Goal: Task Accomplishment & Management: Use online tool/utility

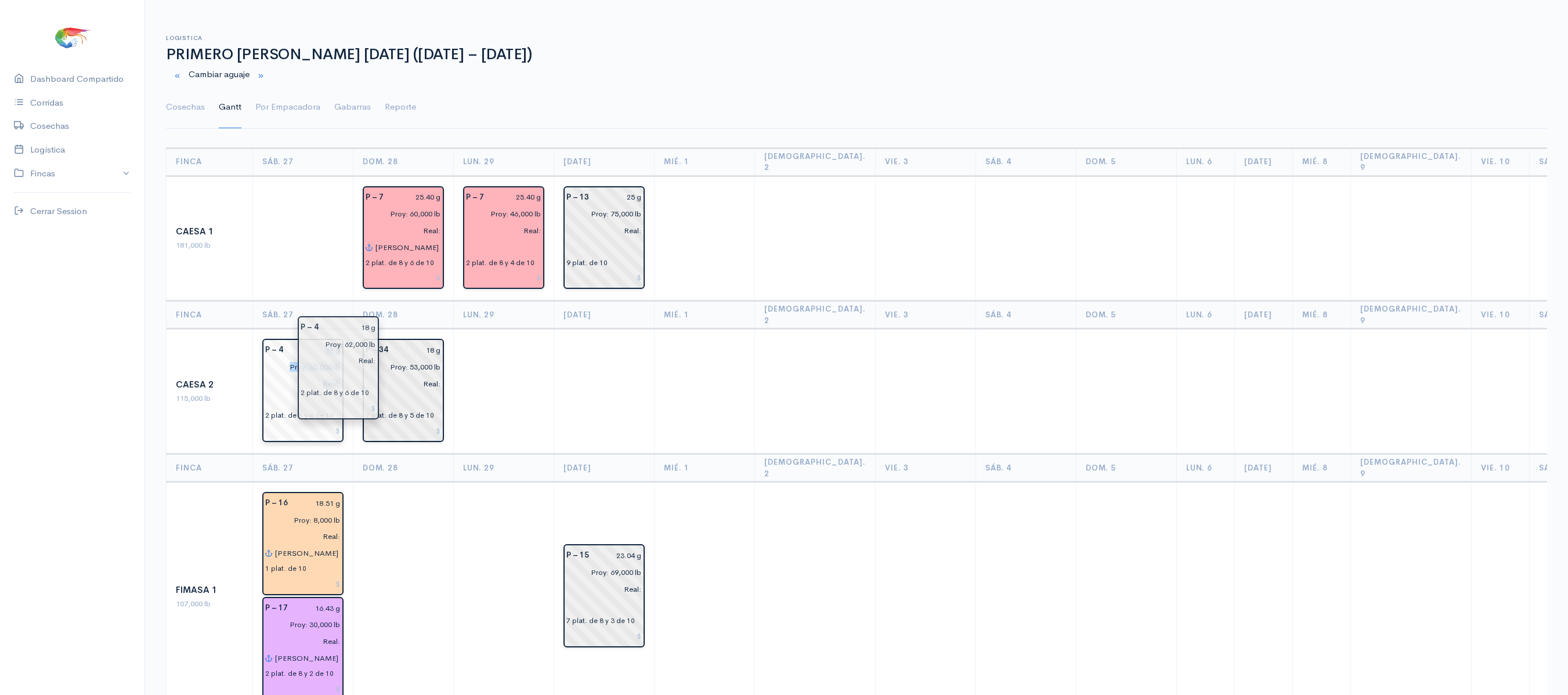
drag, startPoint x: 291, startPoint y: 385, endPoint x: 401, endPoint y: 386, distance: 110.0
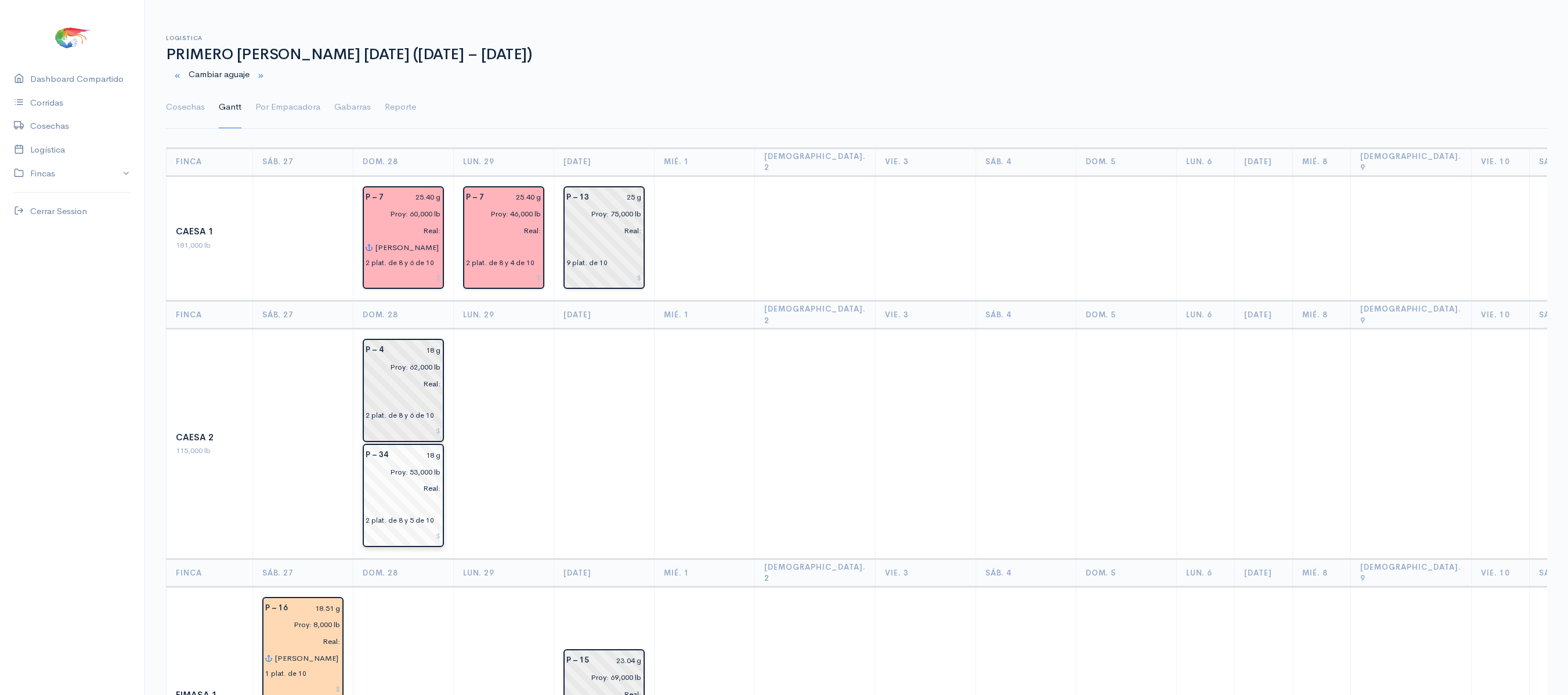
click at [433, 446] on input "18 g" at bounding box center [418, 455] width 46 height 17
type input "1 g"
type input "20.88 g"
click at [440, 342] on div "18 g" at bounding box center [419, 350] width 57 height 17
click at [428, 342] on input "18 g" at bounding box center [415, 350] width 50 height 17
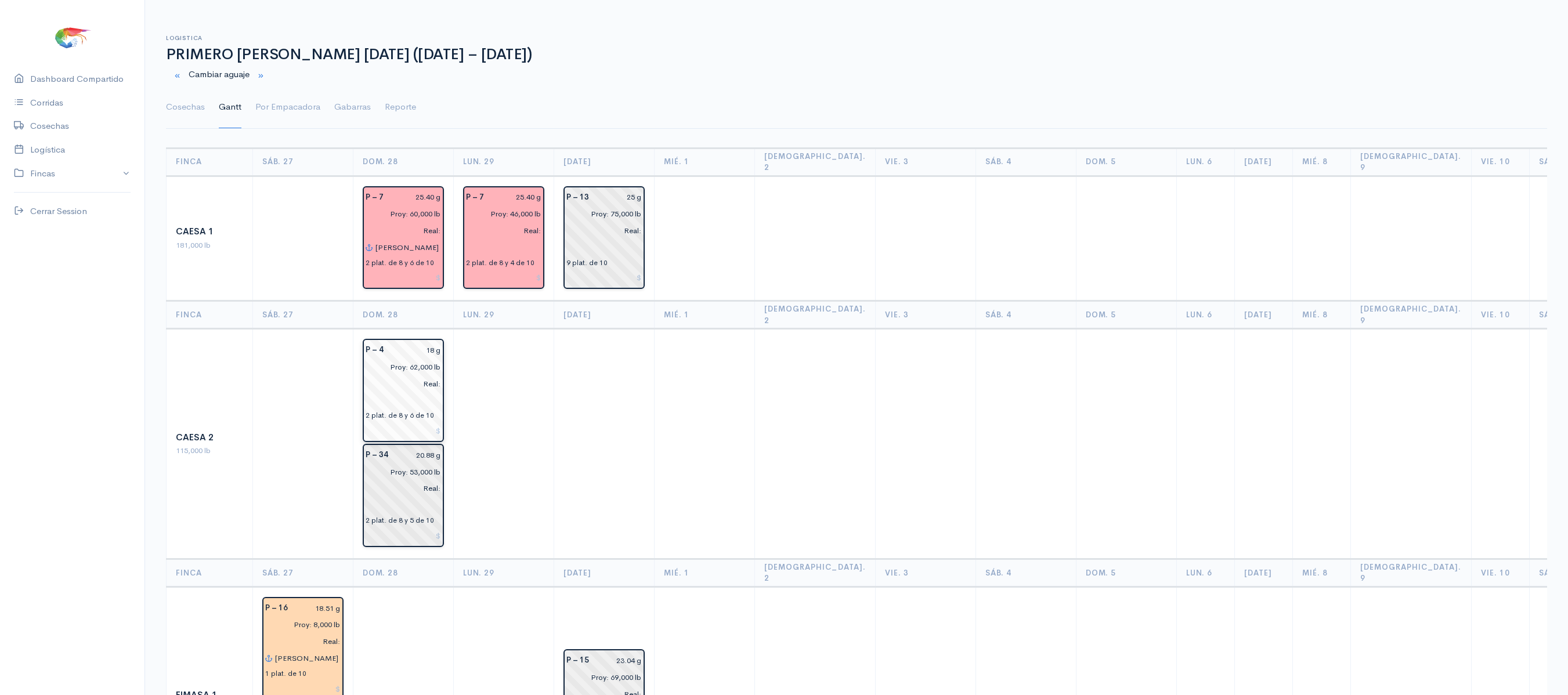
click at [432, 342] on input "18 g" at bounding box center [415, 350] width 50 height 17
type input "19.37 g"
click at [541, 388] on td at bounding box center [504, 444] width 100 height 230
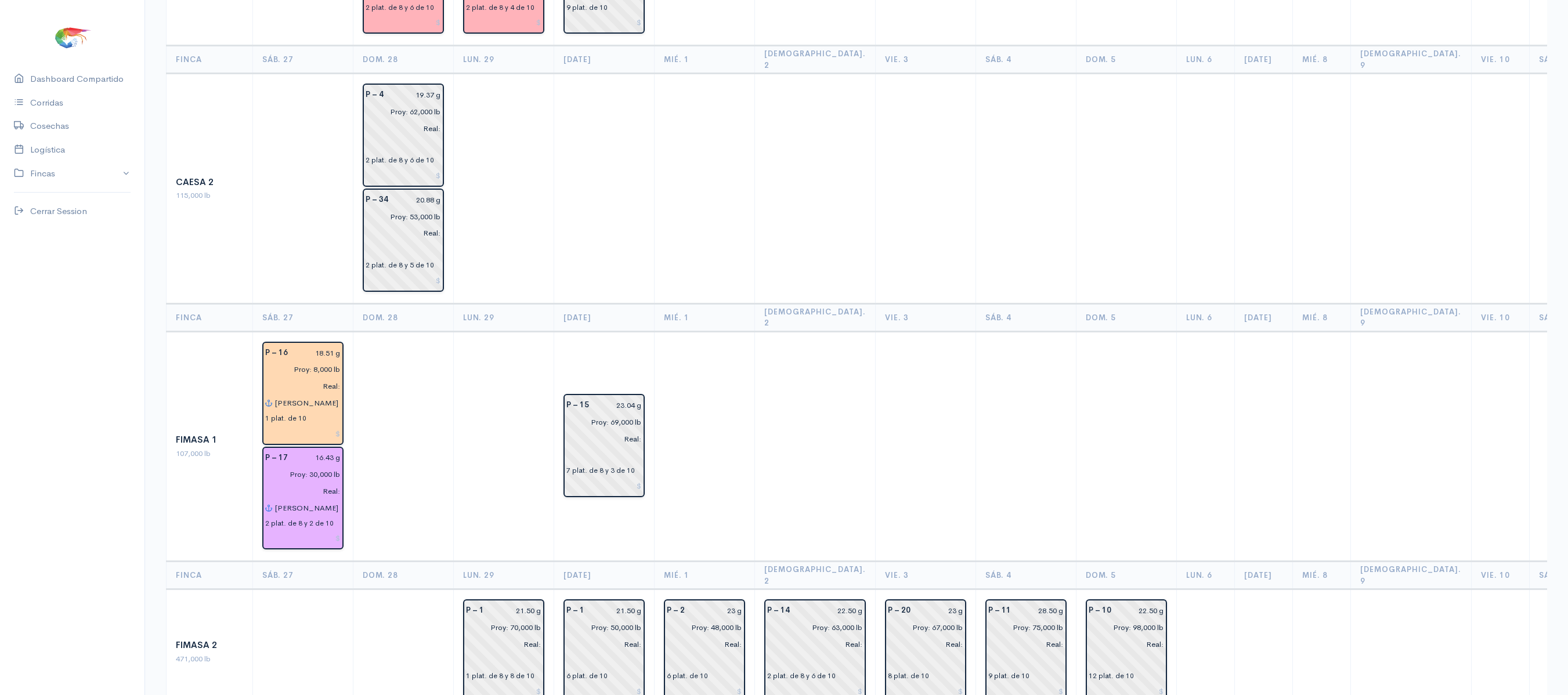
scroll to position [256, 0]
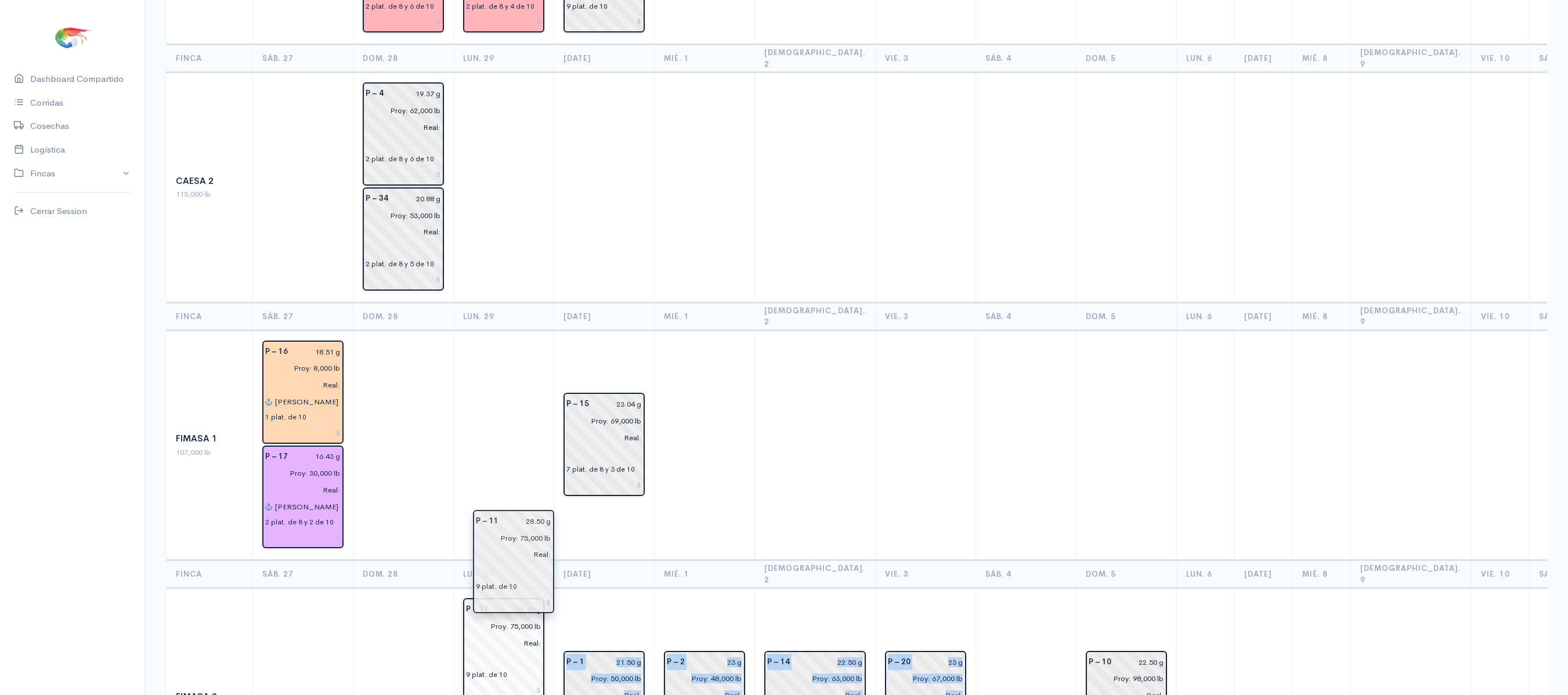
drag, startPoint x: 974, startPoint y: 608, endPoint x: 479, endPoint y: 565, distance: 496.9
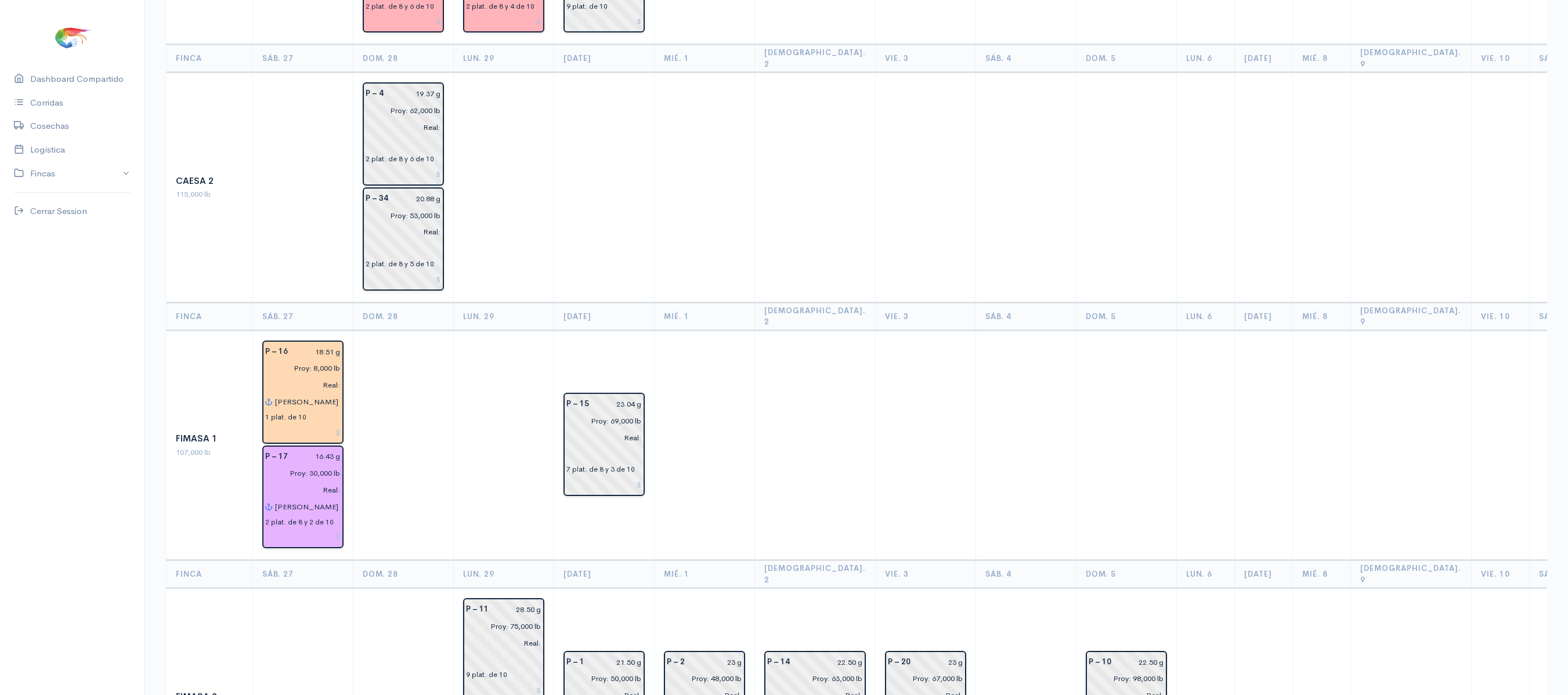
click at [638, 560] on th "[DATE]" at bounding box center [604, 574] width 100 height 28
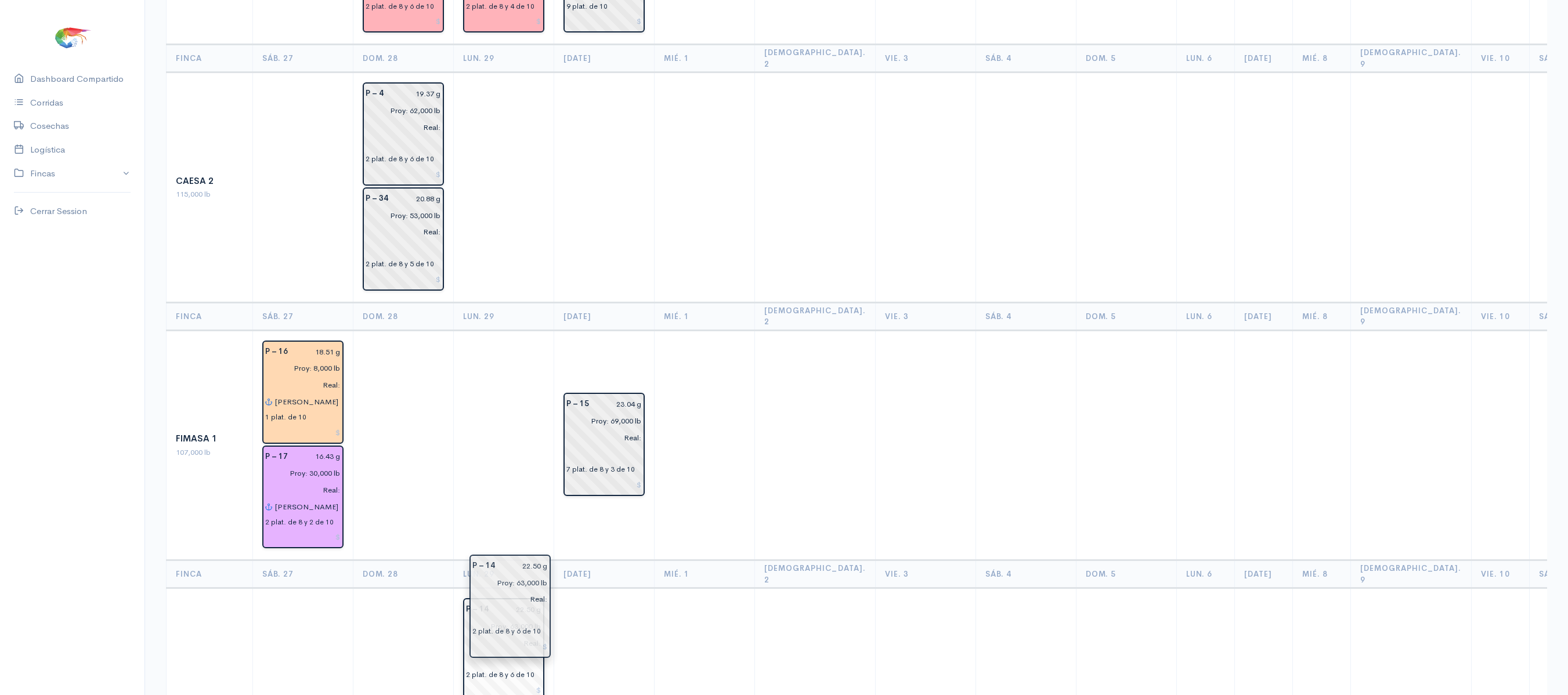
drag, startPoint x: 797, startPoint y: 634, endPoint x: 499, endPoint y: 578, distance: 303.2
click at [543, 601] on div "22.50 g" at bounding box center [521, 610] width 53 height 17
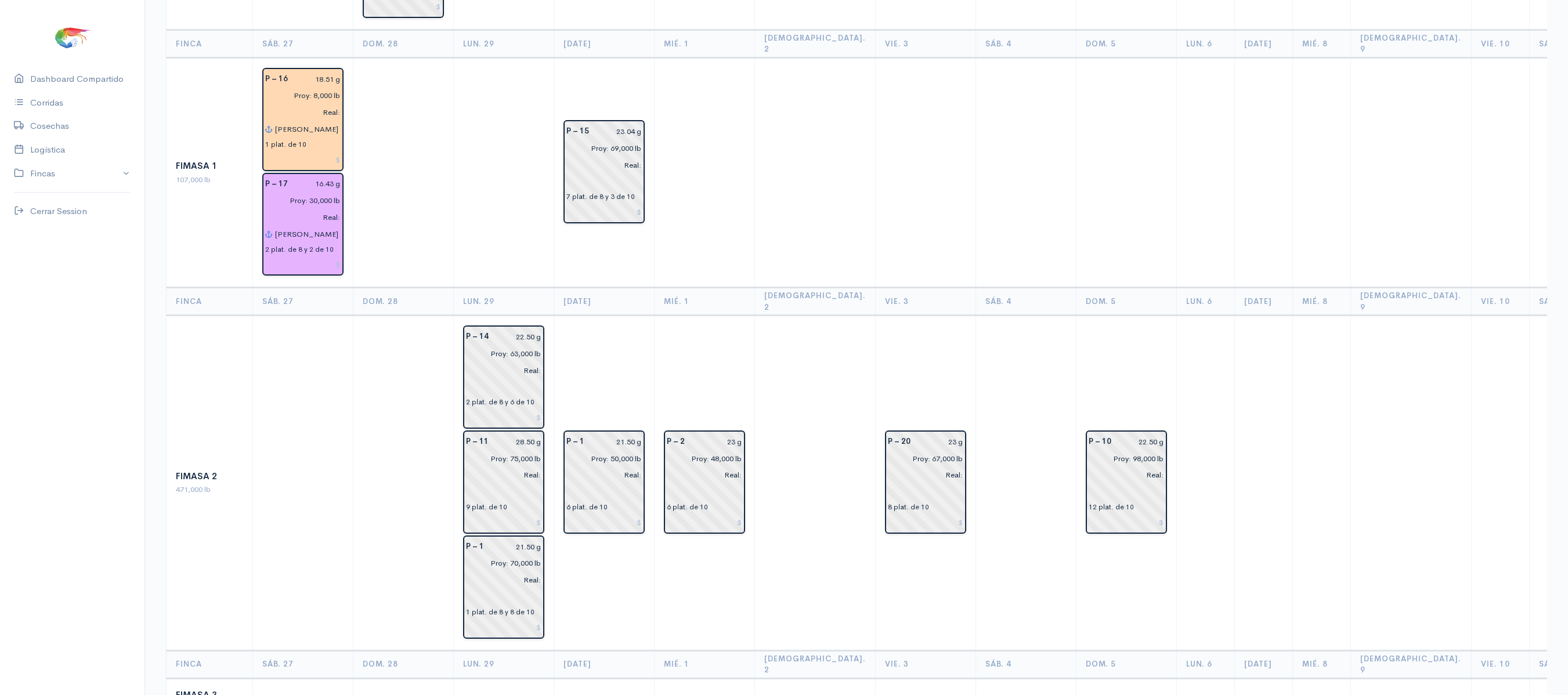
scroll to position [530, 0]
drag, startPoint x: 514, startPoint y: 540, endPoint x: 508, endPoint y: 299, distance: 241.1
click at [531, 327] on input "21.50 g" at bounding box center [516, 335] width 50 height 17
type input "21.33 g"
click at [534, 432] on input "22.50 g" at bounding box center [518, 441] width 46 height 17
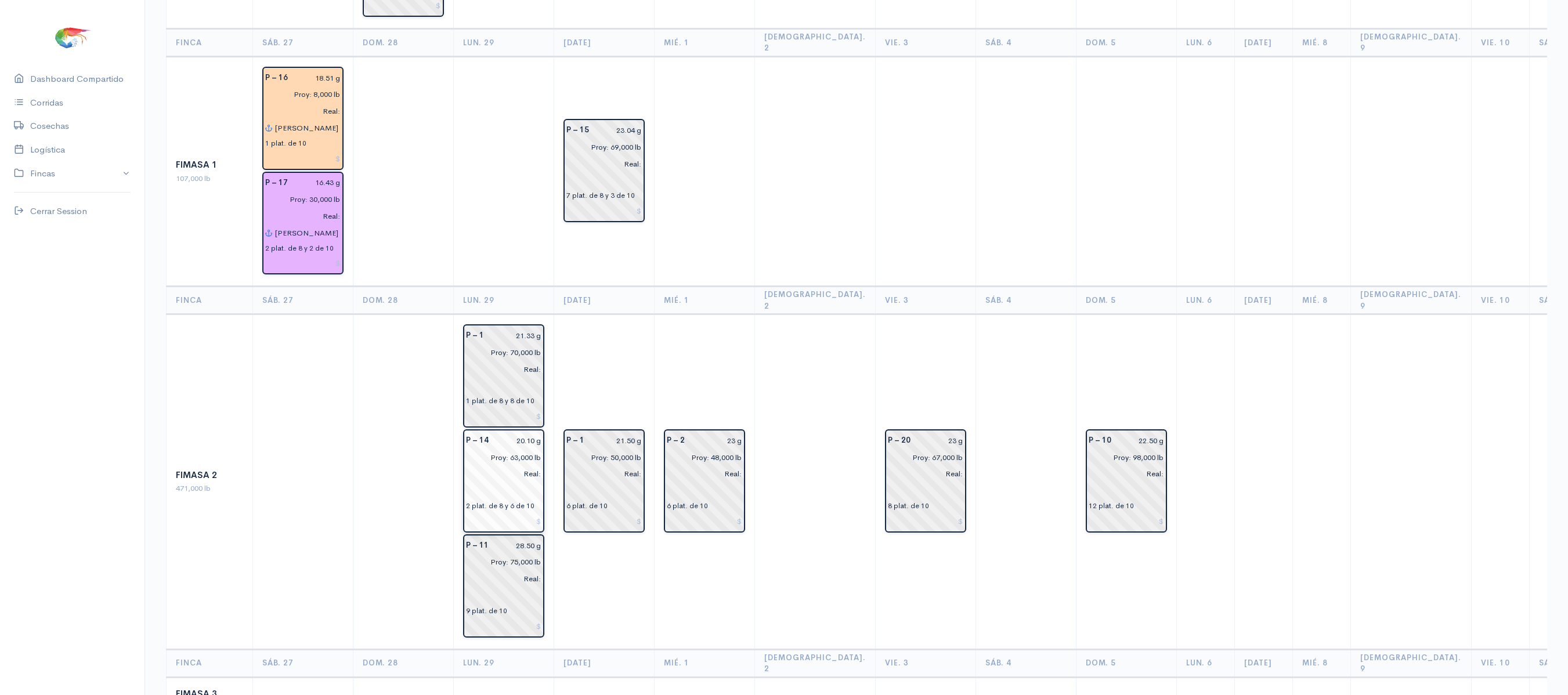
type input "20.10 g"
click at [534, 537] on input "28.50 g" at bounding box center [518, 545] width 46 height 17
type input "27.69 g"
click at [714, 319] on td "P – 2 23 g Proy: 48,000 lb Real: 6 plat. de 10" at bounding box center [705, 482] width 100 height 335
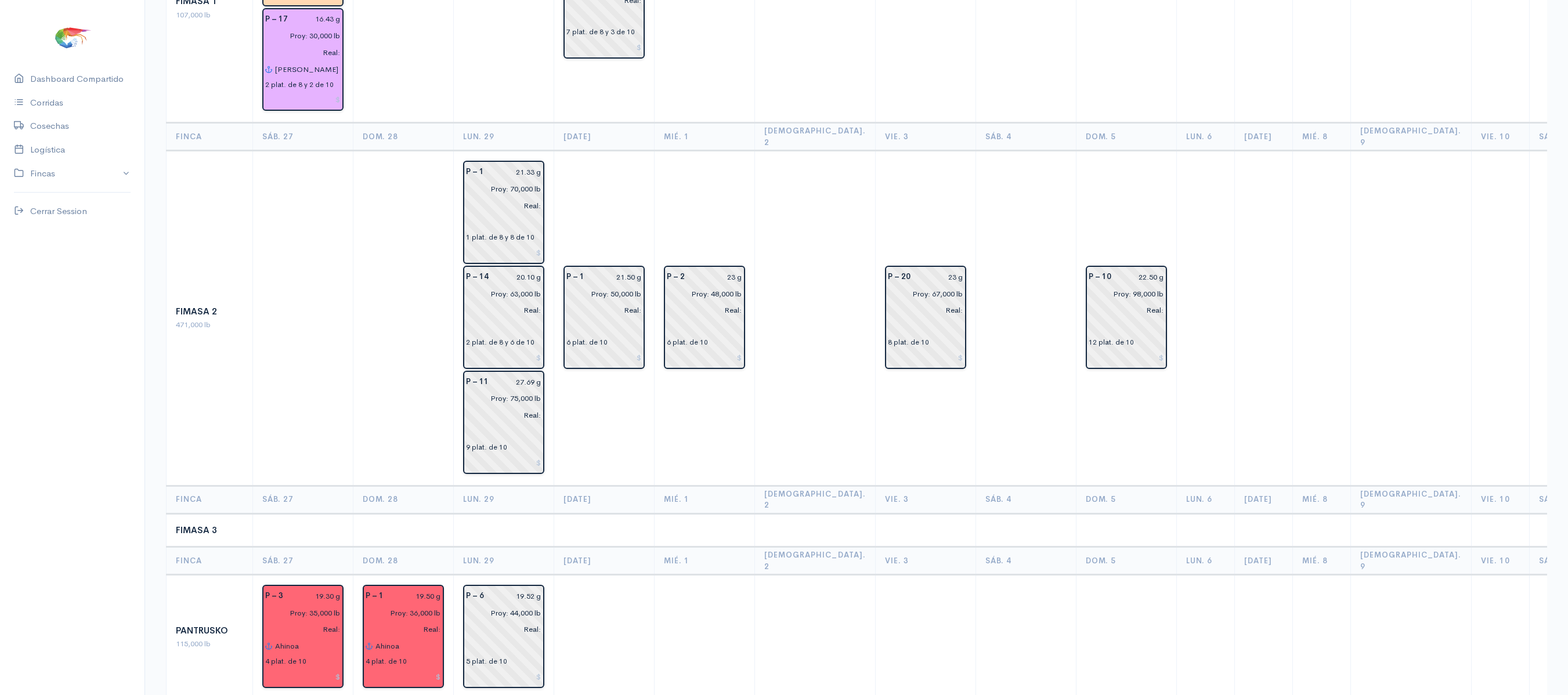
scroll to position [790, 0]
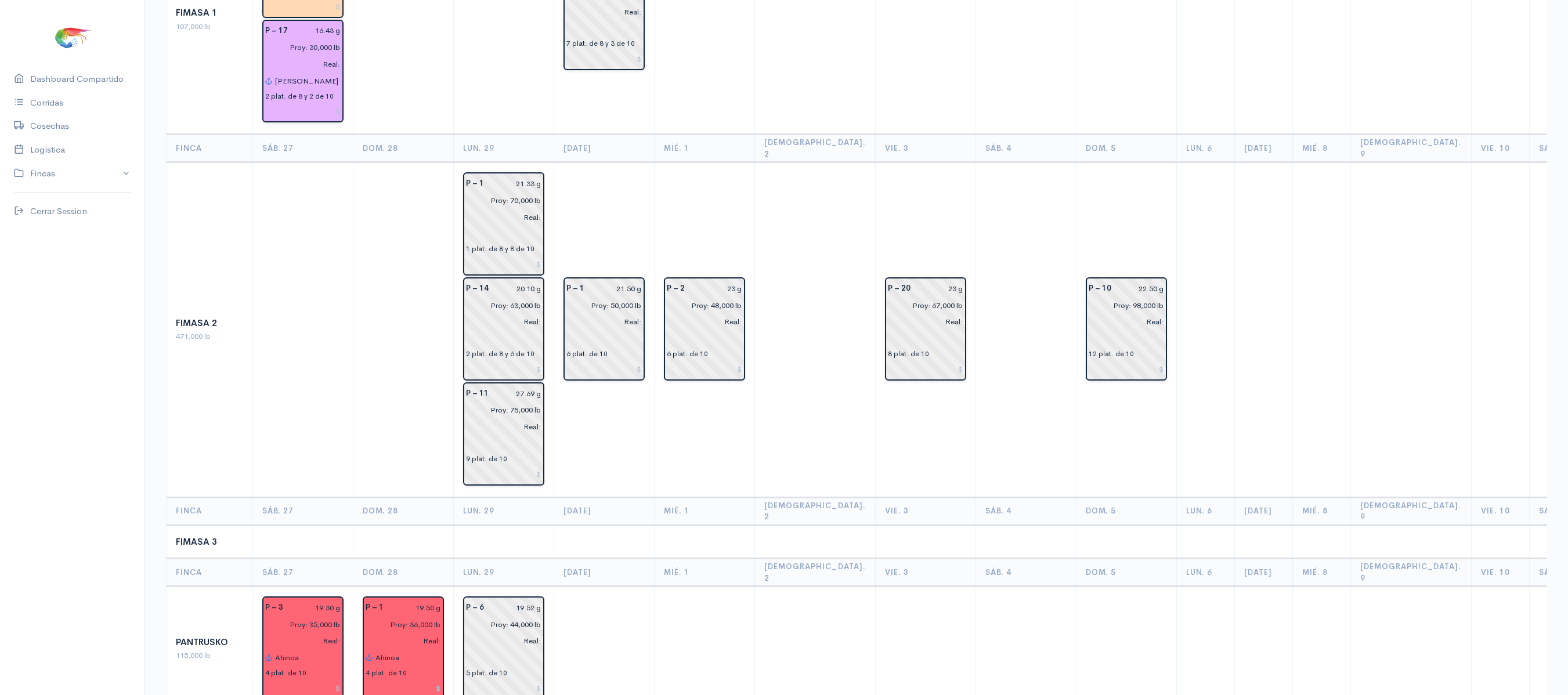
click at [574, 407] on td "P – 1 21.50 g Proy: 50,000 lb Real: 6 plat. de 10" at bounding box center [604, 330] width 100 height 335
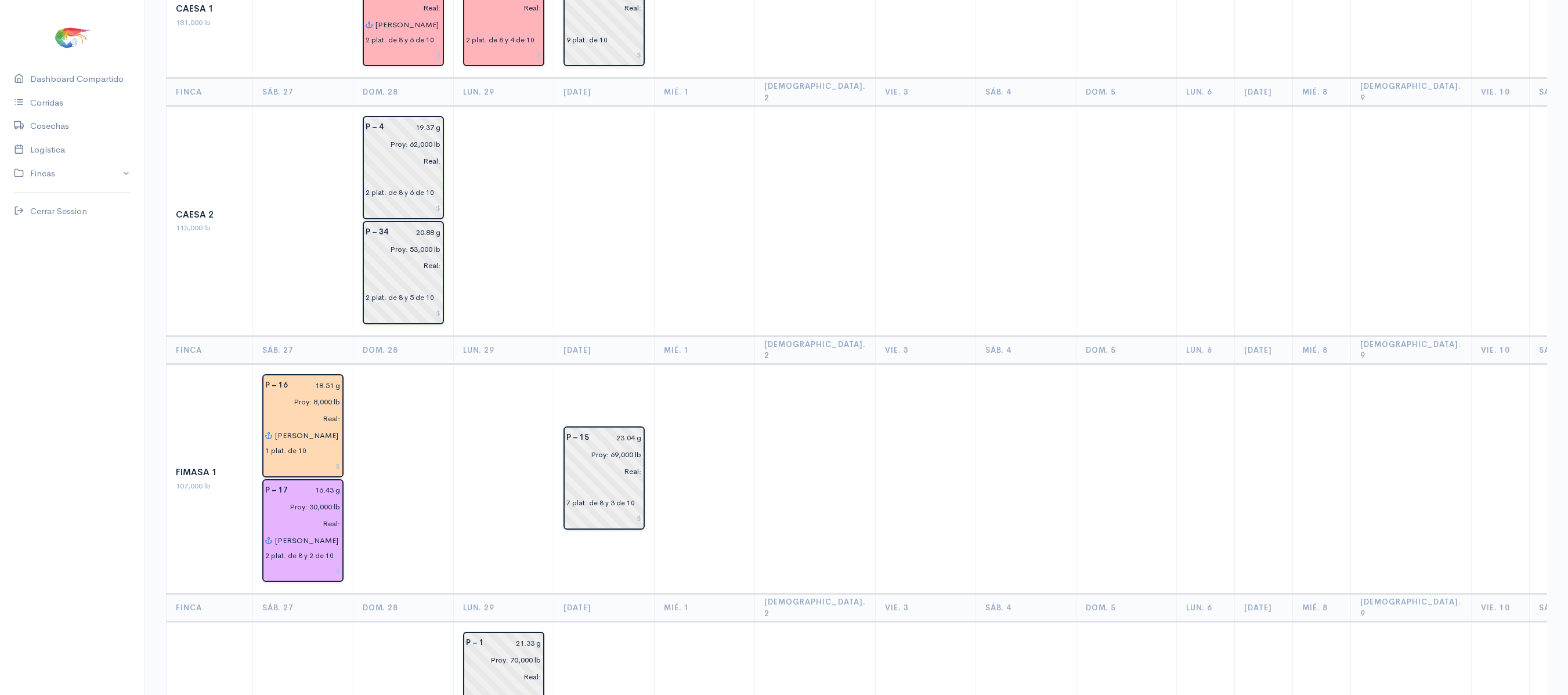
scroll to position [224, 0]
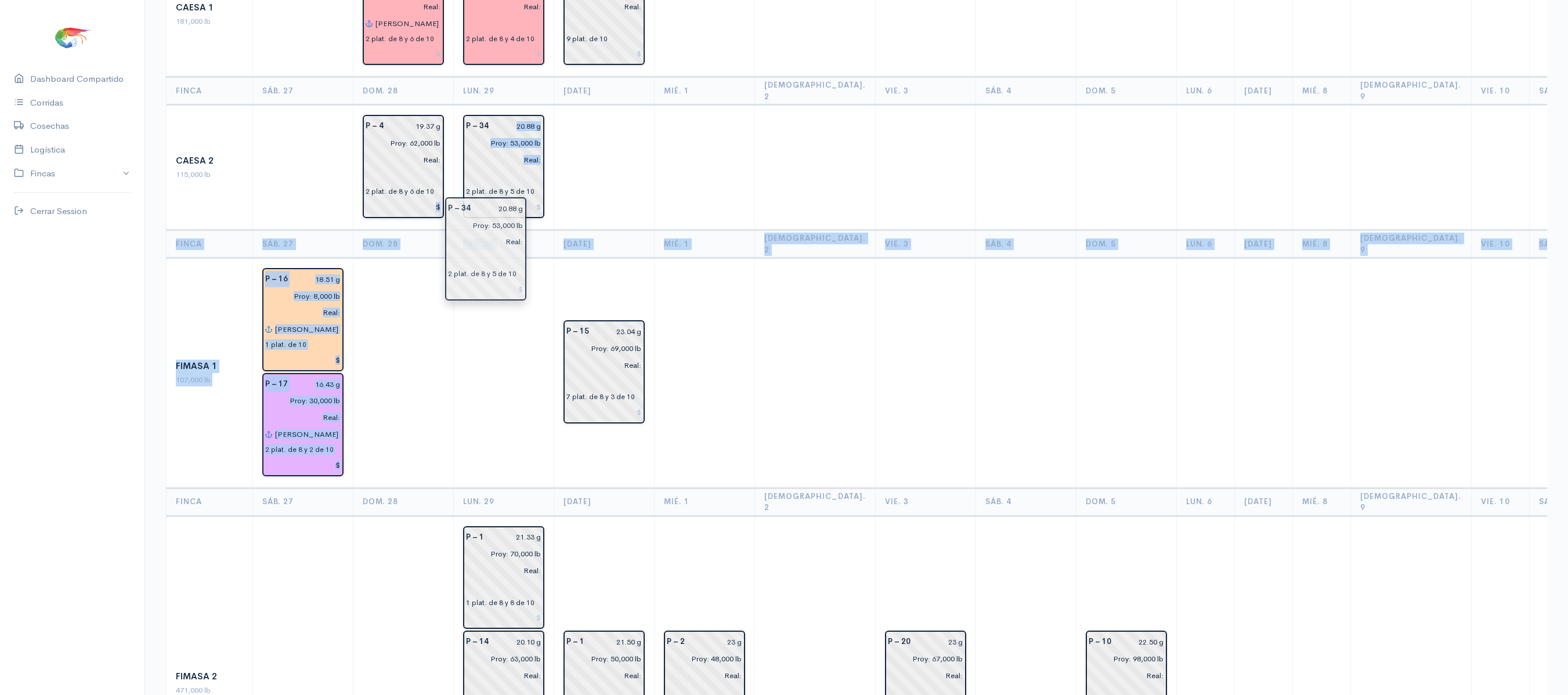
drag, startPoint x: 375, startPoint y: 268, endPoint x: 459, endPoint y: 268, distance: 84.0
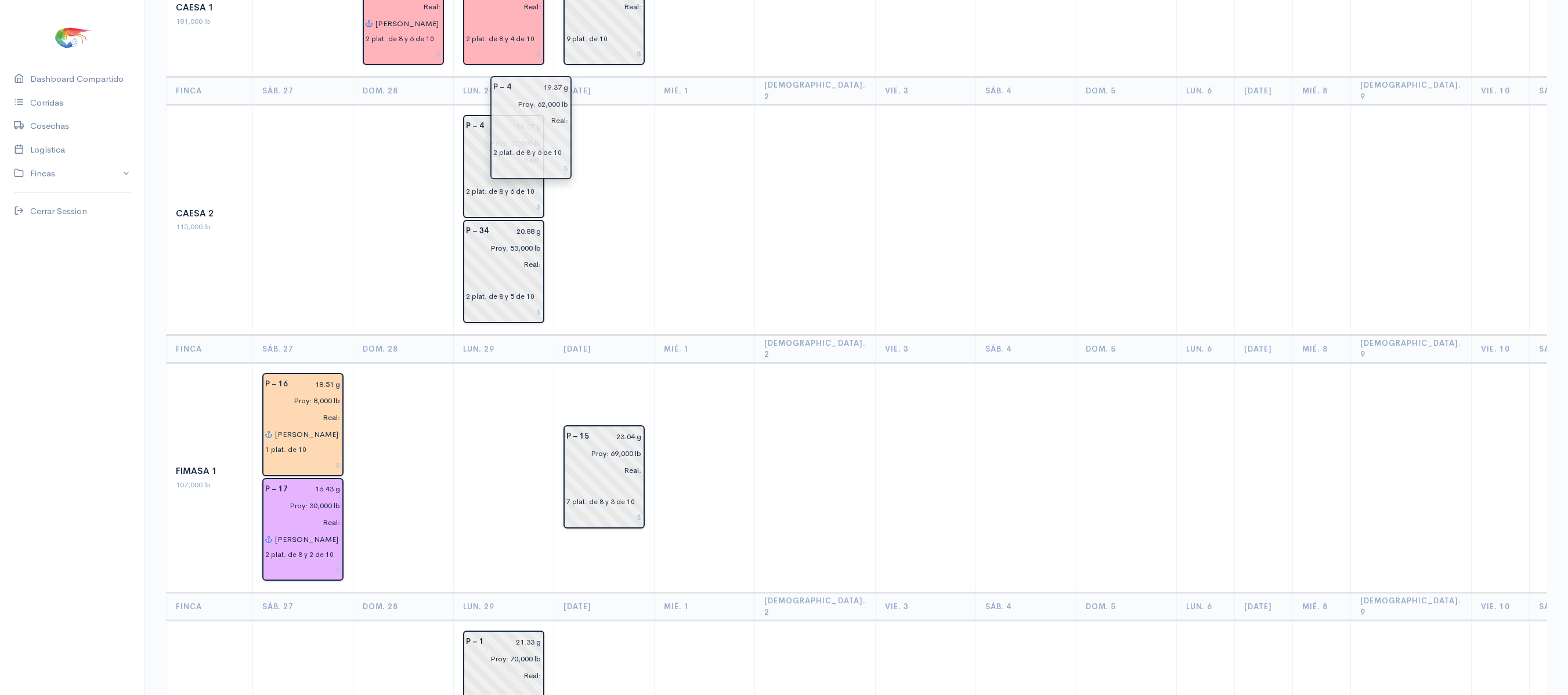
drag, startPoint x: 383, startPoint y: 159, endPoint x: 452, endPoint y: 146, distance: 70.2
click at [587, 153] on td at bounding box center [604, 220] width 100 height 230
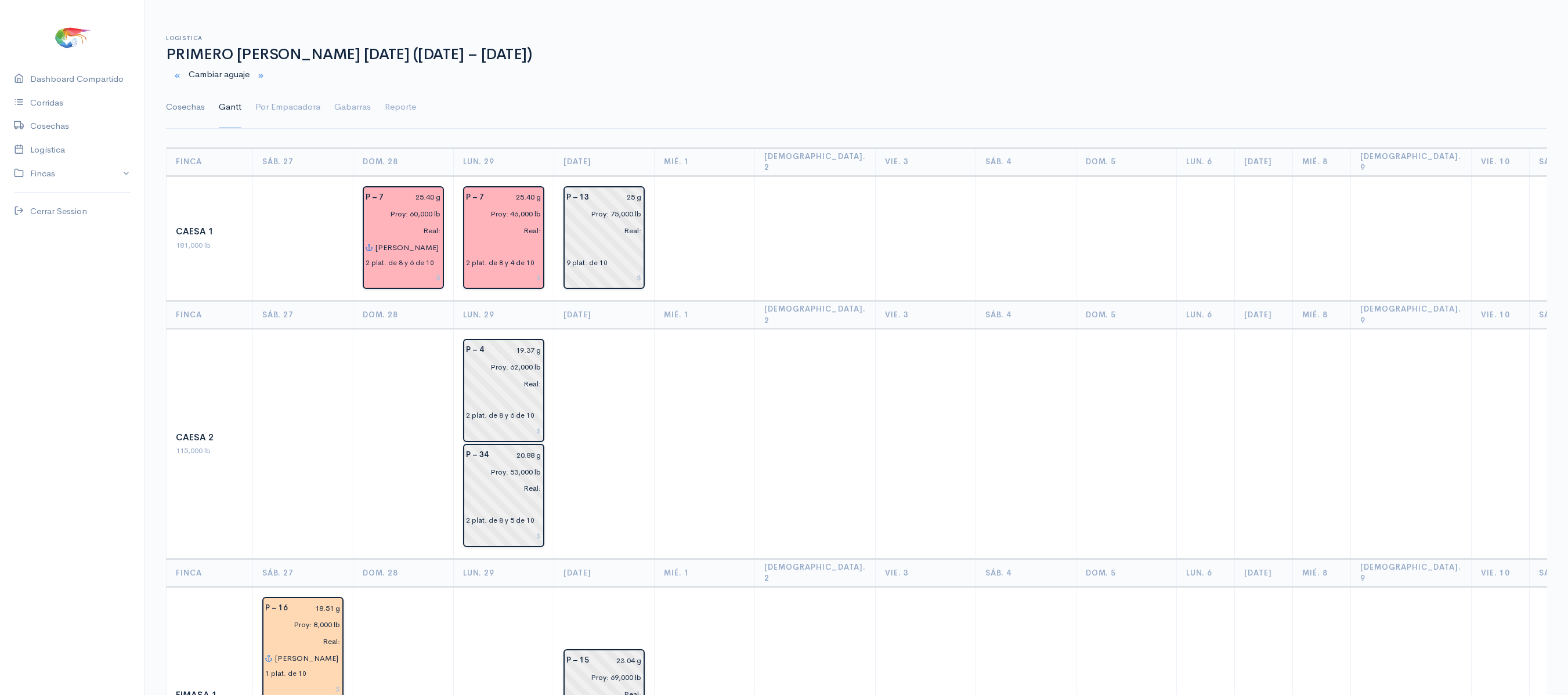
click at [182, 105] on link "Cosechas" at bounding box center [185, 107] width 39 height 42
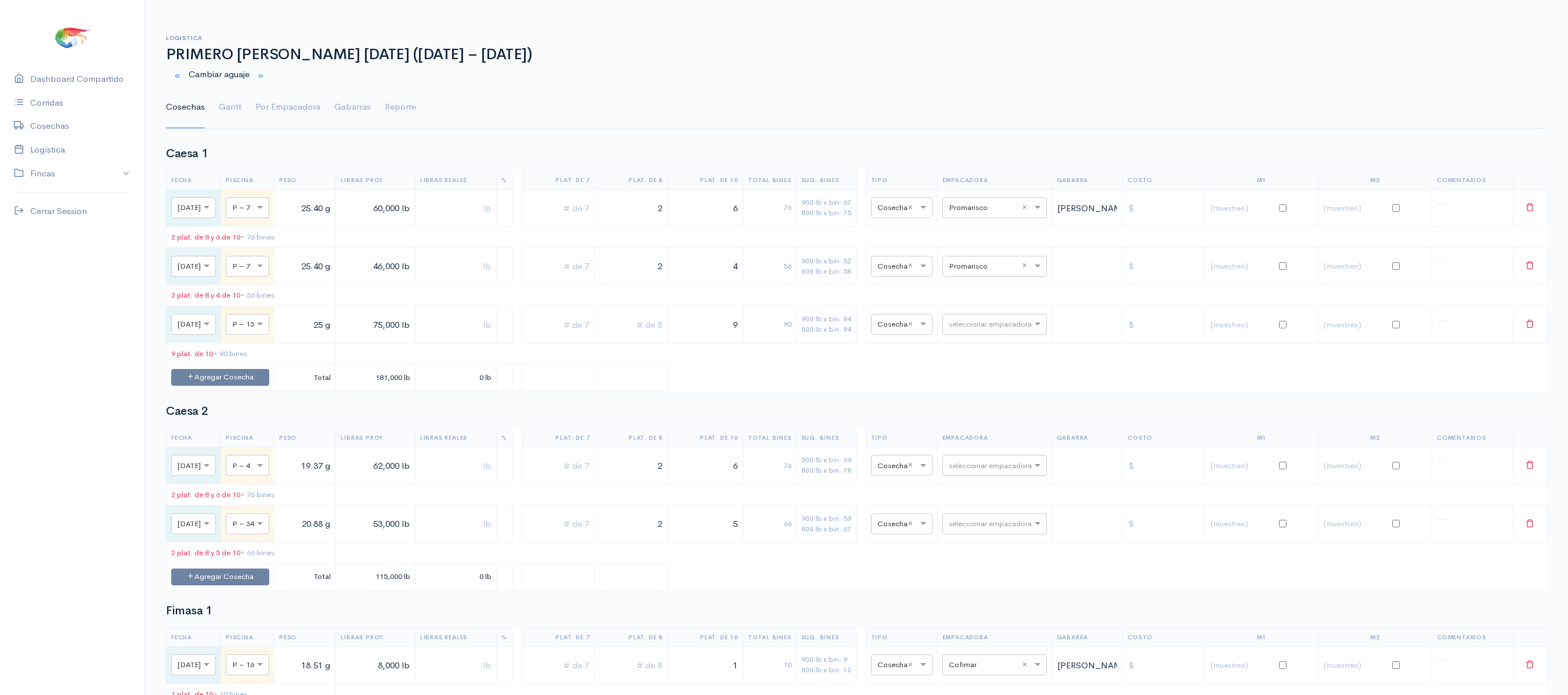
click at [1001, 471] on input "text" at bounding box center [984, 465] width 71 height 13
type input "aq"
click at [994, 518] on span "Aquagold" at bounding box center [982, 523] width 38 height 11
click at [990, 530] on input "text" at bounding box center [984, 523] width 71 height 13
type input "t"
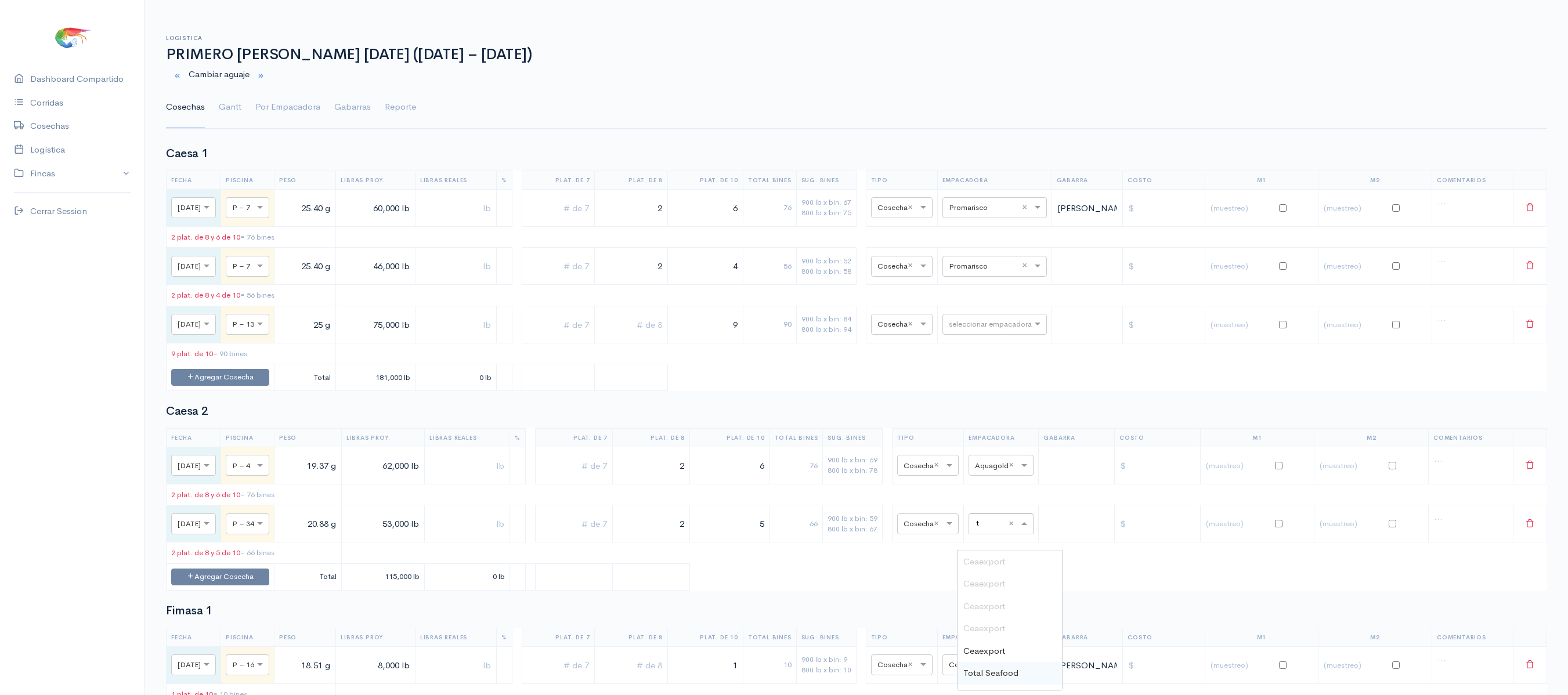
click at [1001, 672] on span "Total Seafood" at bounding box center [991, 672] width 55 height 11
click at [999, 471] on input "text" at bounding box center [988, 465] width 46 height 13
type input "to"
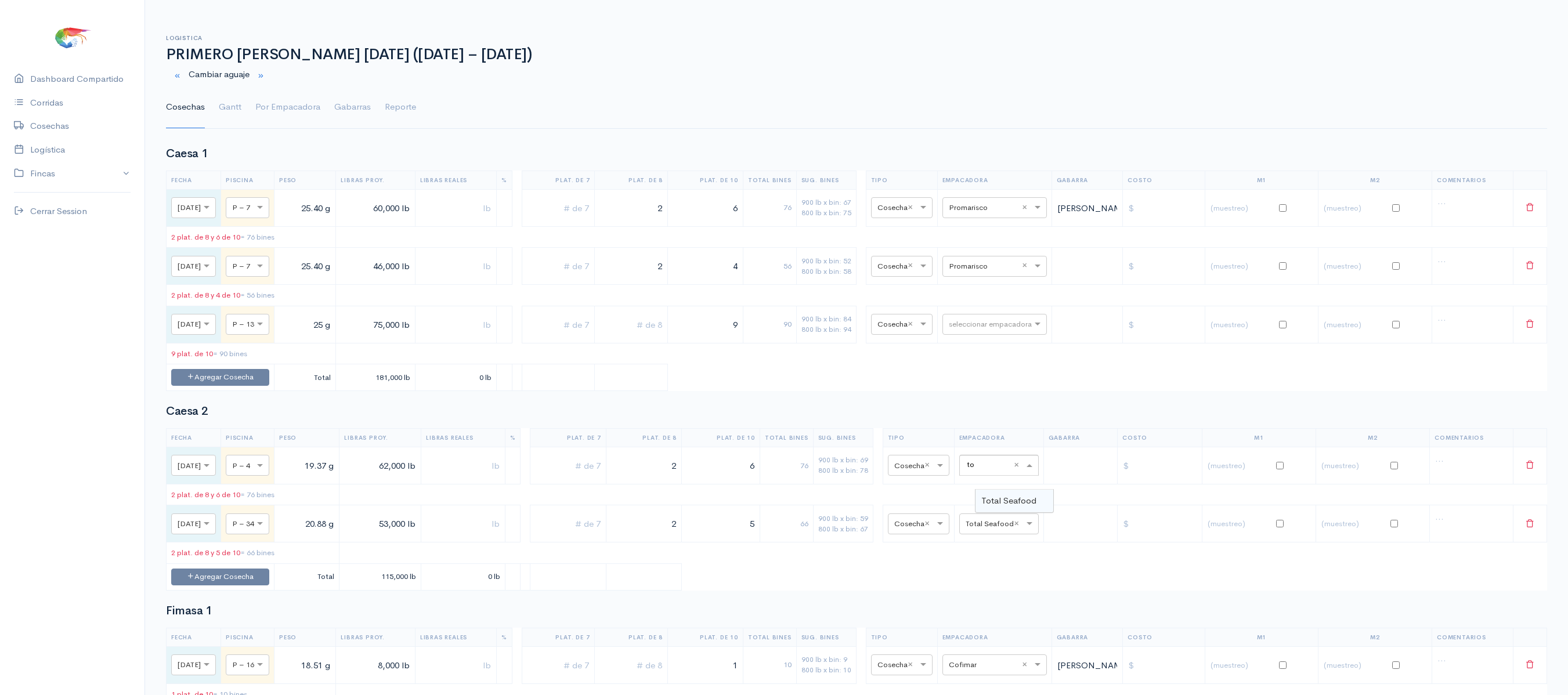
click at [1018, 498] on span "Total Seafood" at bounding box center [1008, 500] width 55 height 11
click at [991, 534] on div "seleccionar empacadora × Total Seafood ×" at bounding box center [998, 524] width 79 height 21
type input "aq"
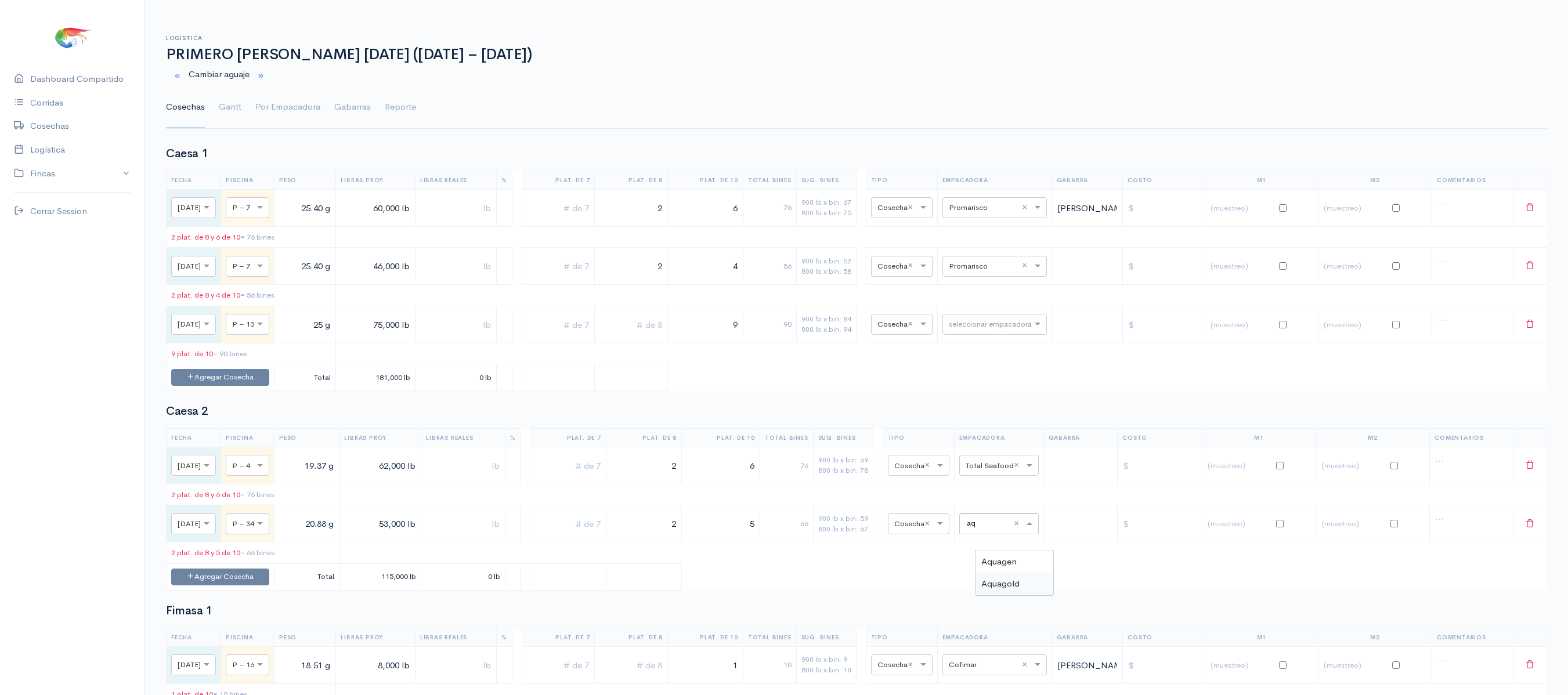
click at [991, 574] on div "Aquagold" at bounding box center [1014, 583] width 78 height 23
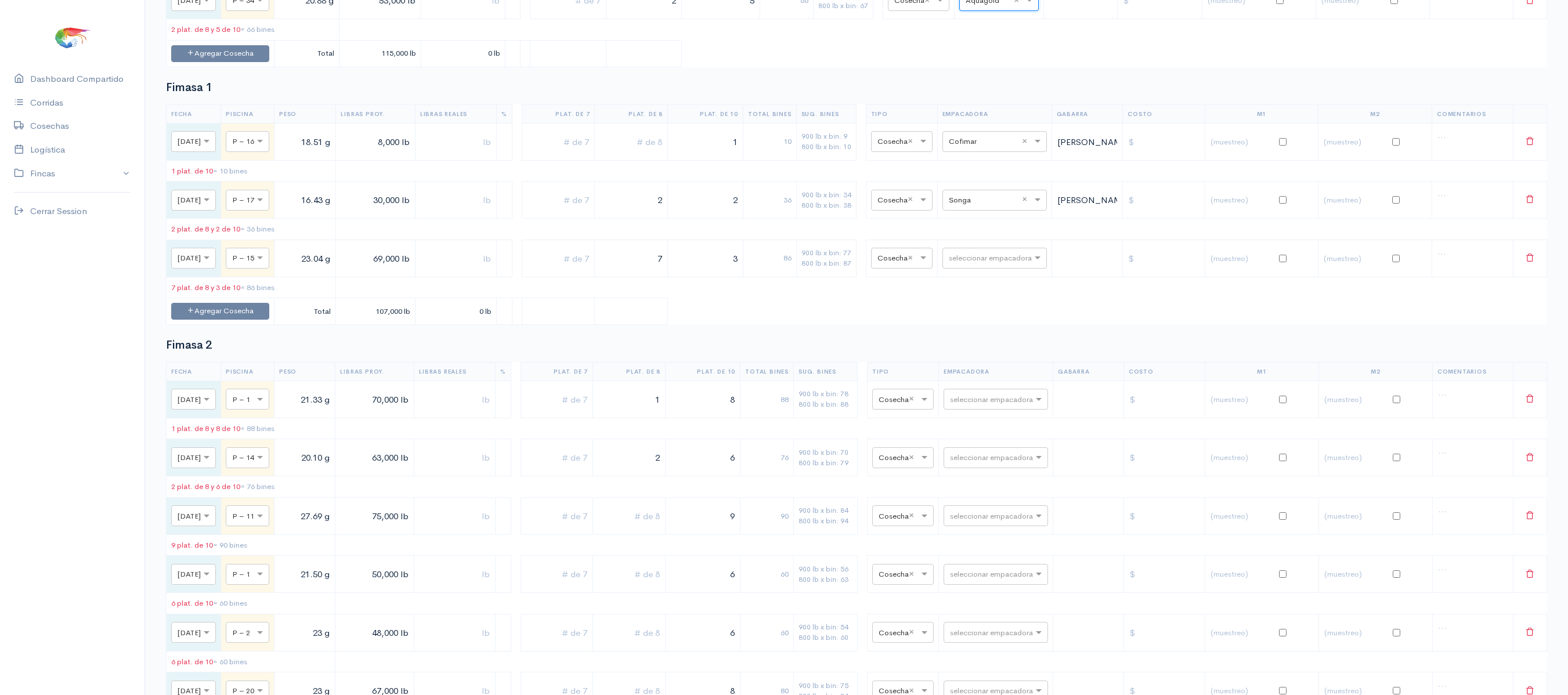
scroll to position [524, 0]
click at [983, 408] on div "seleccionar empacadora" at bounding box center [996, 398] width 105 height 21
type input "pro"
click at [985, 452] on span "Promarisco" at bounding box center [987, 451] width 44 height 11
click at [985, 462] on input "text" at bounding box center [985, 456] width 71 height 13
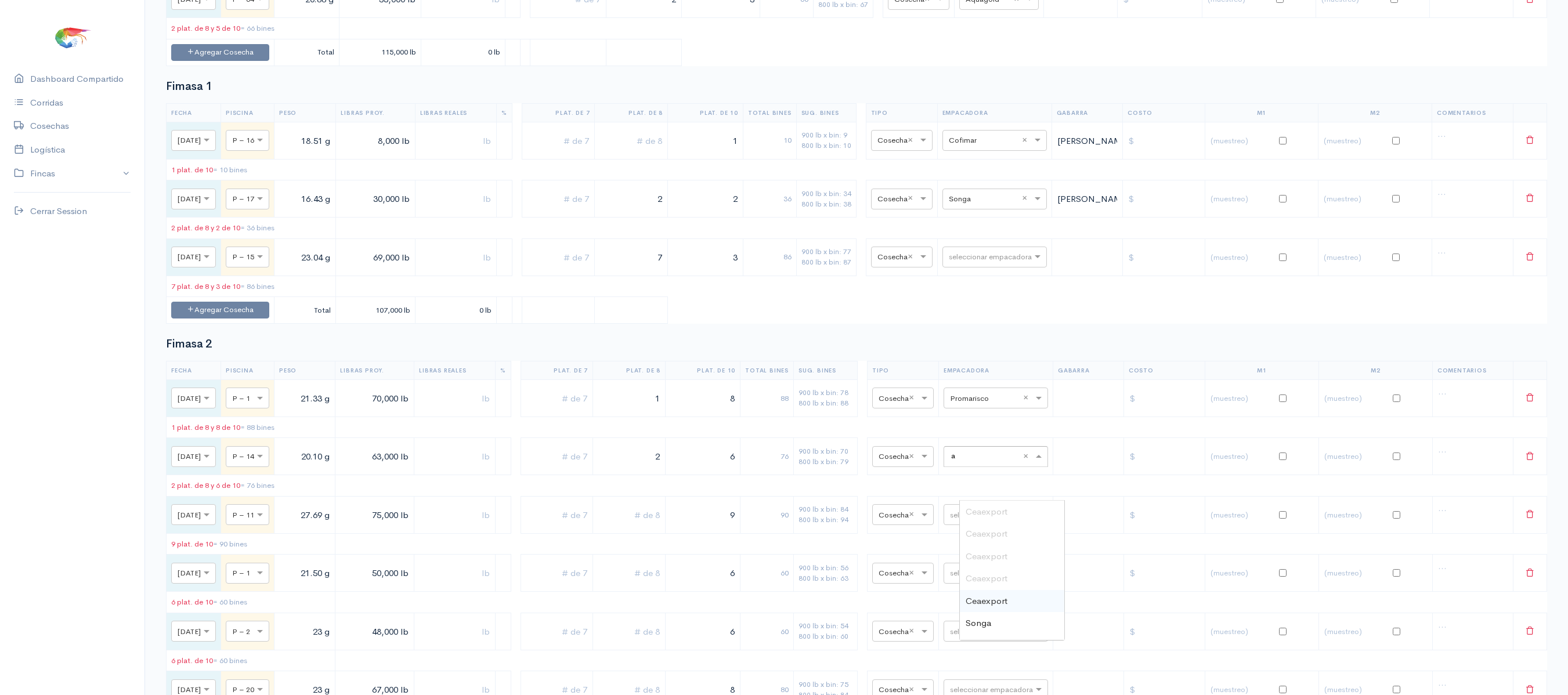
type input "aq"
click at [994, 542] on div "Aquagold" at bounding box center [1012, 534] width 105 height 23
click at [992, 525] on div "seleccionar empacadora" at bounding box center [996, 515] width 105 height 21
type input "pro"
click at [994, 345] on span "Promarisco" at bounding box center [987, 340] width 44 height 11
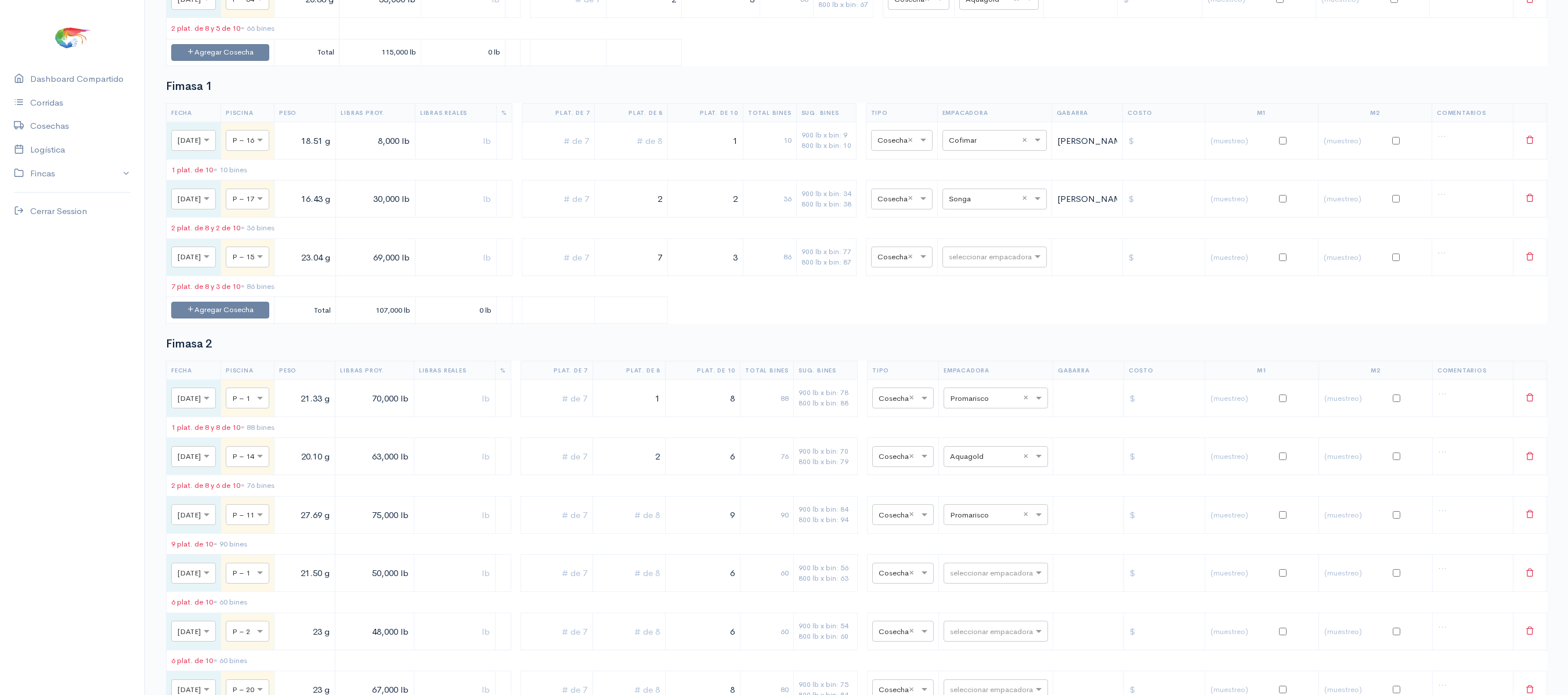
click at [835, 316] on table "Fecha Piscina Peso Libras Proy. Libras Reales % Plat. de 7 Plat. de 8 Plat. de …" at bounding box center [856, 213] width 1381 height 220
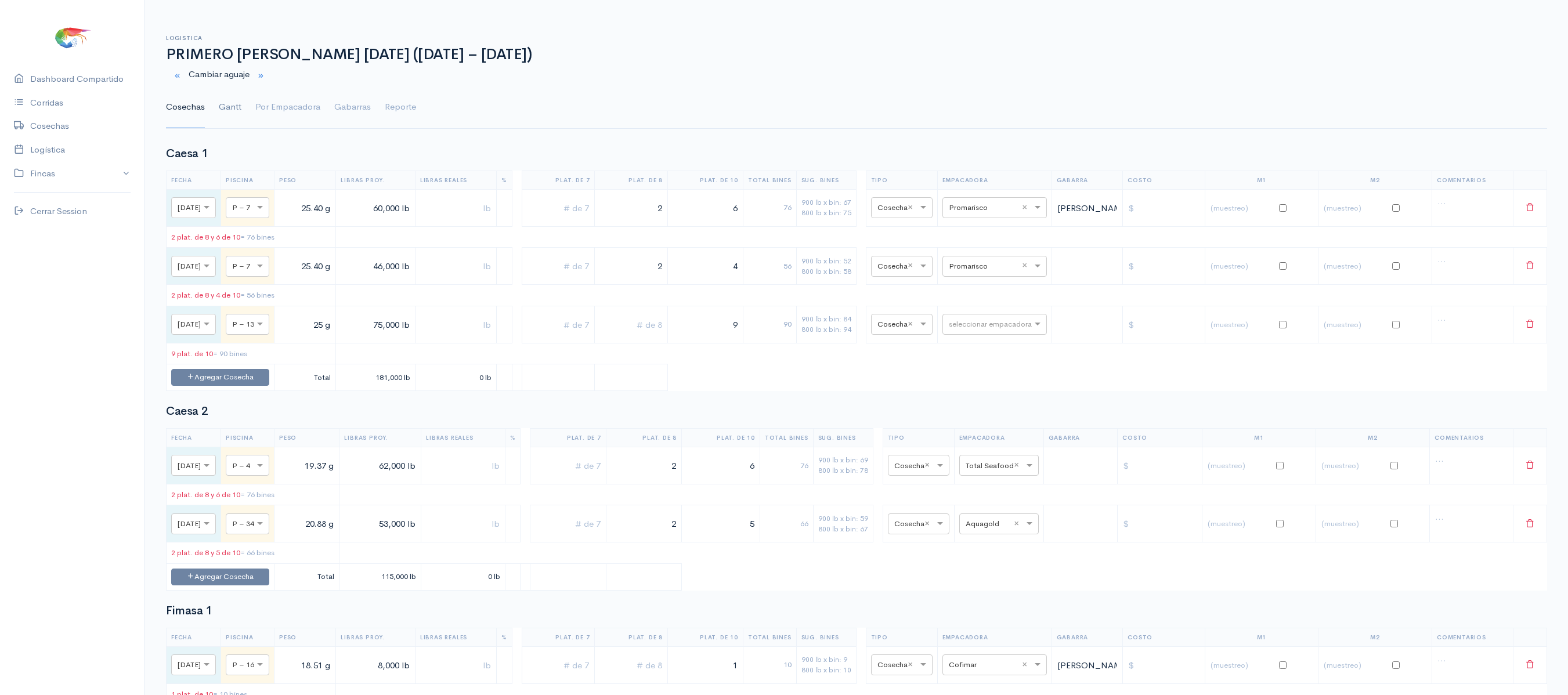
click at [235, 105] on link "Gantt" at bounding box center [230, 107] width 23 height 42
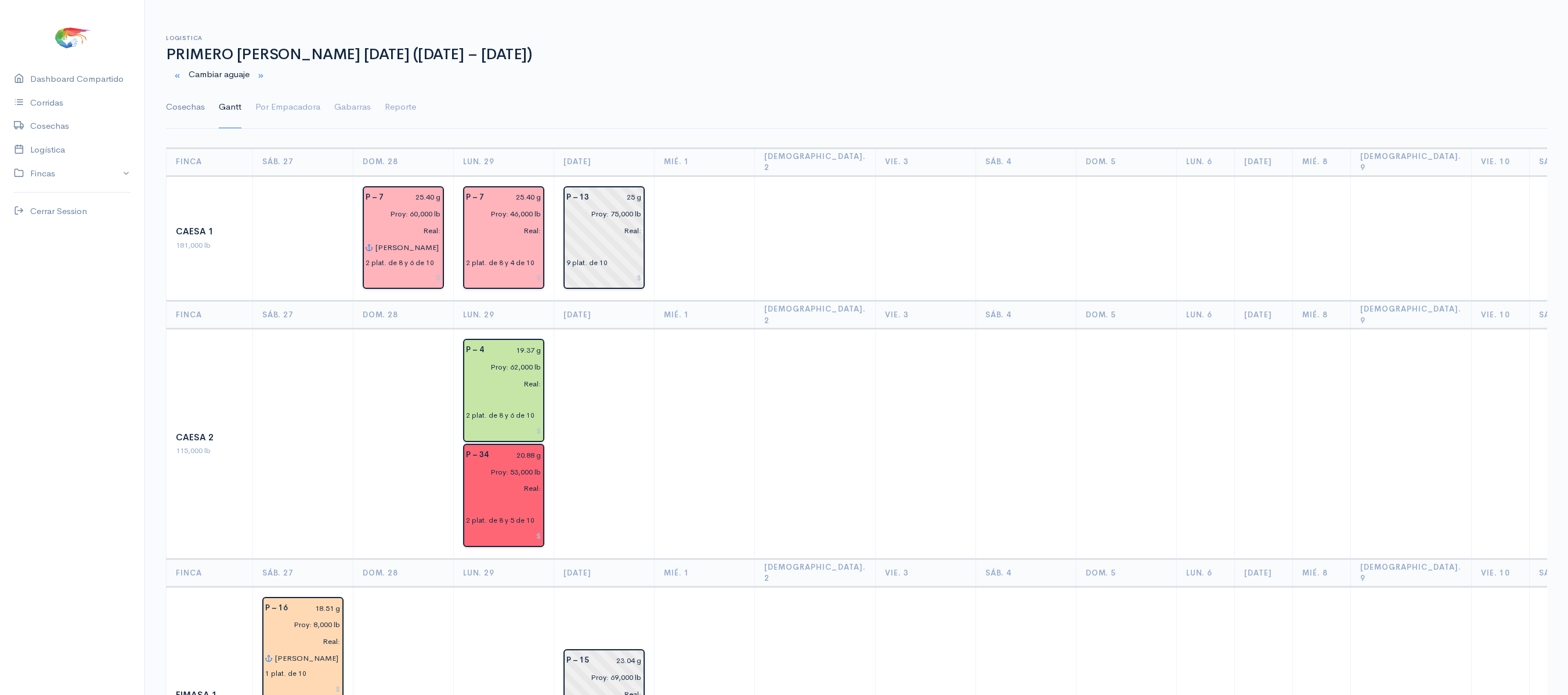
click at [190, 114] on link "Cosechas" at bounding box center [185, 107] width 39 height 42
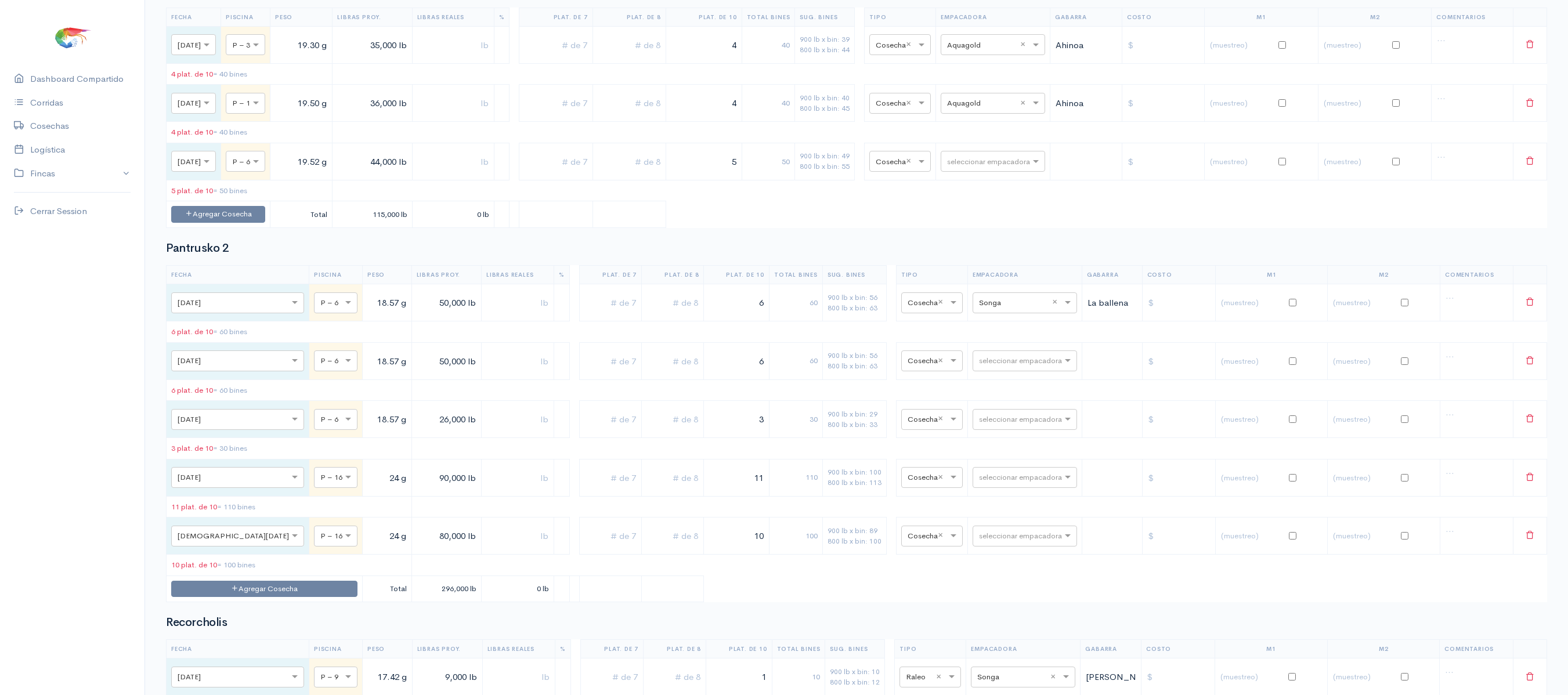
scroll to position [1452, 0]
click at [986, 227] on body "Caesa 1 Caesa 2 Fimasa 1 Fimasa 2 Fimasa 3 Pantrusko Pantrusko 2 Recorcholis Re…" at bounding box center [784, 490] width 1568 height 3844
type input "t"
click at [984, 349] on span "Total Seafood" at bounding box center [991, 351] width 55 height 11
click at [985, 325] on table "Fecha Piscina Peso Libras Proy. Libras Reales % Plat. de 7 Plat. de 8 Plat. de …" at bounding box center [856, 432] width 1381 height 337
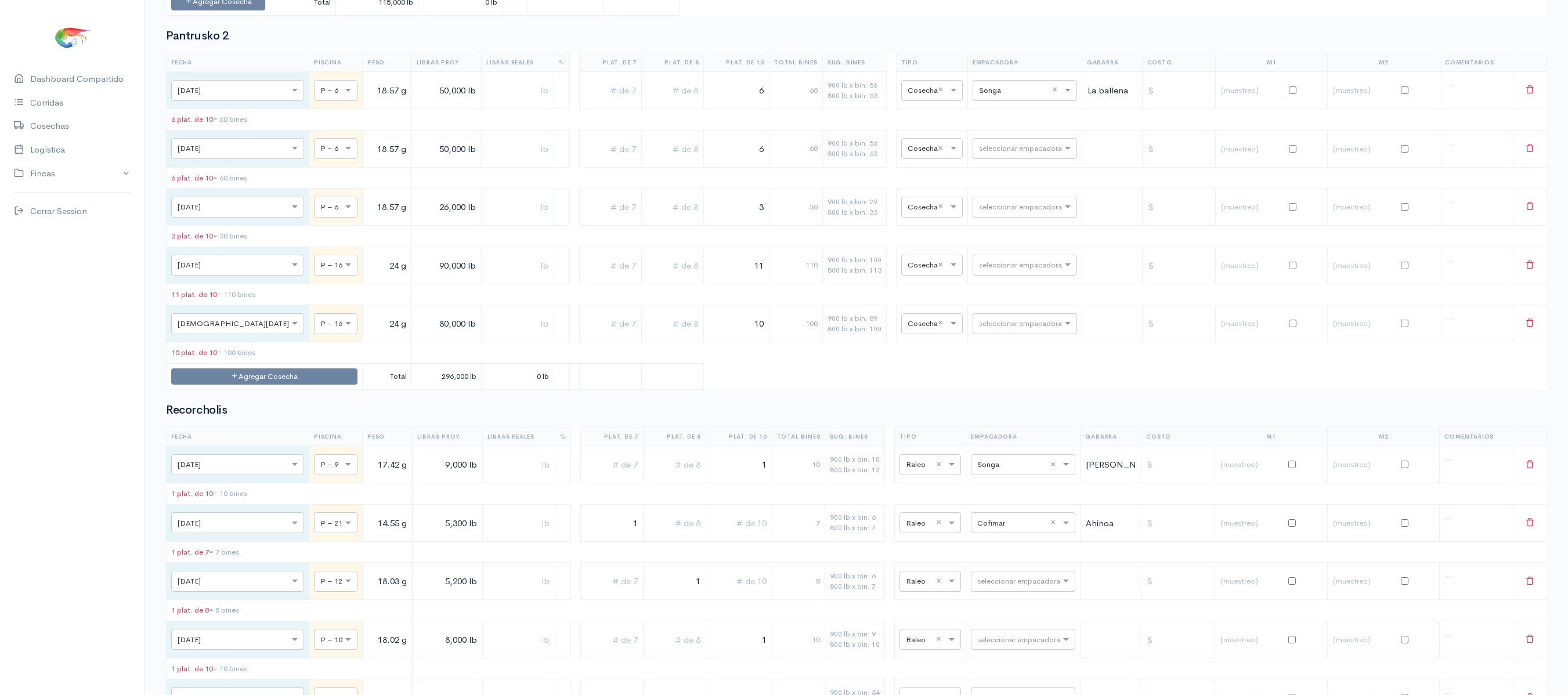
scroll to position [1608, 0]
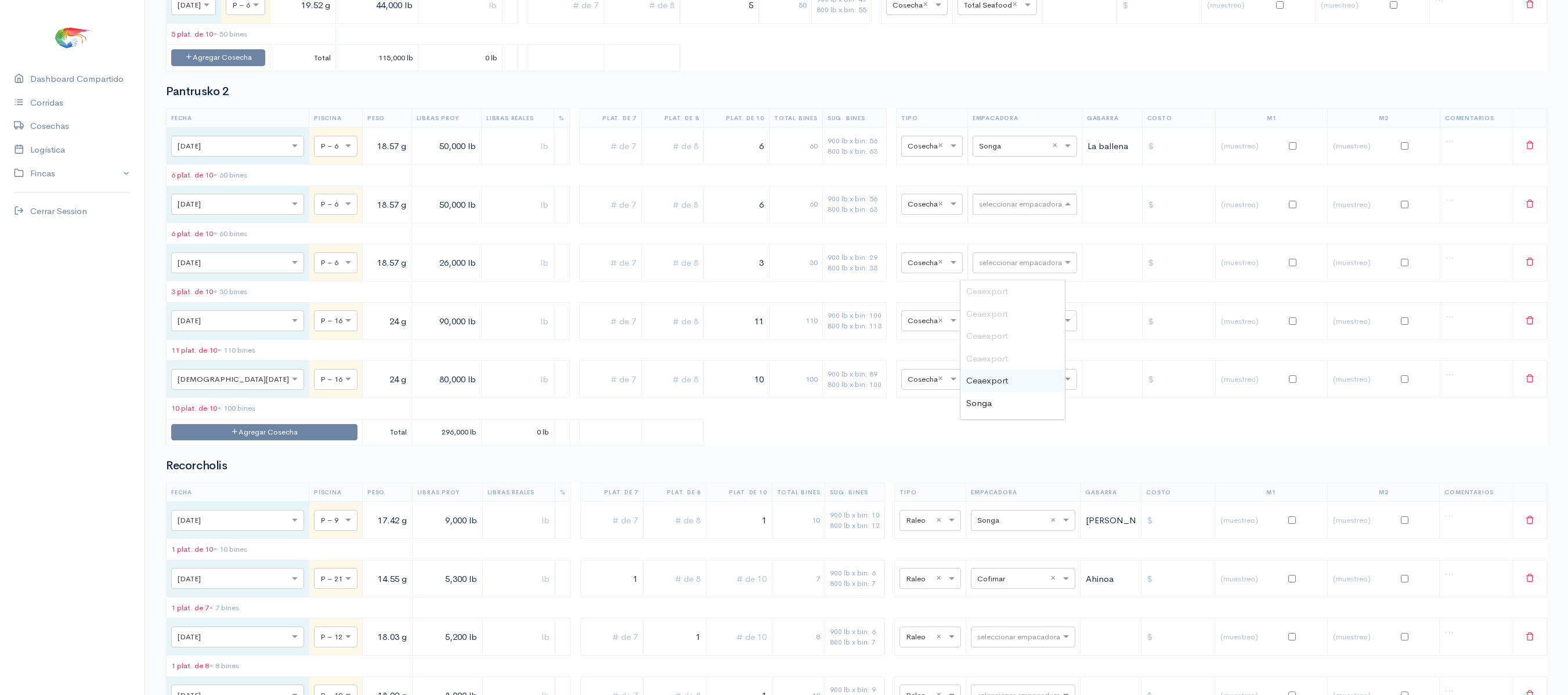
click at [996, 215] on div "seleccionar empacadora" at bounding box center [1025, 204] width 105 height 21
type input "a"
type input "co"
click at [992, 287] on span "Cofimar" at bounding box center [982, 291] width 31 height 11
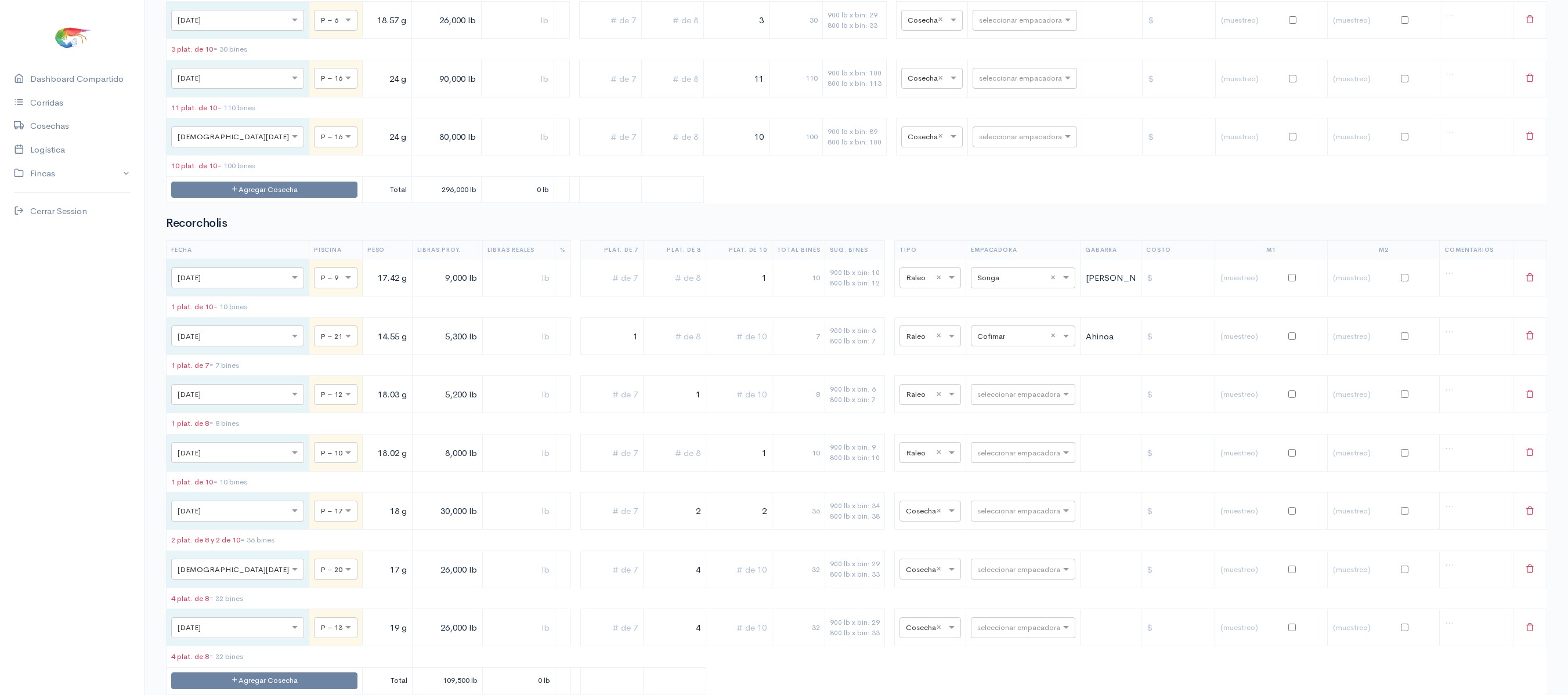
scroll to position [1858, 0]
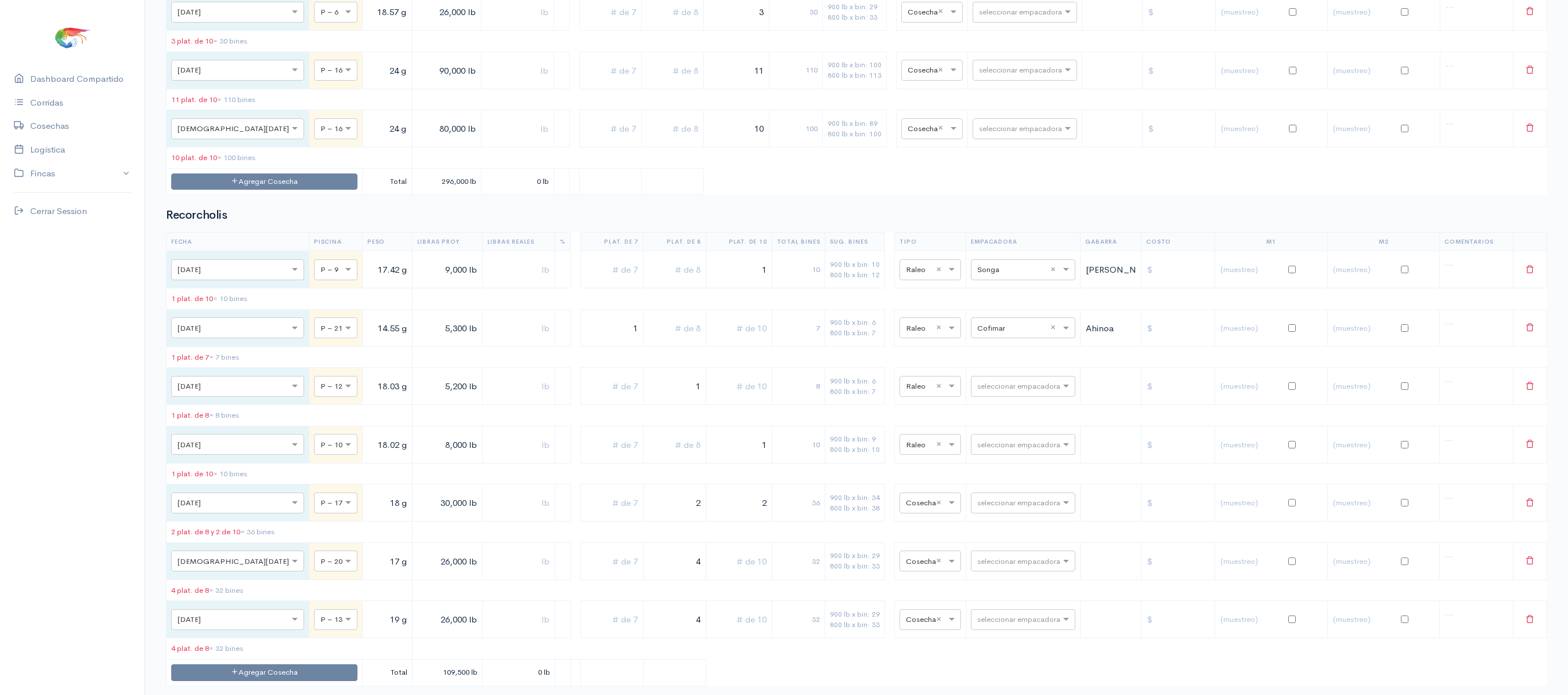
click at [367, 83] on input "24 g" at bounding box center [387, 71] width 40 height 24
type input "24.03 g"
click at [367, 141] on input "24 g" at bounding box center [387, 129] width 40 height 24
type input "24.03 g"
click at [984, 76] on input "text" at bounding box center [1014, 70] width 71 height 13
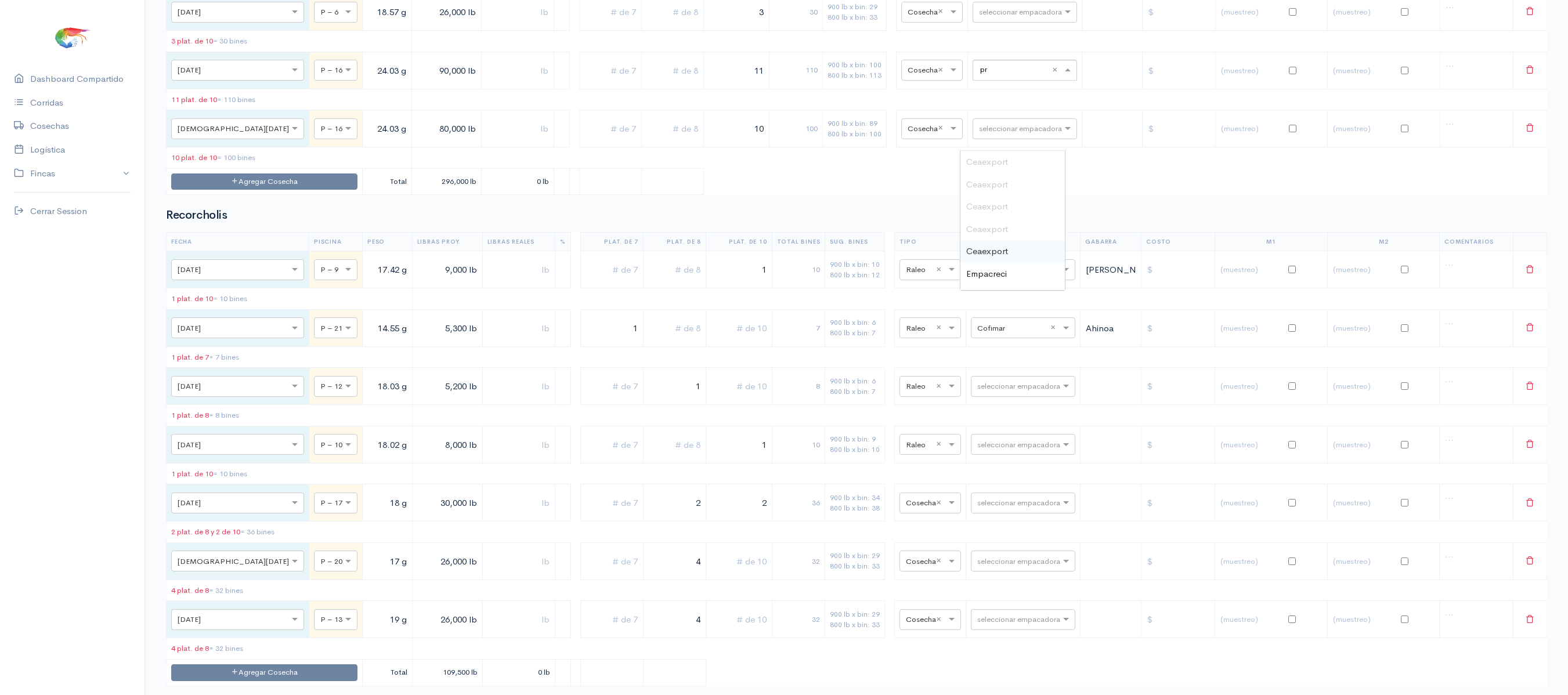
type input "pro"
click at [981, 166] on span "Promarisco" at bounding box center [988, 162] width 44 height 11
click at [795, 148] on td "100" at bounding box center [796, 129] width 54 height 37
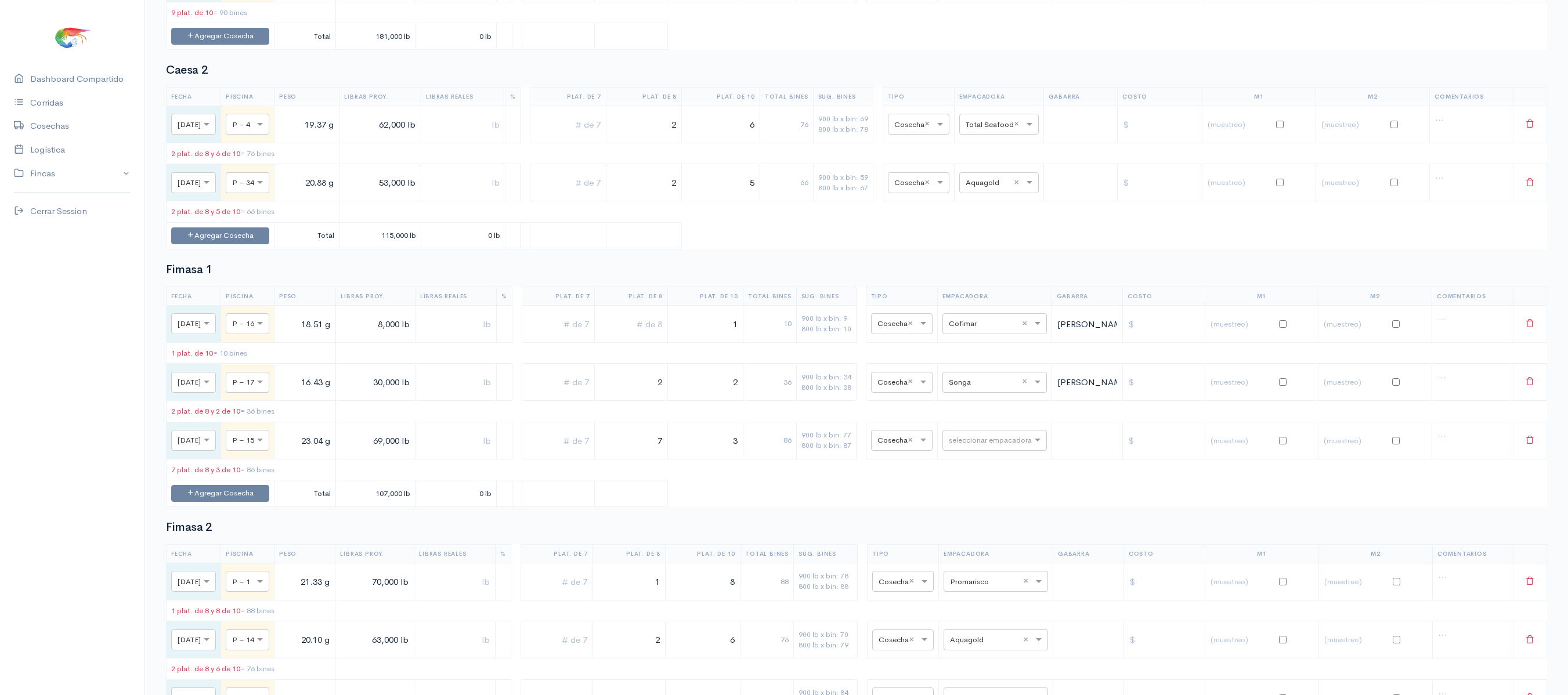
scroll to position [0, 0]
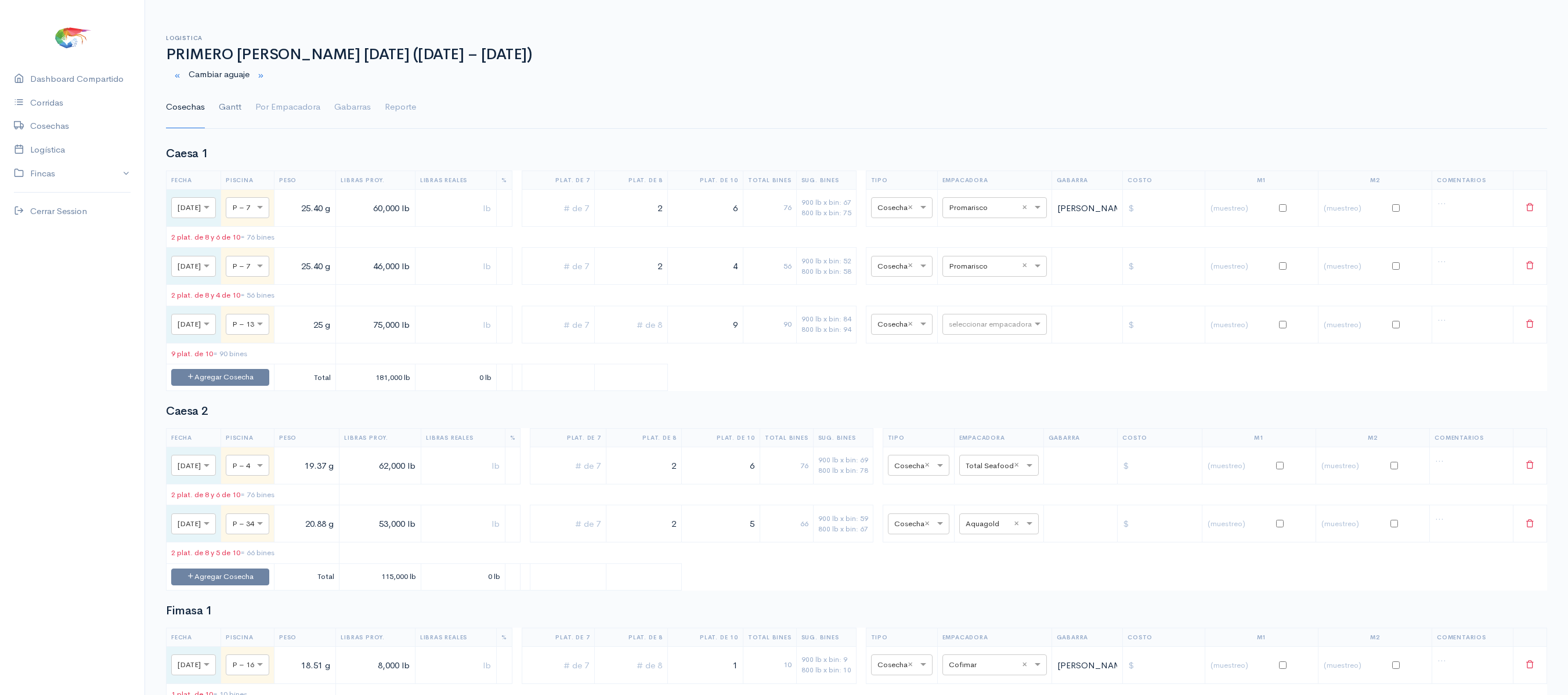
click at [226, 101] on link "Gantt" at bounding box center [230, 107] width 23 height 42
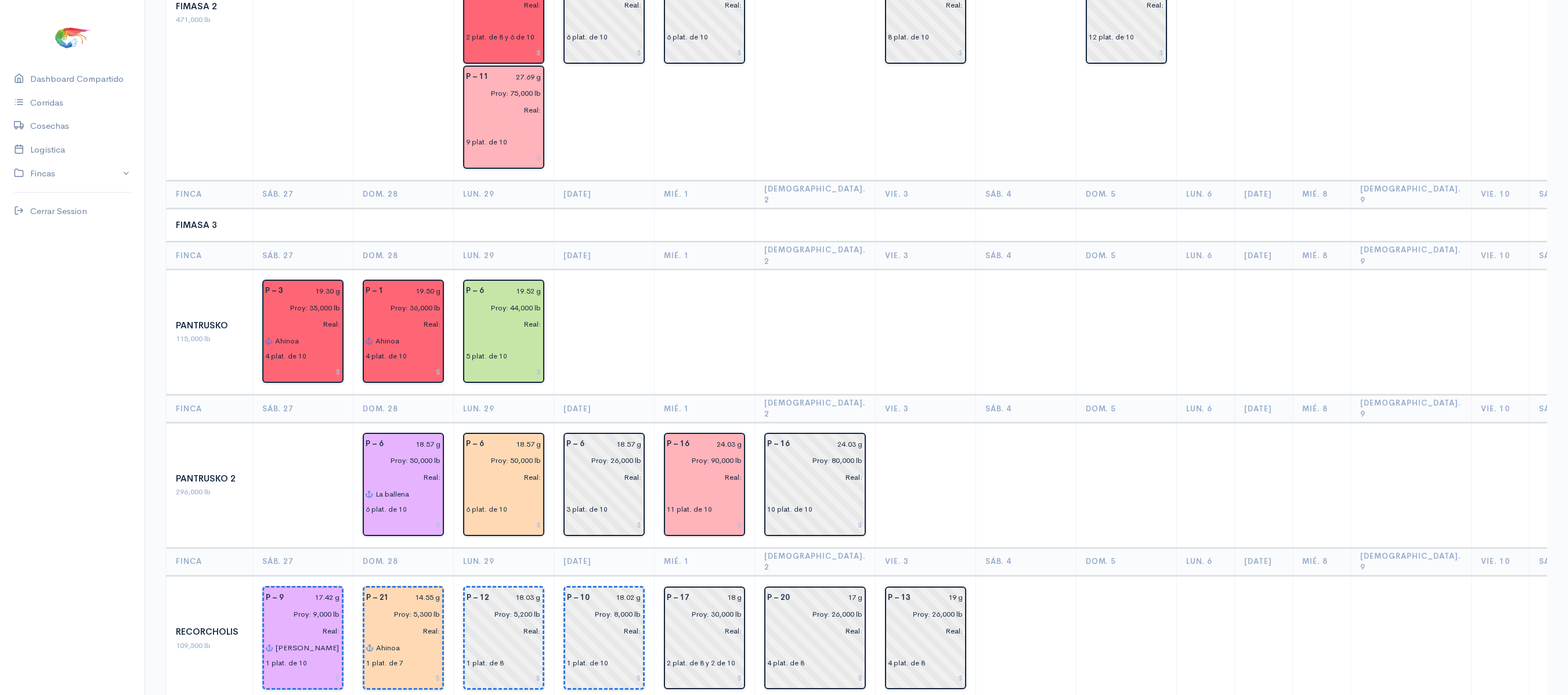
scroll to position [1000, 0]
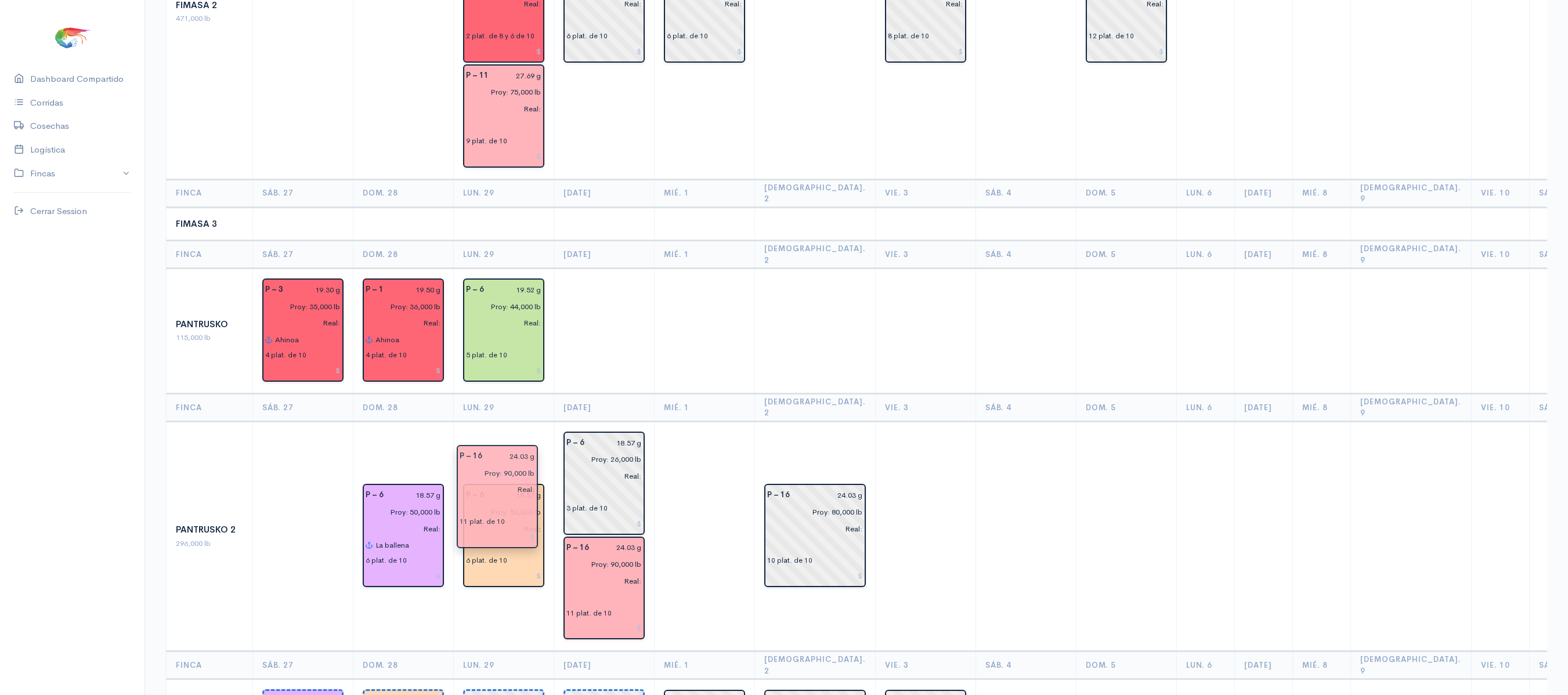
drag, startPoint x: 705, startPoint y: 423, endPoint x: 493, endPoint y: 517, distance: 231.9
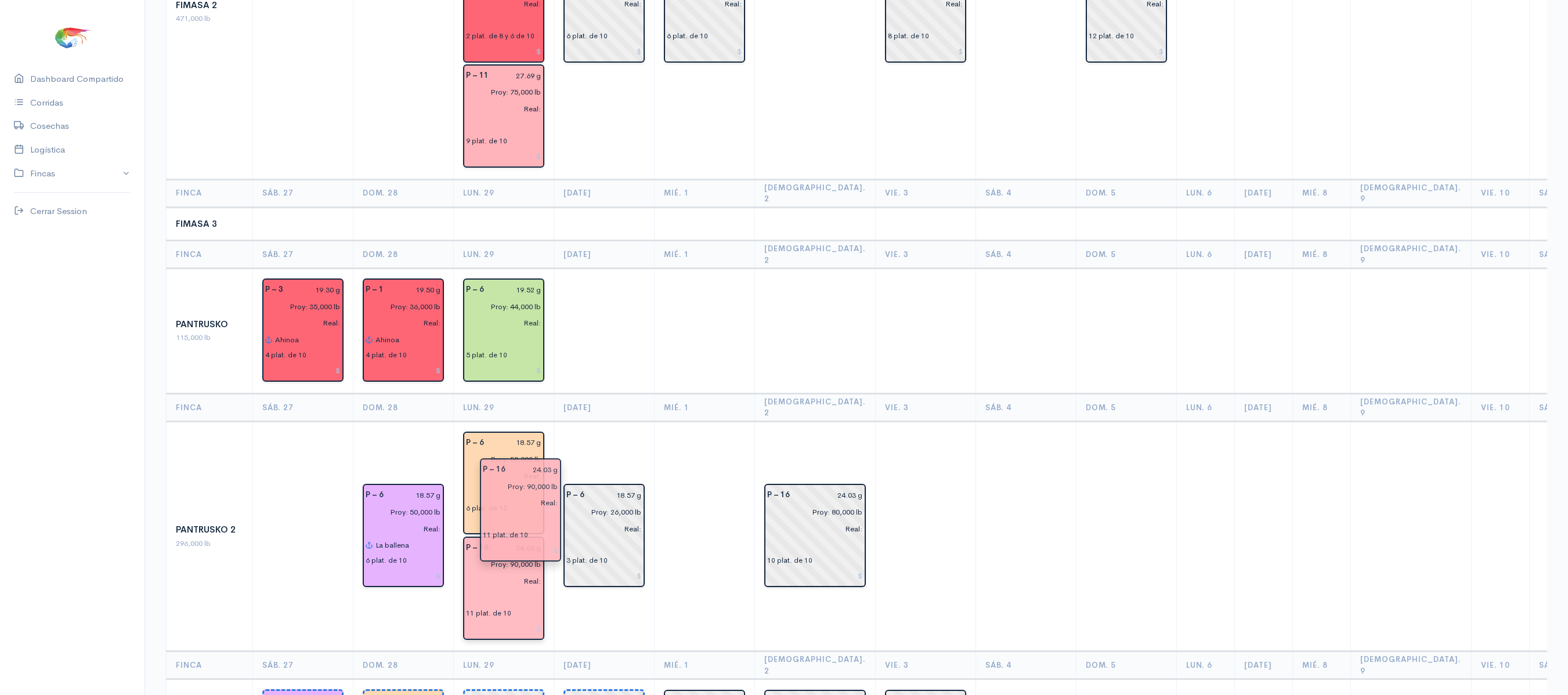
drag, startPoint x: 572, startPoint y: 493, endPoint x: 488, endPoint y: 497, distance: 84.1
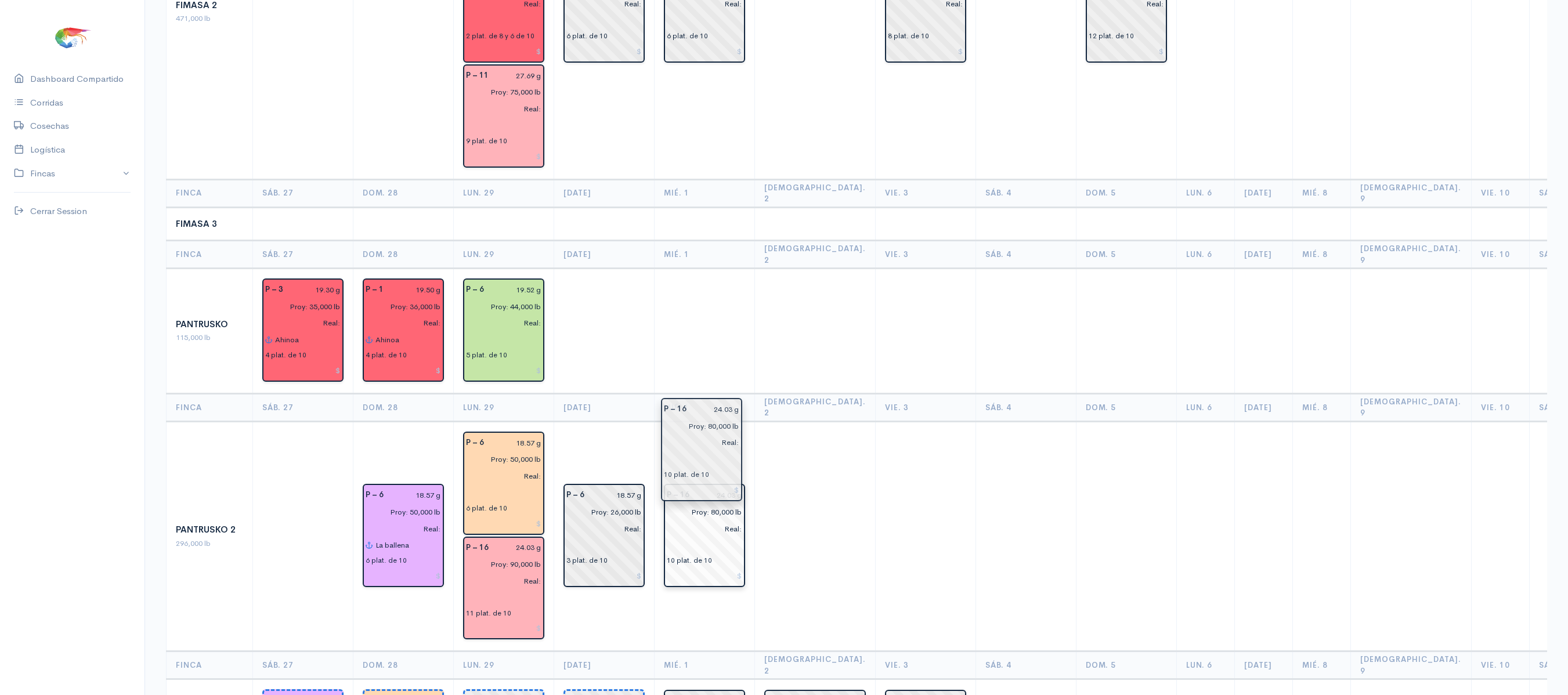
drag, startPoint x: 767, startPoint y: 439, endPoint x: 665, endPoint y: 439, distance: 102.0
click at [664, 393] on th "Mié. 1" at bounding box center [705, 407] width 100 height 28
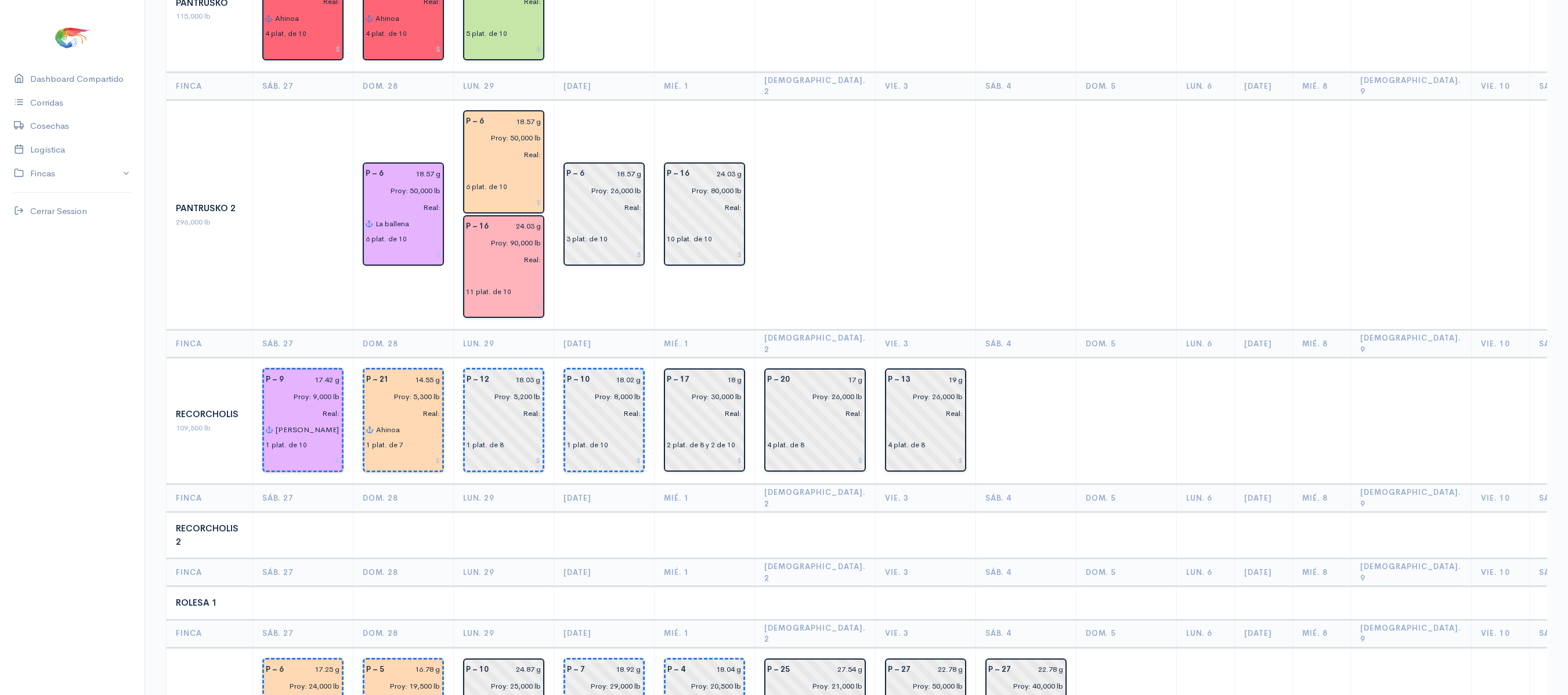
scroll to position [1322, 0]
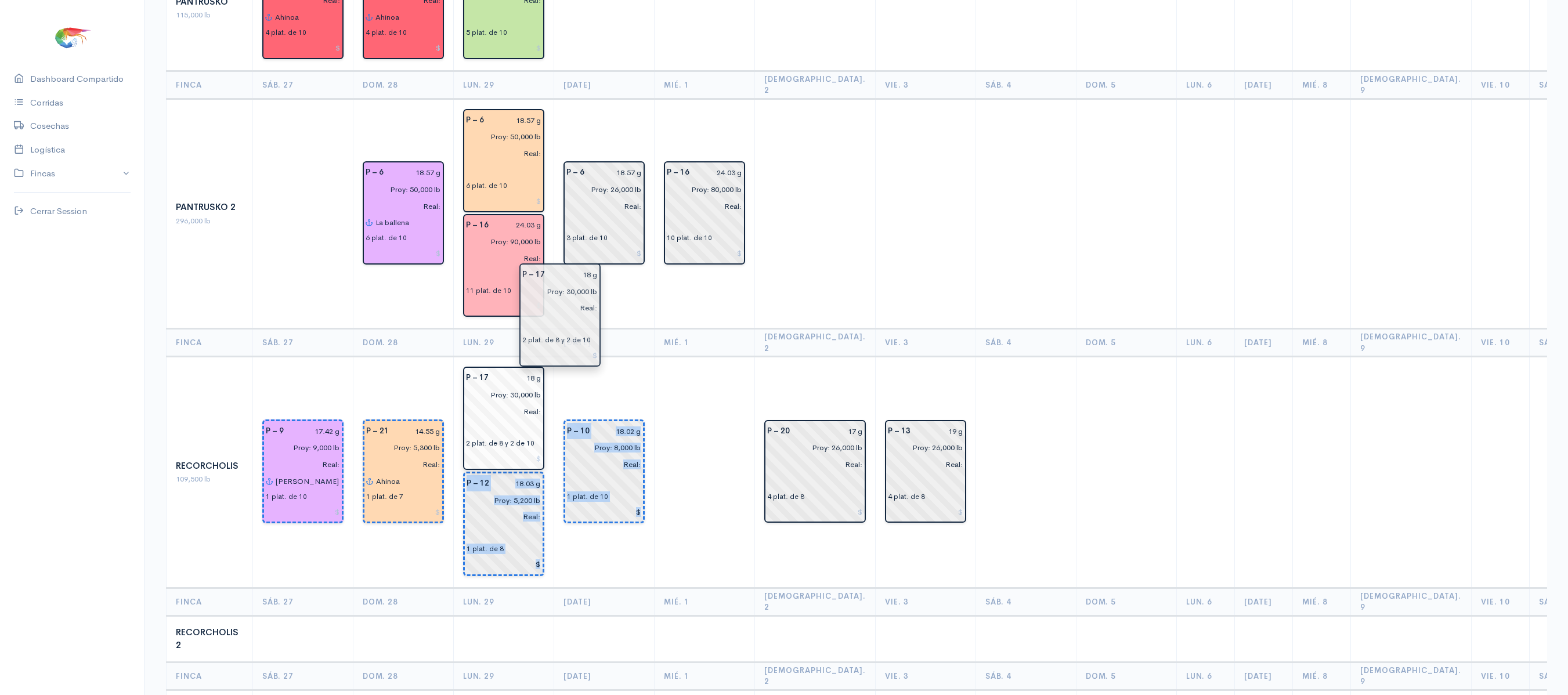
drag, startPoint x: 683, startPoint y: 323, endPoint x: 535, endPoint y: 314, distance: 148.3
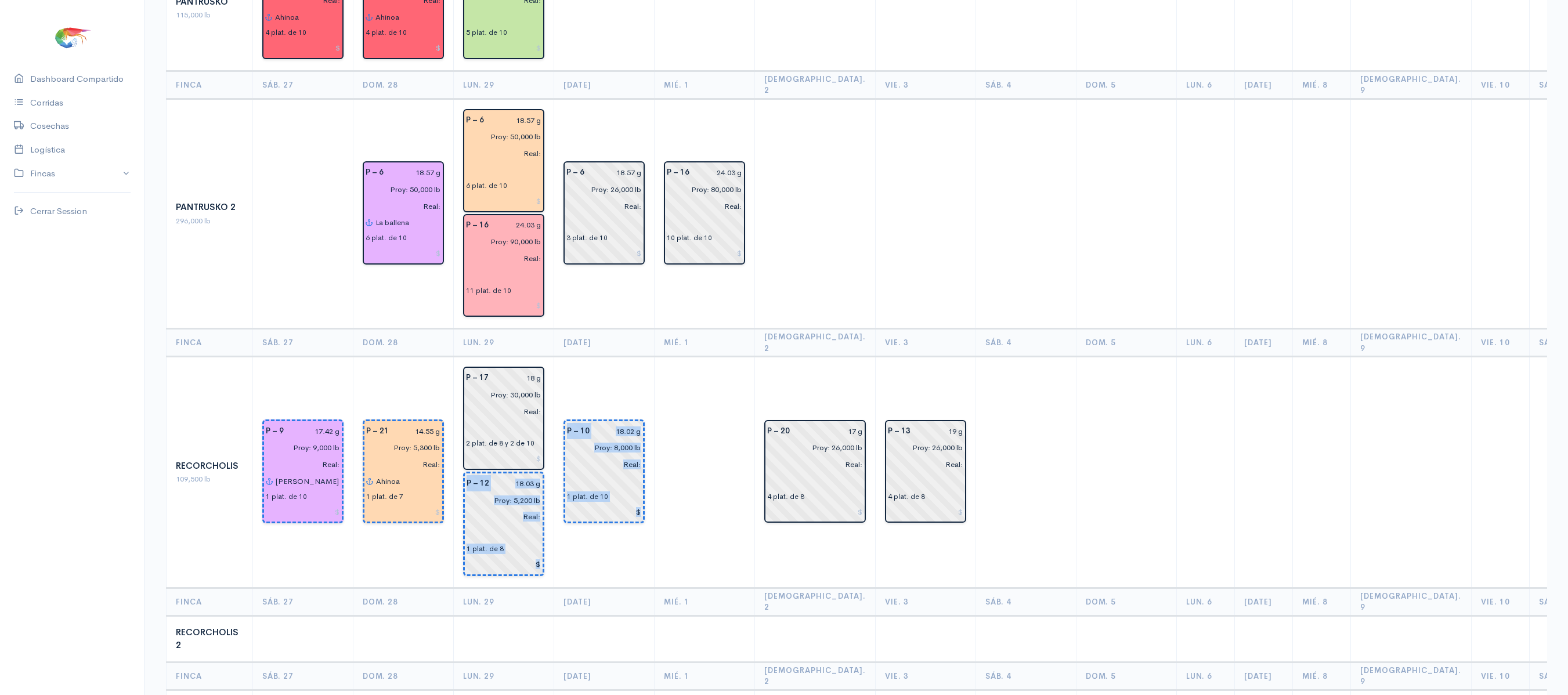
click at [594, 357] on td "P – 10 18.02 g Proy: 8,000 lb Real: 1 plat. de 10" at bounding box center [604, 473] width 100 height 232
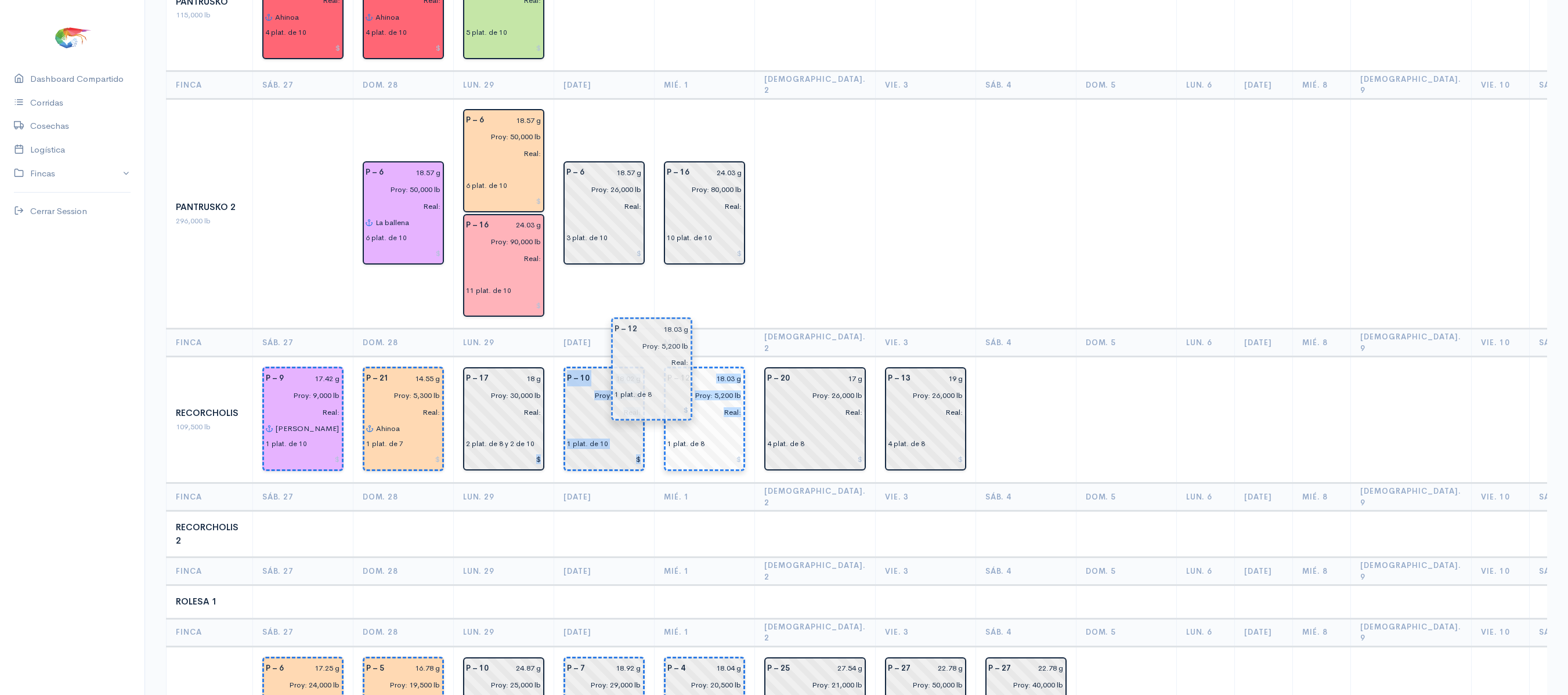
drag, startPoint x: 521, startPoint y: 422, endPoint x: 671, endPoint y: 365, distance: 160.5
click at [654, 511] on td at bounding box center [705, 534] width 100 height 47
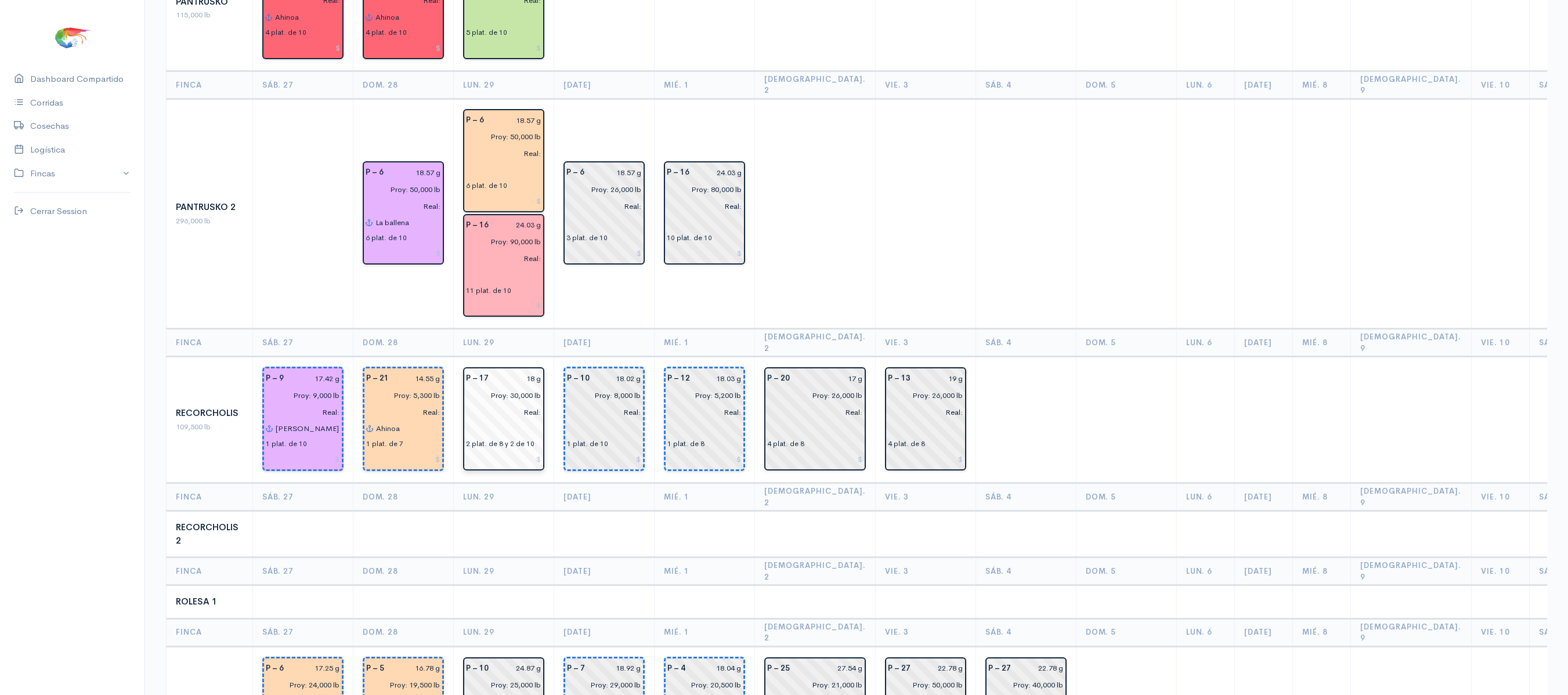
click at [533, 370] on input "18 g" at bounding box center [518, 379] width 46 height 17
type input "17.09 g"
click at [571, 329] on th "[DATE]" at bounding box center [604, 343] width 100 height 28
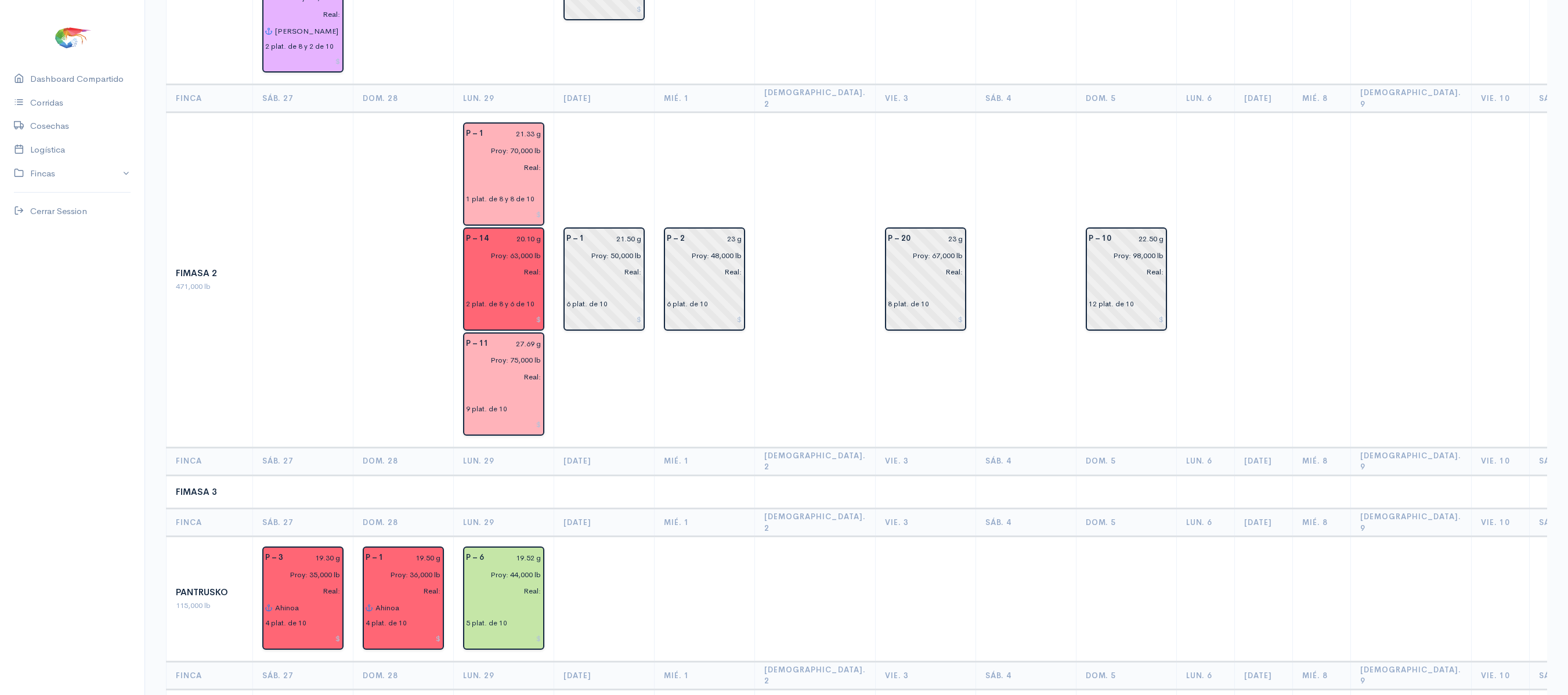
scroll to position [0, 0]
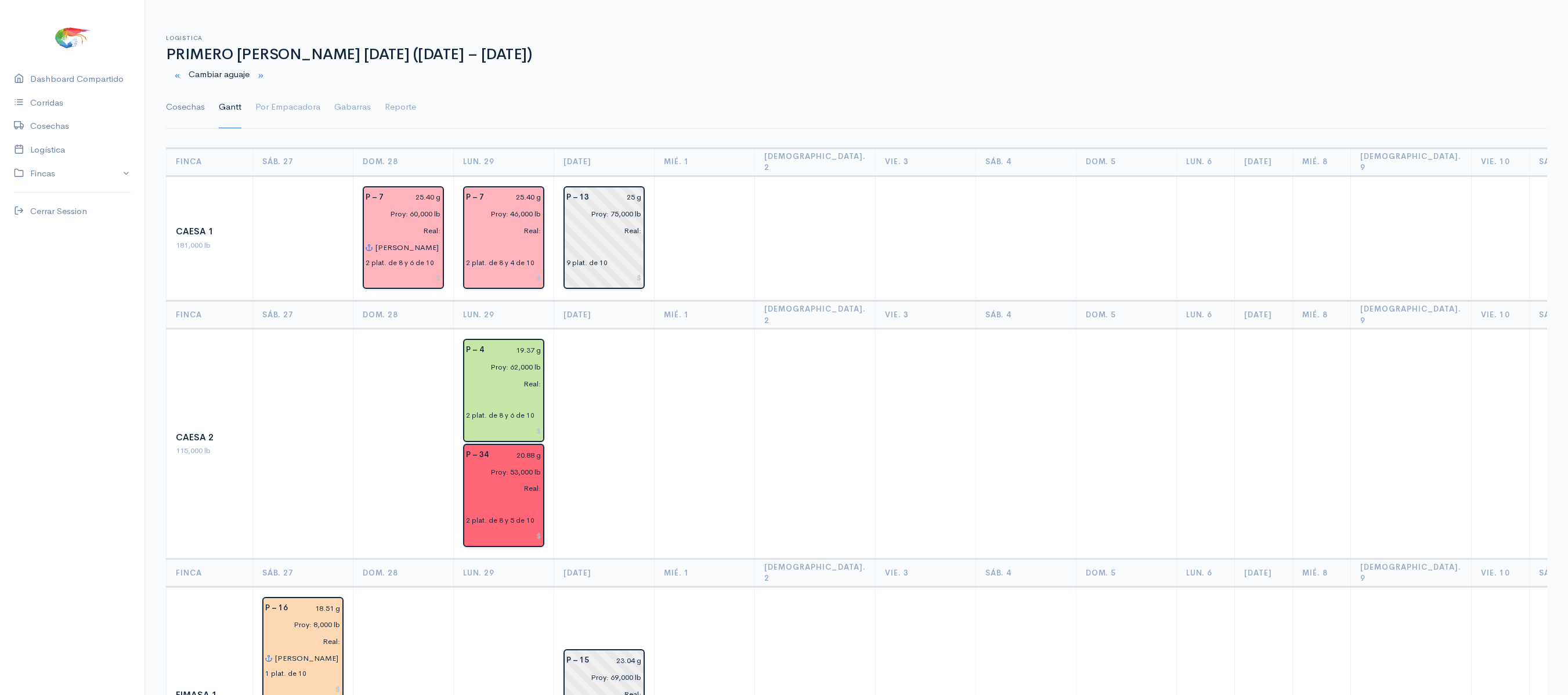
click at [177, 110] on link "Cosechas" at bounding box center [185, 107] width 39 height 42
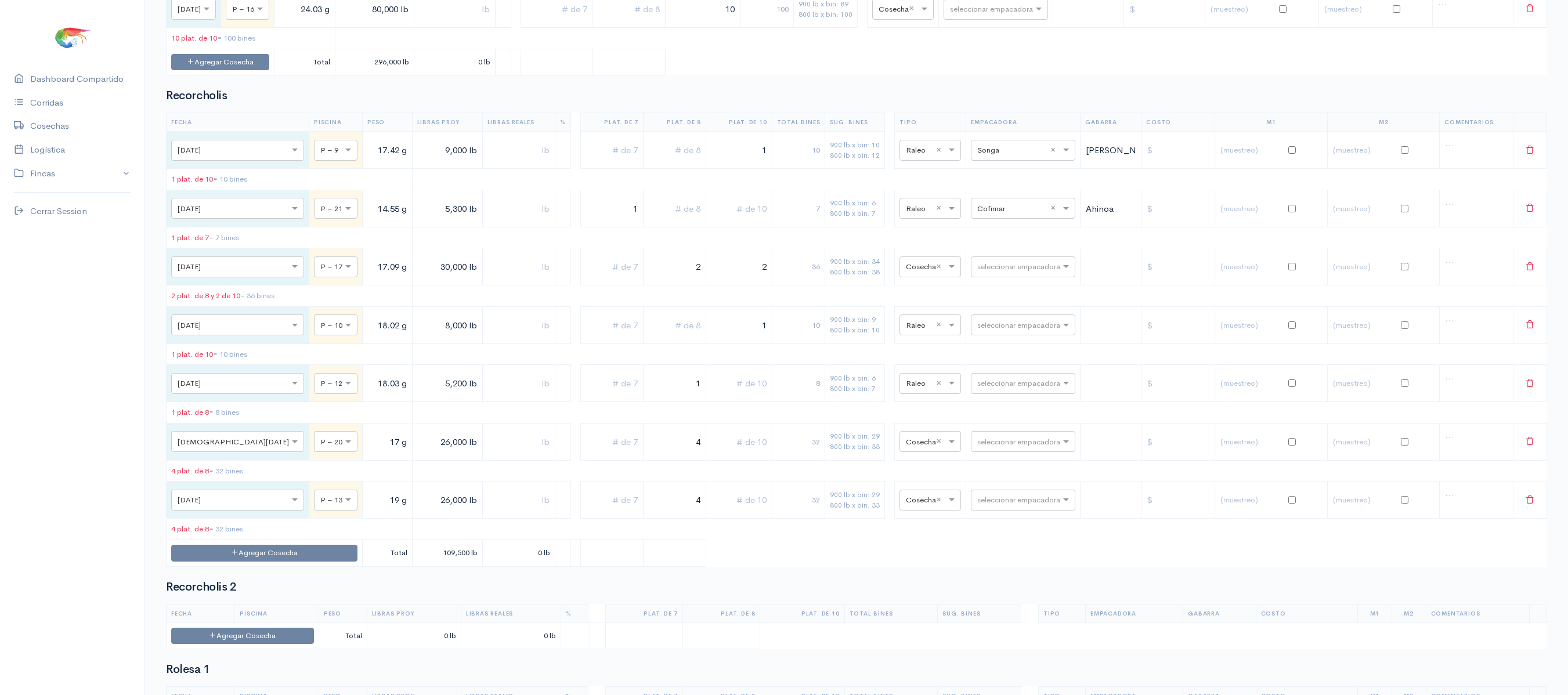
scroll to position [1979, 0]
click at [986, 271] on input "text" at bounding box center [1013, 265] width 71 height 13
type input "cofi"
click at [972, 370] on span "Cofimar" at bounding box center [981, 369] width 31 height 11
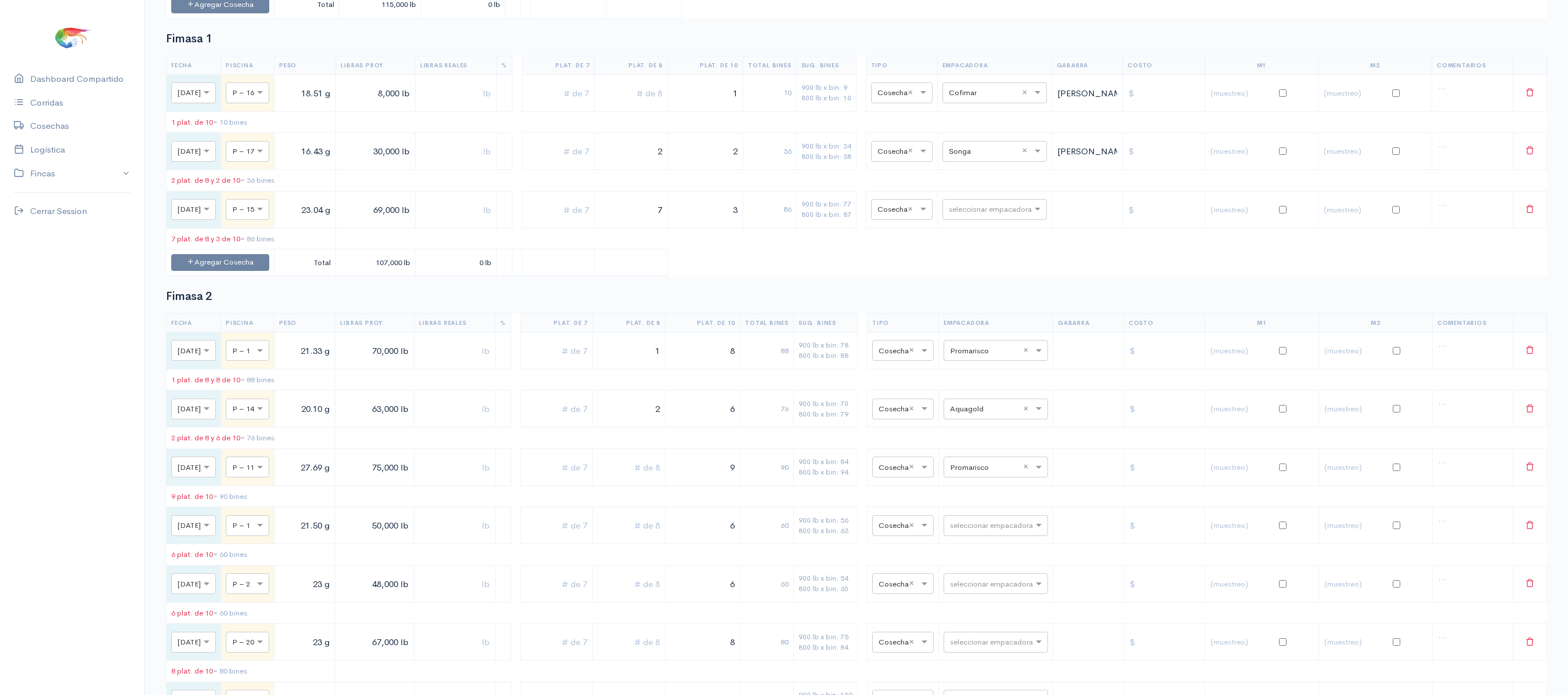
scroll to position [0, 0]
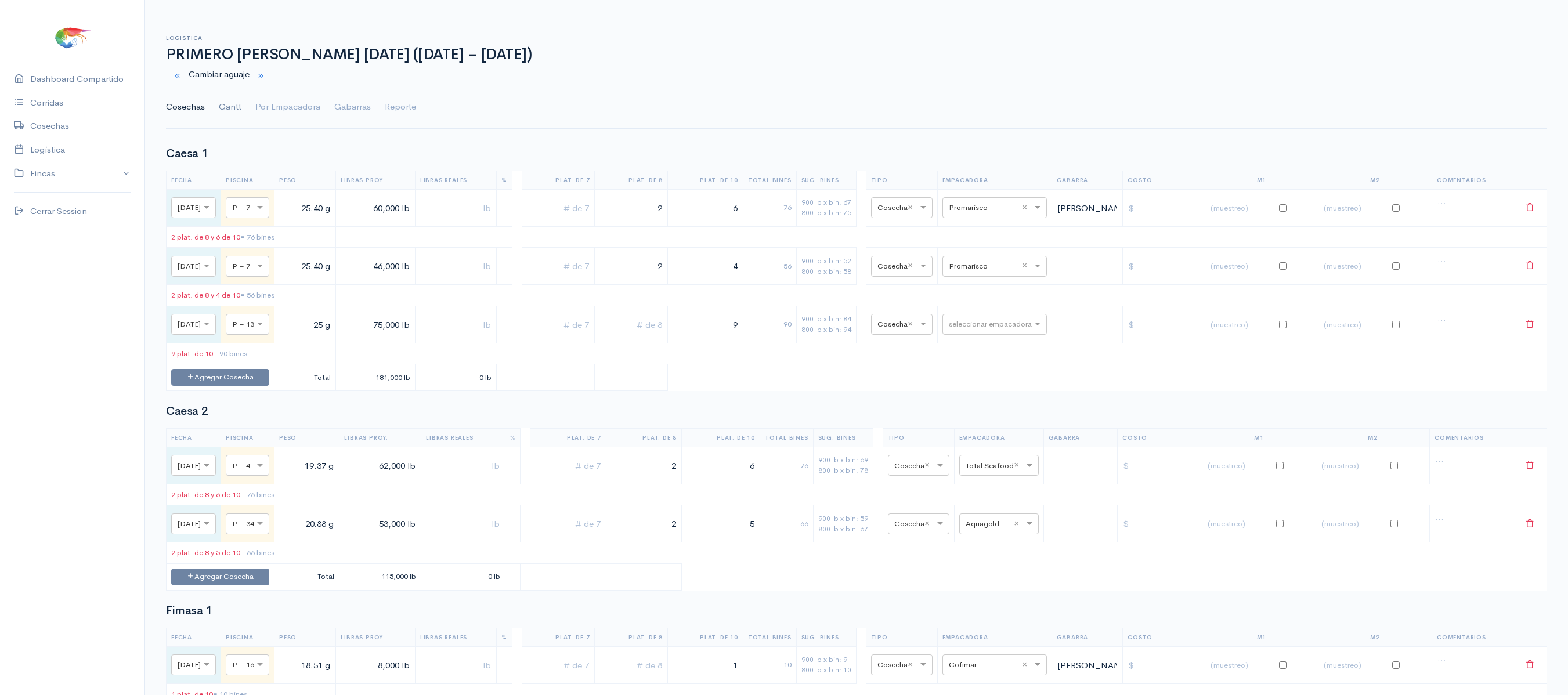
click at [231, 110] on link "Gantt" at bounding box center [230, 107] width 23 height 42
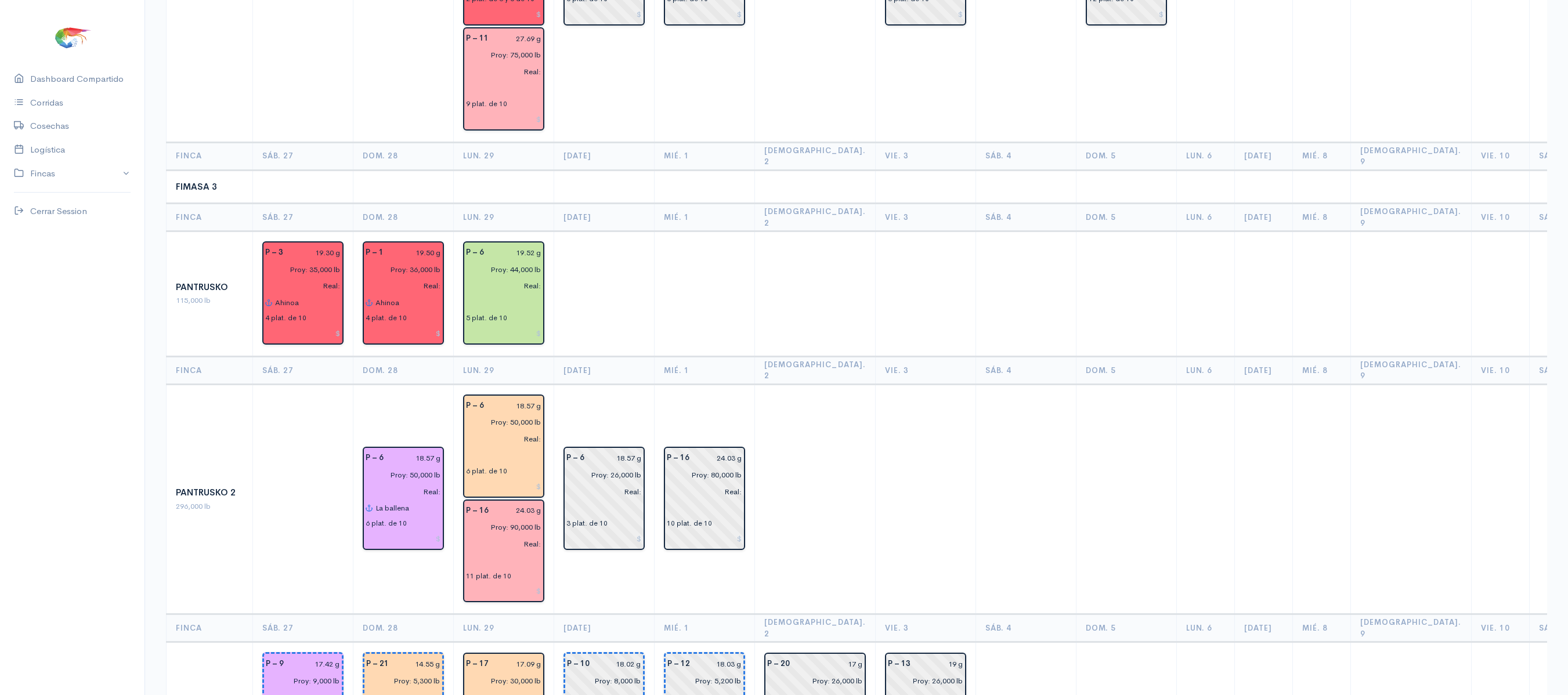
scroll to position [1526, 0]
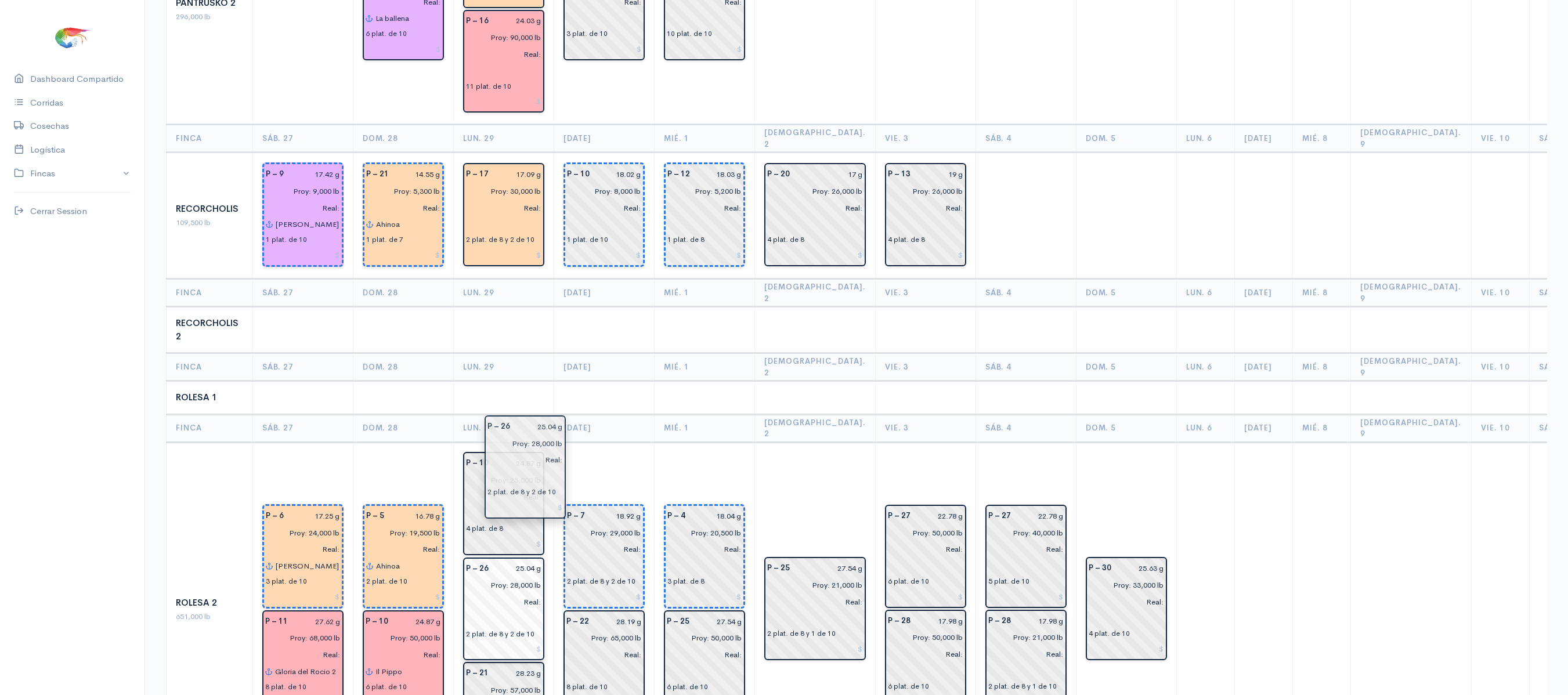
drag, startPoint x: 803, startPoint y: 466, endPoint x: 522, endPoint y: 461, distance: 281.0
click at [632, 442] on td "P – 7 18.92 g Proy: 29,000 lb Real: 2 plat. de 8 y 2 de 10 P – 22 28.19 g Proy:…" at bounding box center [604, 610] width 100 height 335
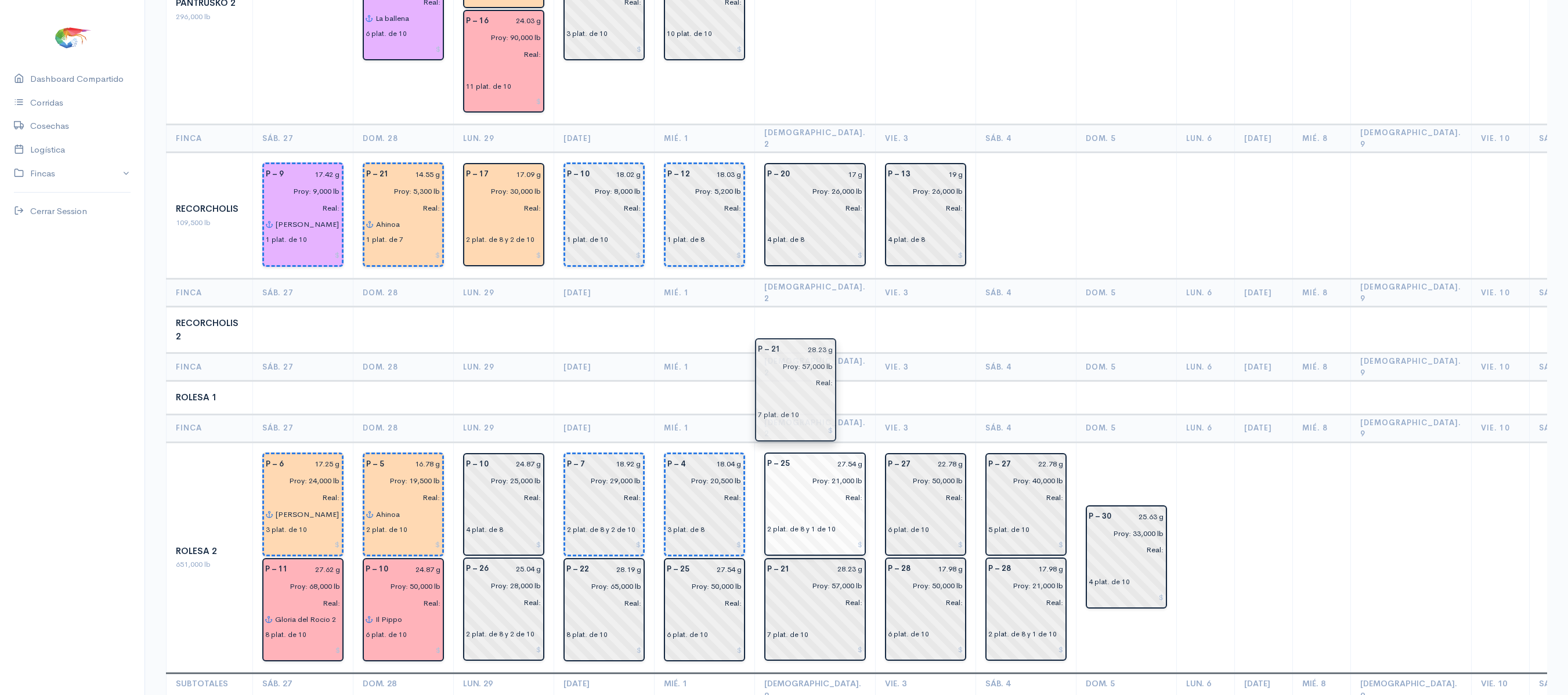
drag, startPoint x: 521, startPoint y: 596, endPoint x: 813, endPoint y: 408, distance: 347.3
click at [761, 472] on input "Proy: 21,000 lb" at bounding box center [811, 480] width 102 height 17
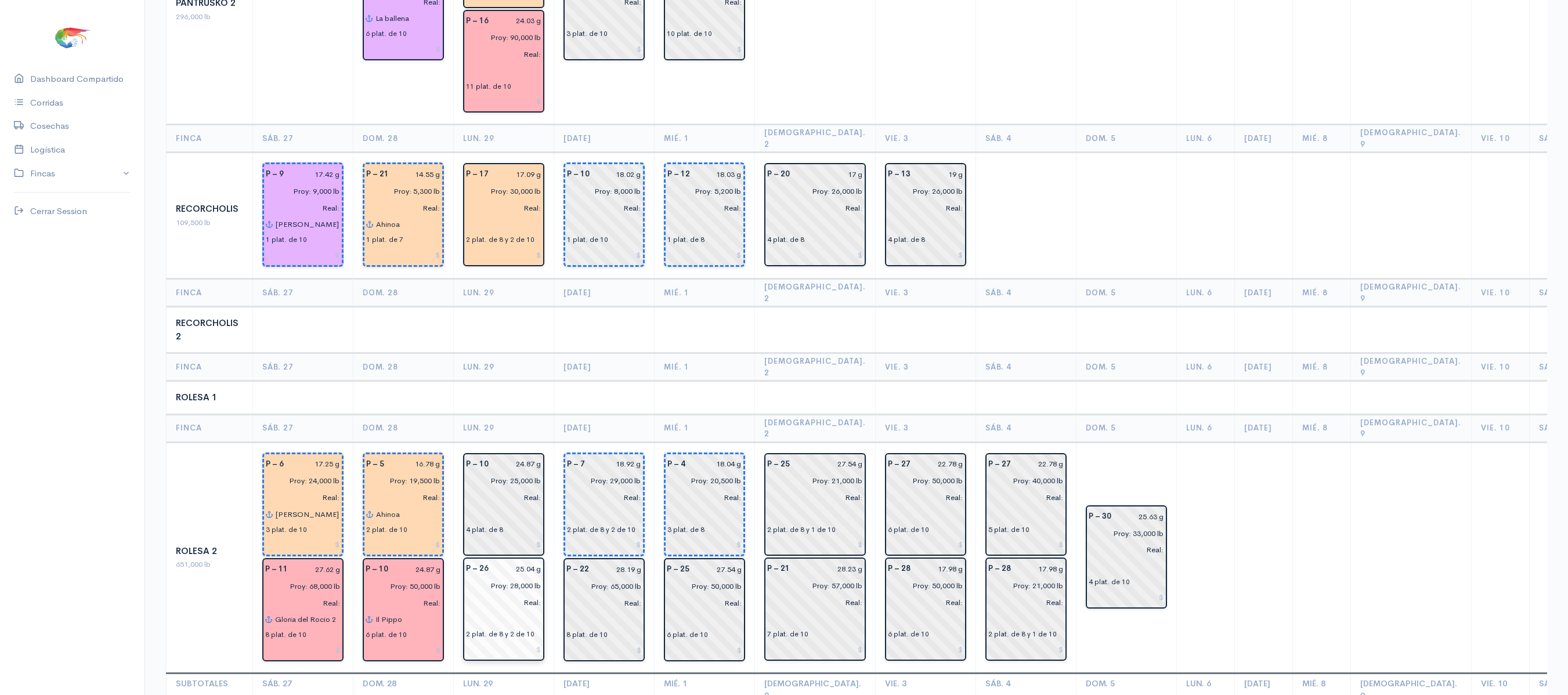
click at [534, 560] on input "25.04 g" at bounding box center [518, 569] width 46 height 17
type input "25.21 g"
click at [544, 414] on th "Lun. 29" at bounding box center [504, 427] width 100 height 28
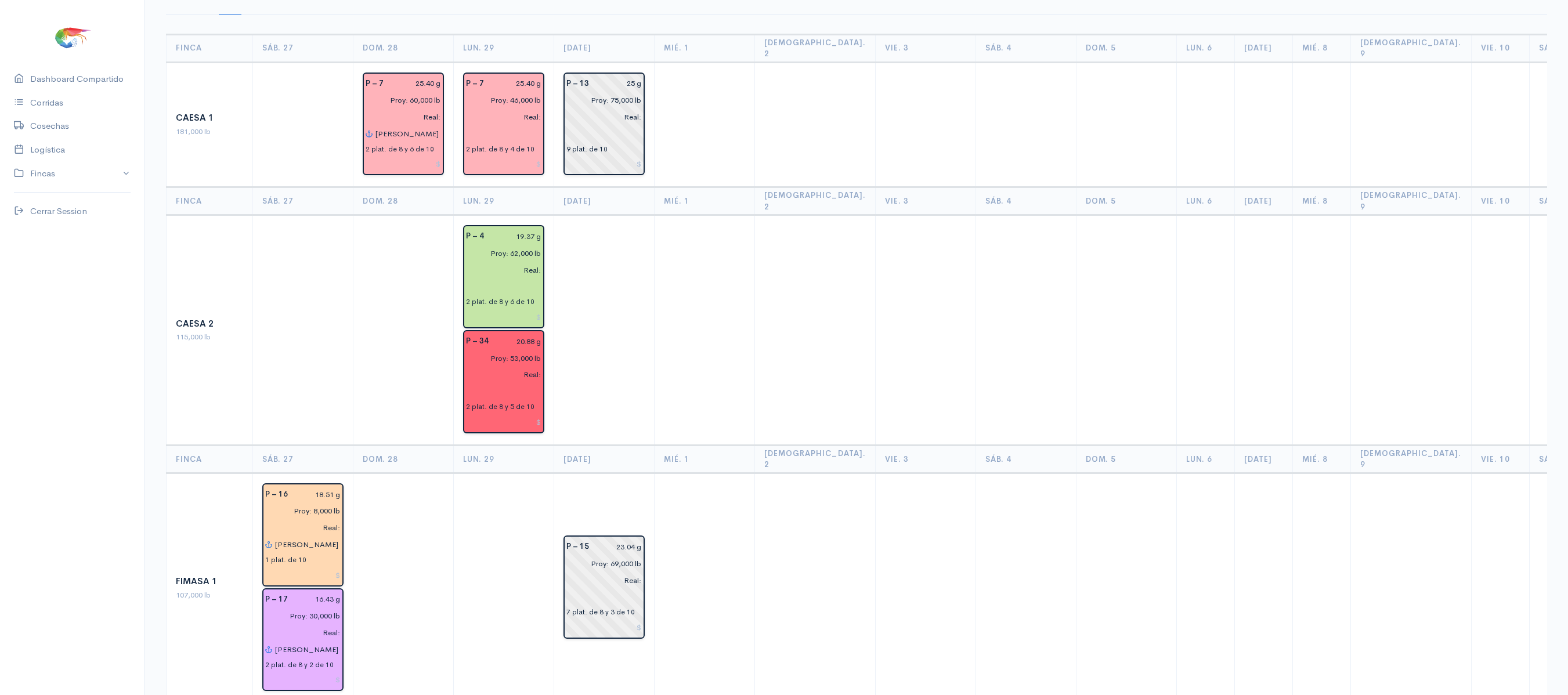
scroll to position [0, 0]
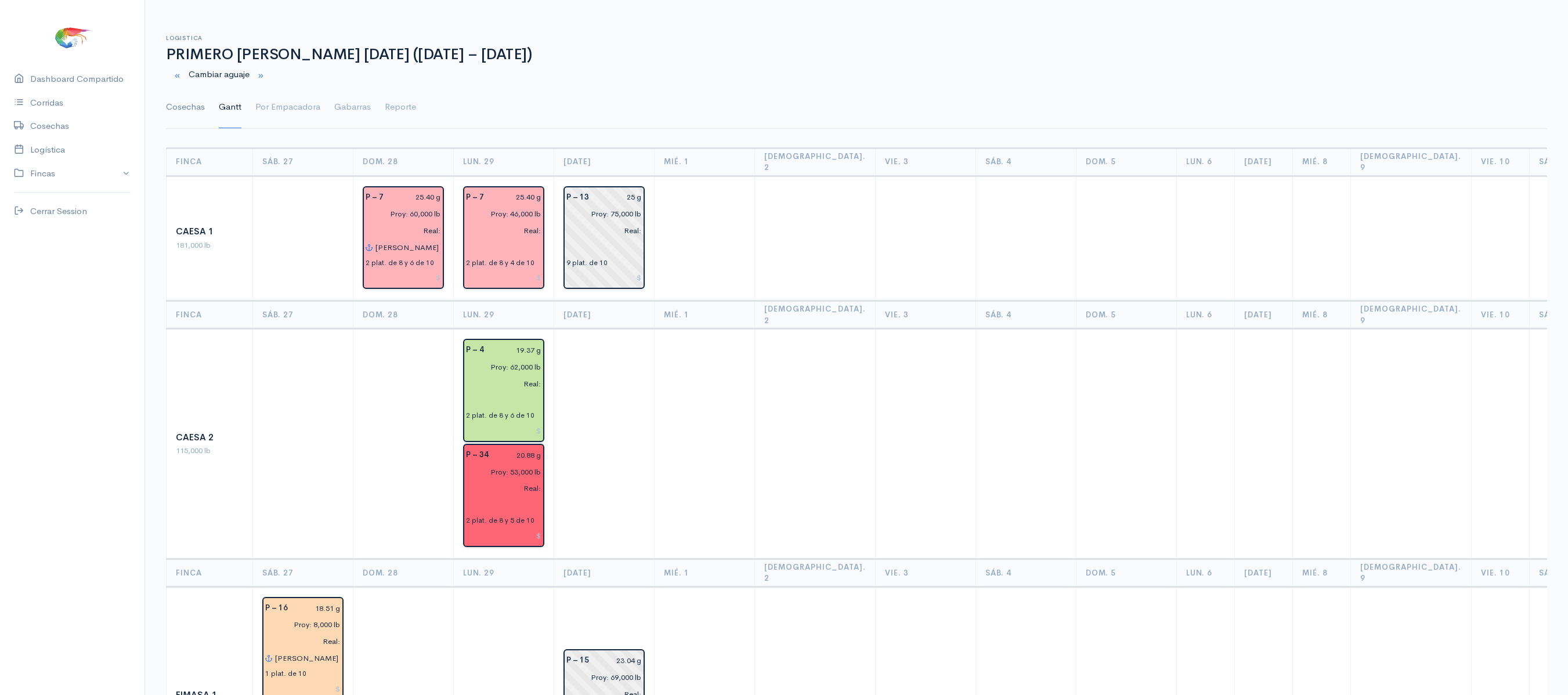
click at [175, 107] on link "Cosechas" at bounding box center [185, 107] width 39 height 42
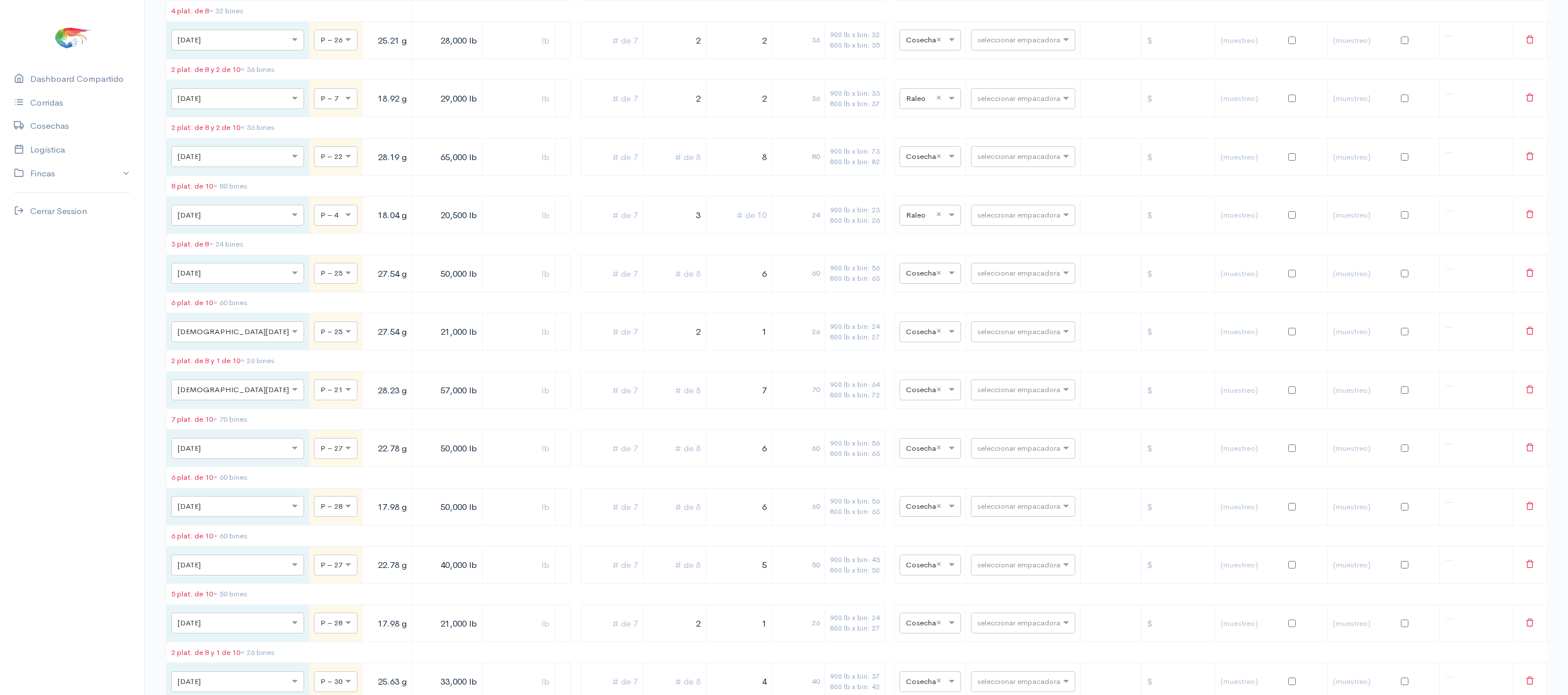
scroll to position [3020, 0]
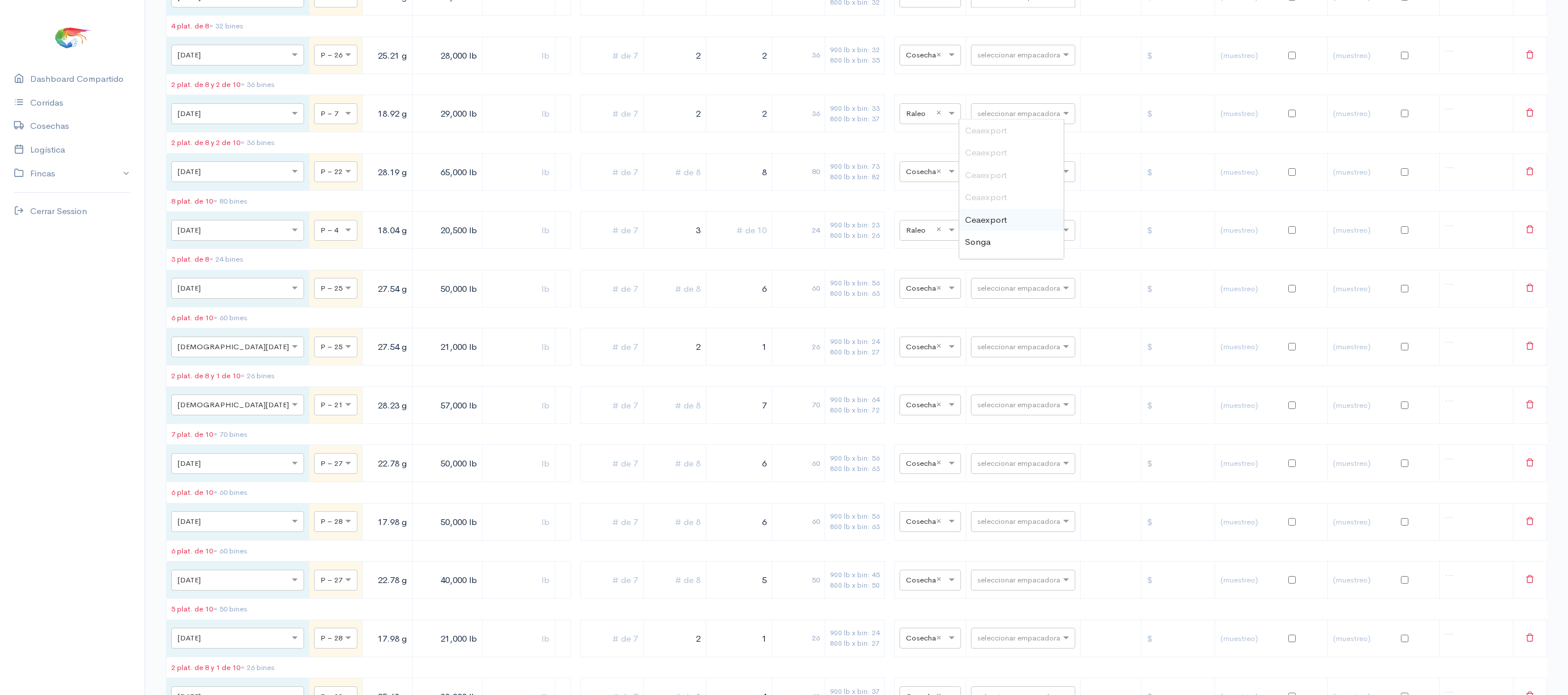
type input "pro"
click at [988, 128] on span "Promarisco" at bounding box center [987, 131] width 44 height 11
click at [986, 66] on div "seleccionar empacadora" at bounding box center [1023, 55] width 105 height 21
type input "pro"
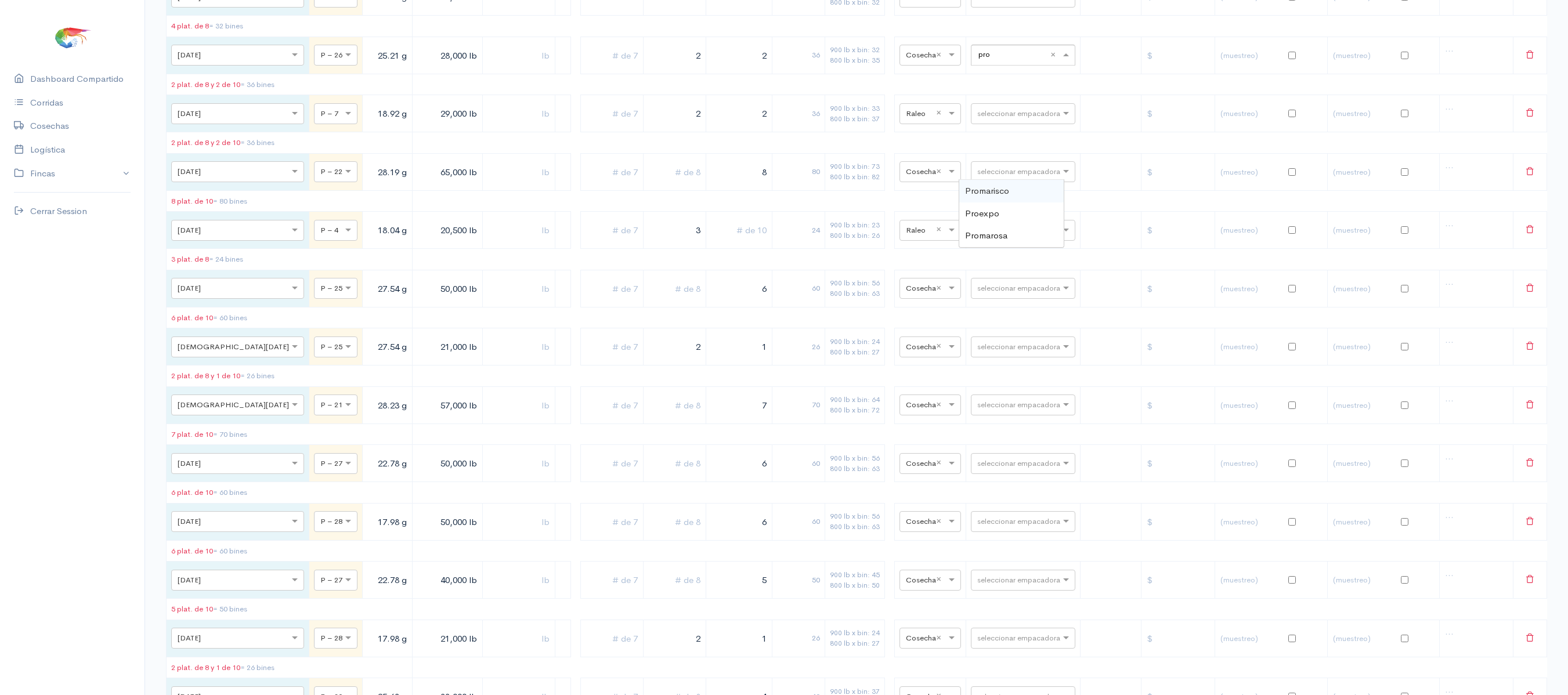
click at [1008, 197] on div "Promarisco" at bounding box center [1011, 191] width 105 height 23
click at [854, 132] on td "900 lb x bin: 33 800 lb x bin: 37" at bounding box center [855, 114] width 60 height 37
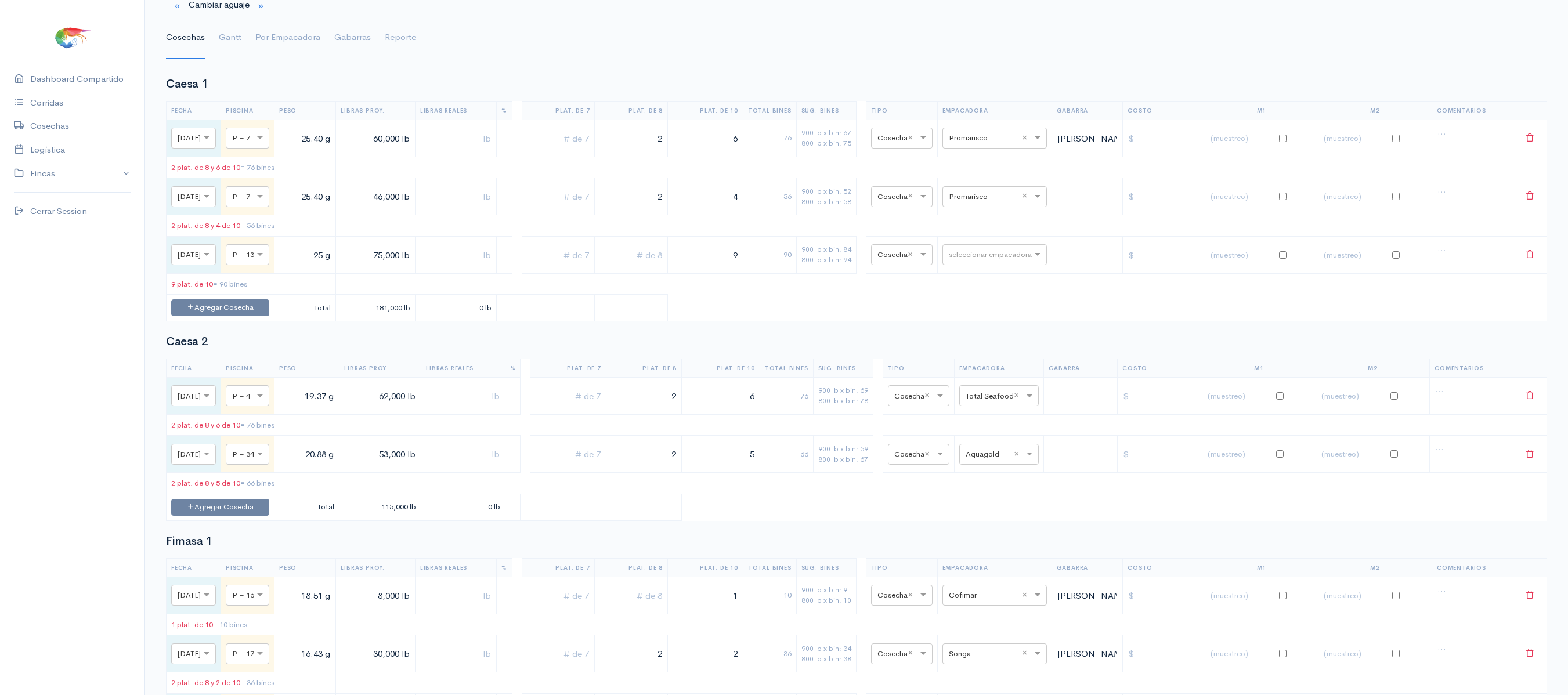
scroll to position [0, 0]
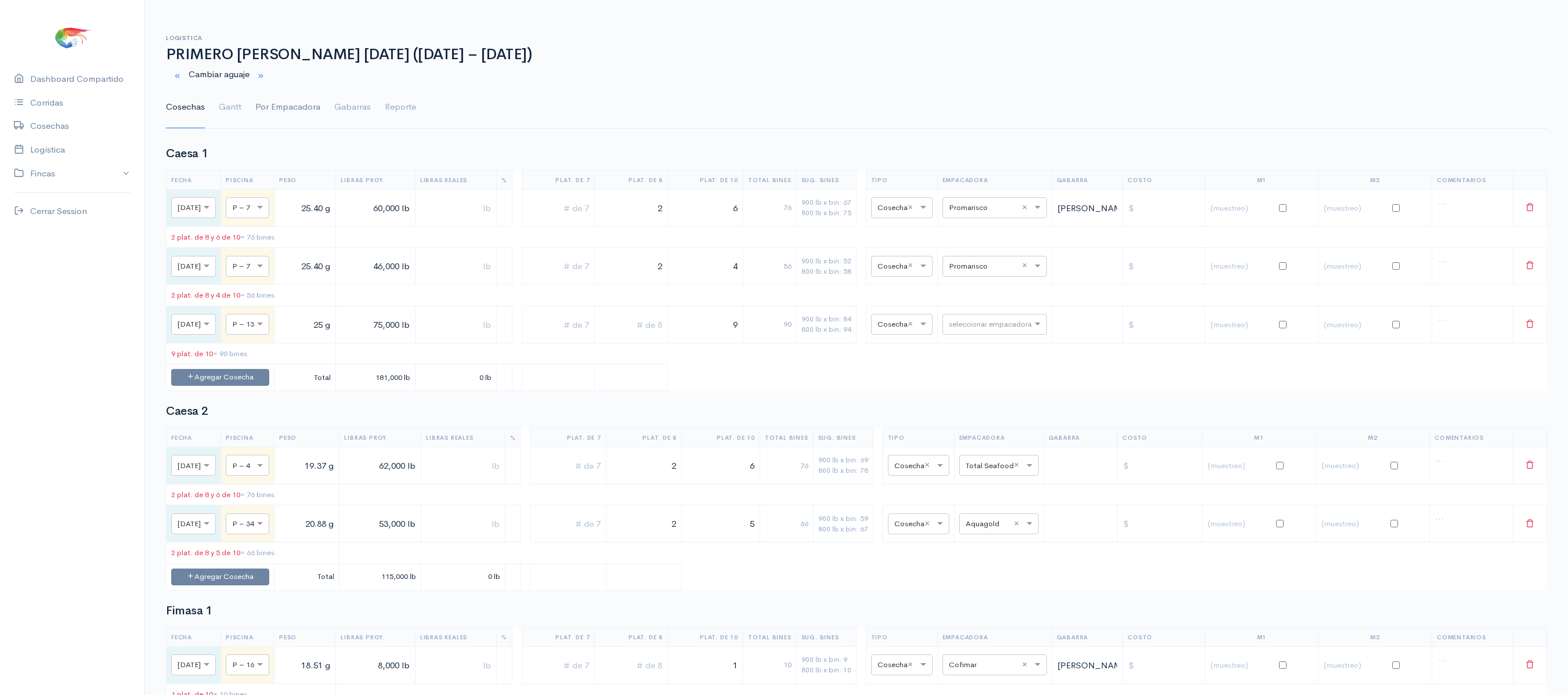
click at [268, 105] on link "Por Empacadora" at bounding box center [288, 107] width 65 height 42
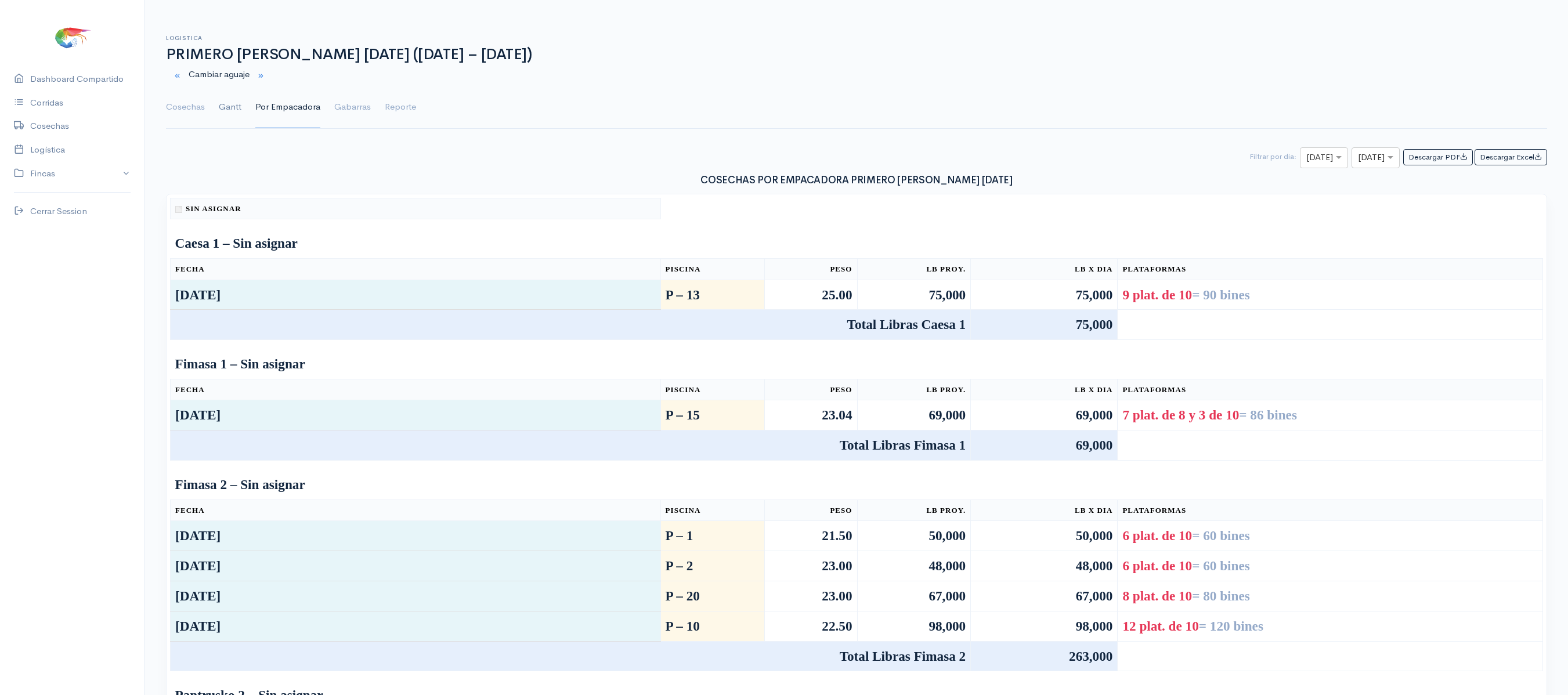
click at [230, 110] on link "Gantt" at bounding box center [230, 107] width 23 height 42
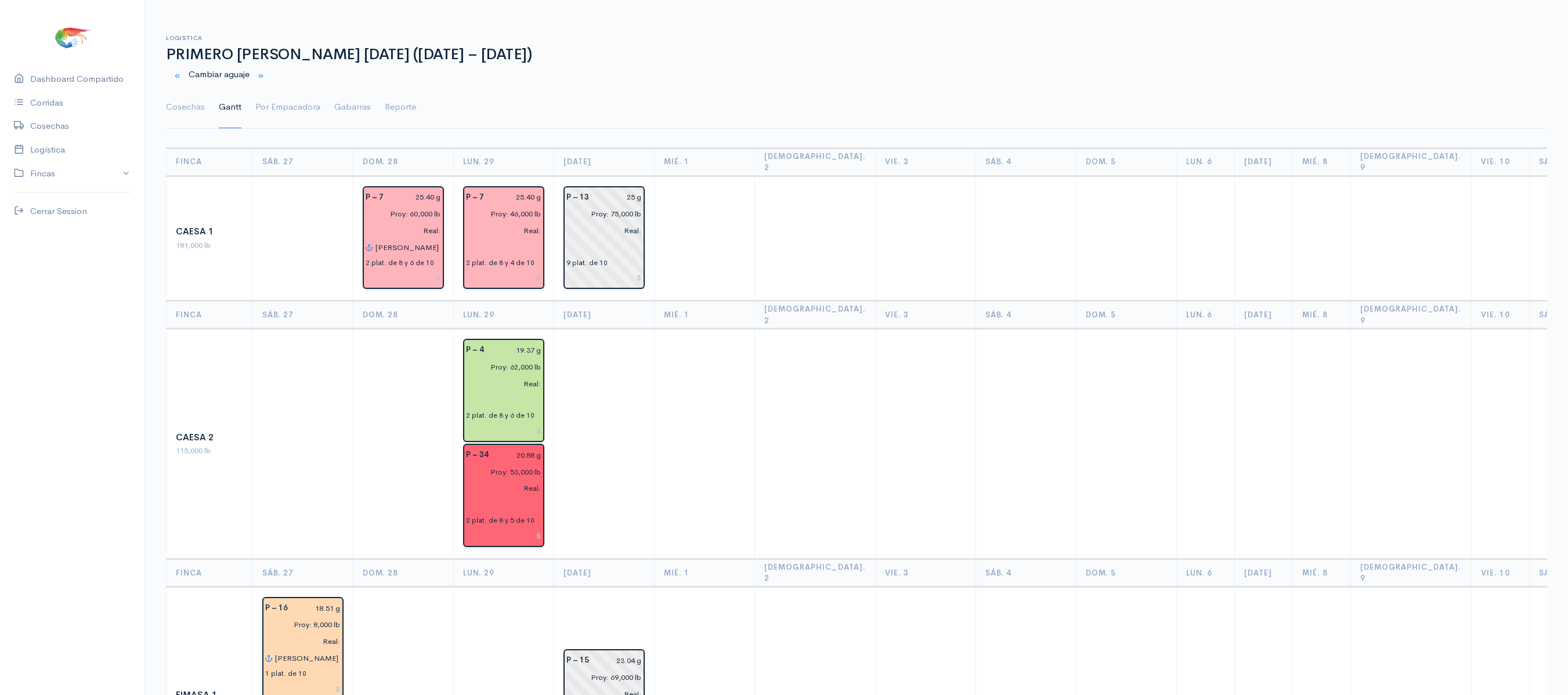
click at [632, 388] on td at bounding box center [604, 444] width 100 height 230
click at [262, 105] on link "Por Empacadora" at bounding box center [288, 107] width 65 height 42
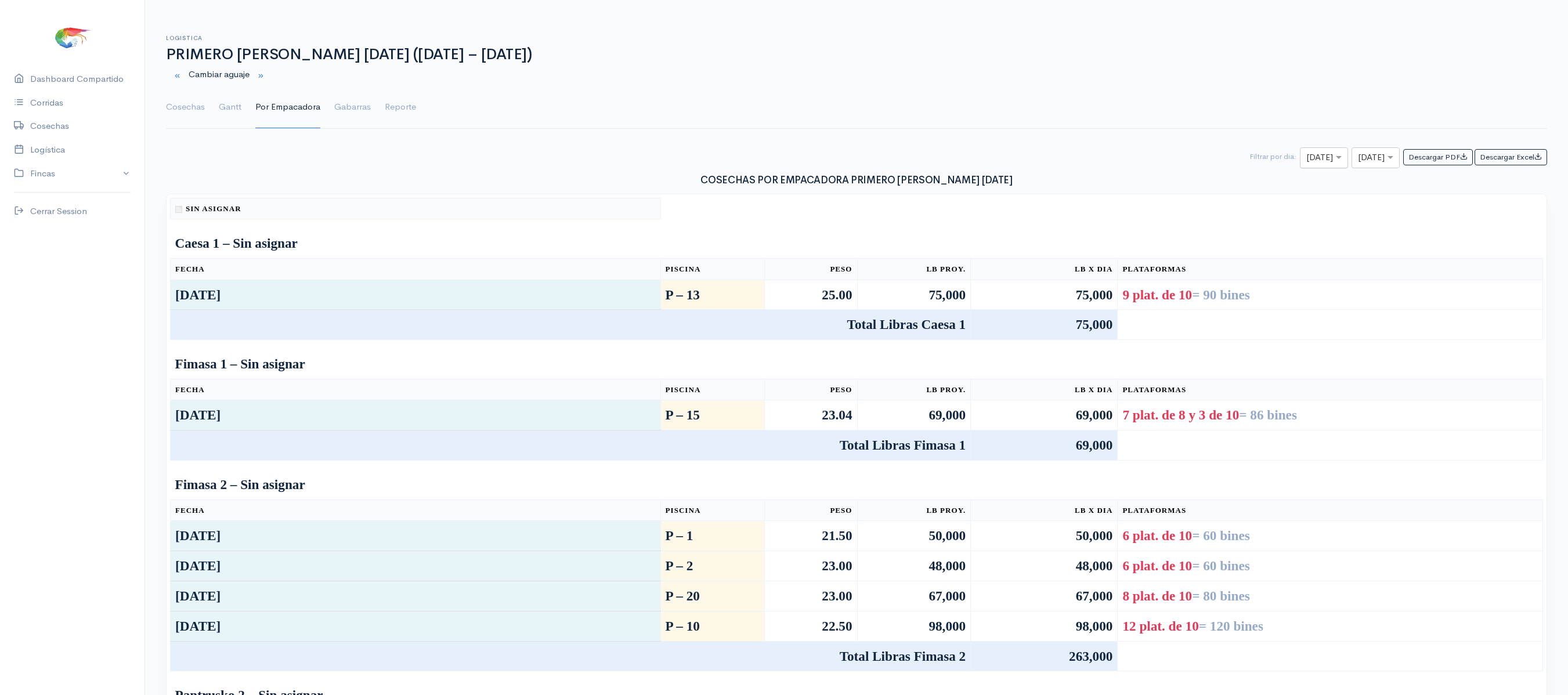
click at [1299, 150] on div "× [DATE]" at bounding box center [1324, 158] width 48 height 21
type input "29"
click at [1275, 177] on span "[DATE]" at bounding box center [1261, 182] width 27 height 11
click at [1366, 160] on input "text" at bounding box center [1364, 158] width 15 height 15
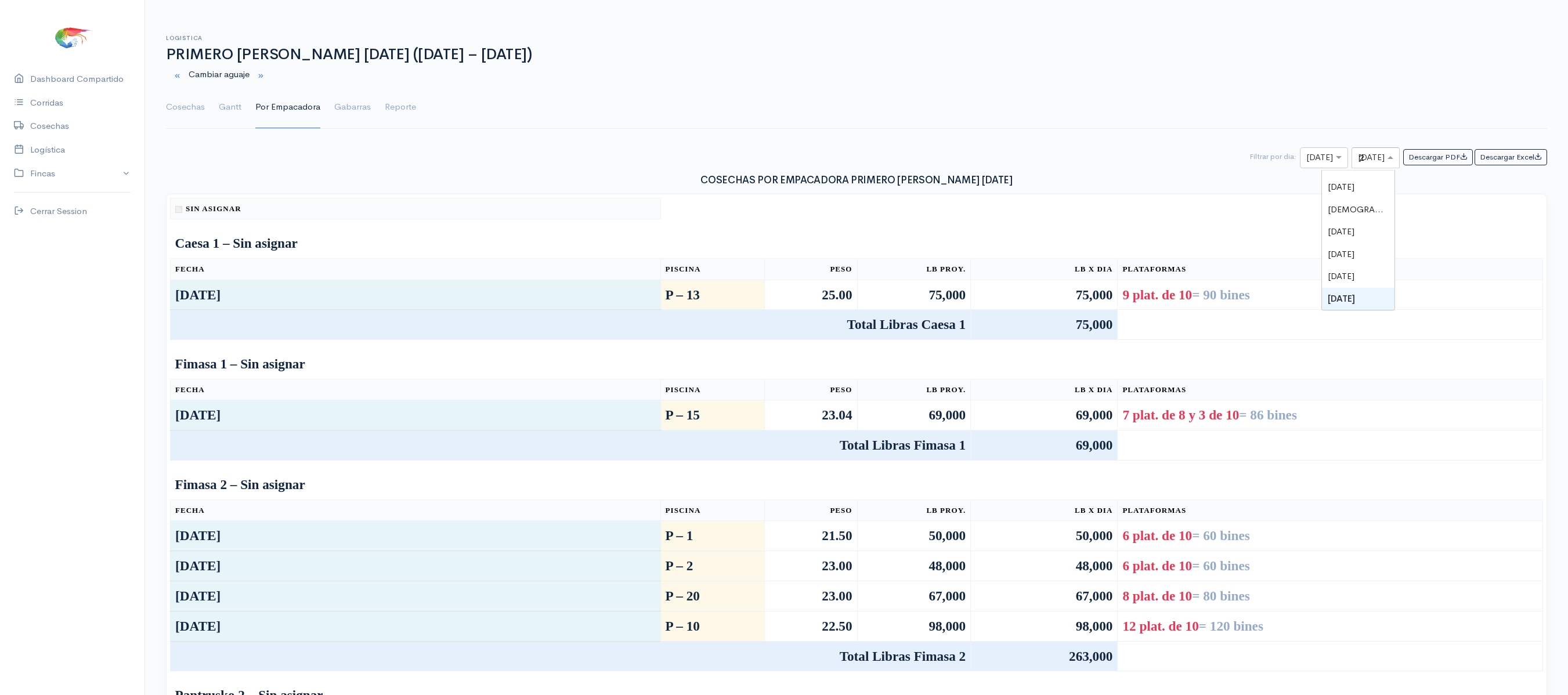
type input "29"
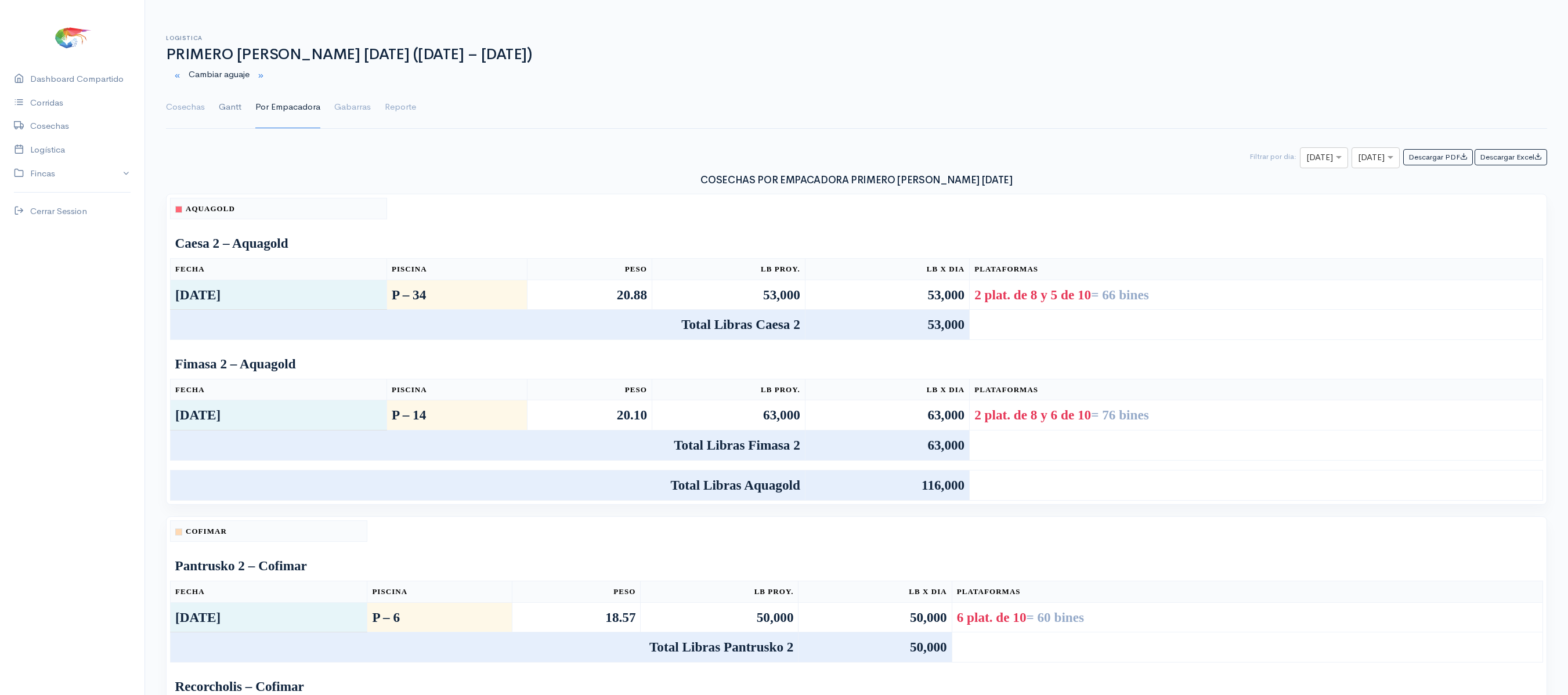
click at [223, 105] on link "Gantt" at bounding box center [230, 107] width 23 height 42
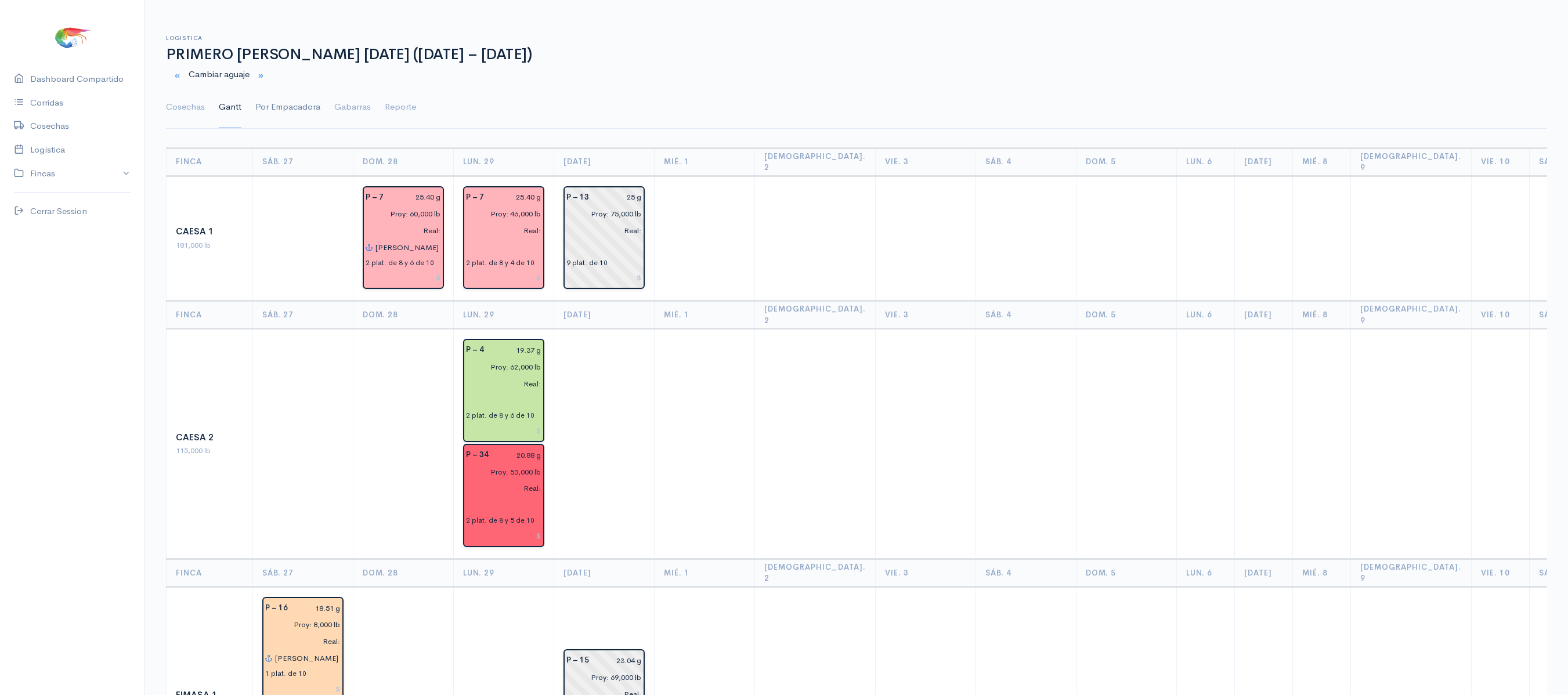
click at [276, 115] on link "Por Empacadora" at bounding box center [288, 107] width 65 height 42
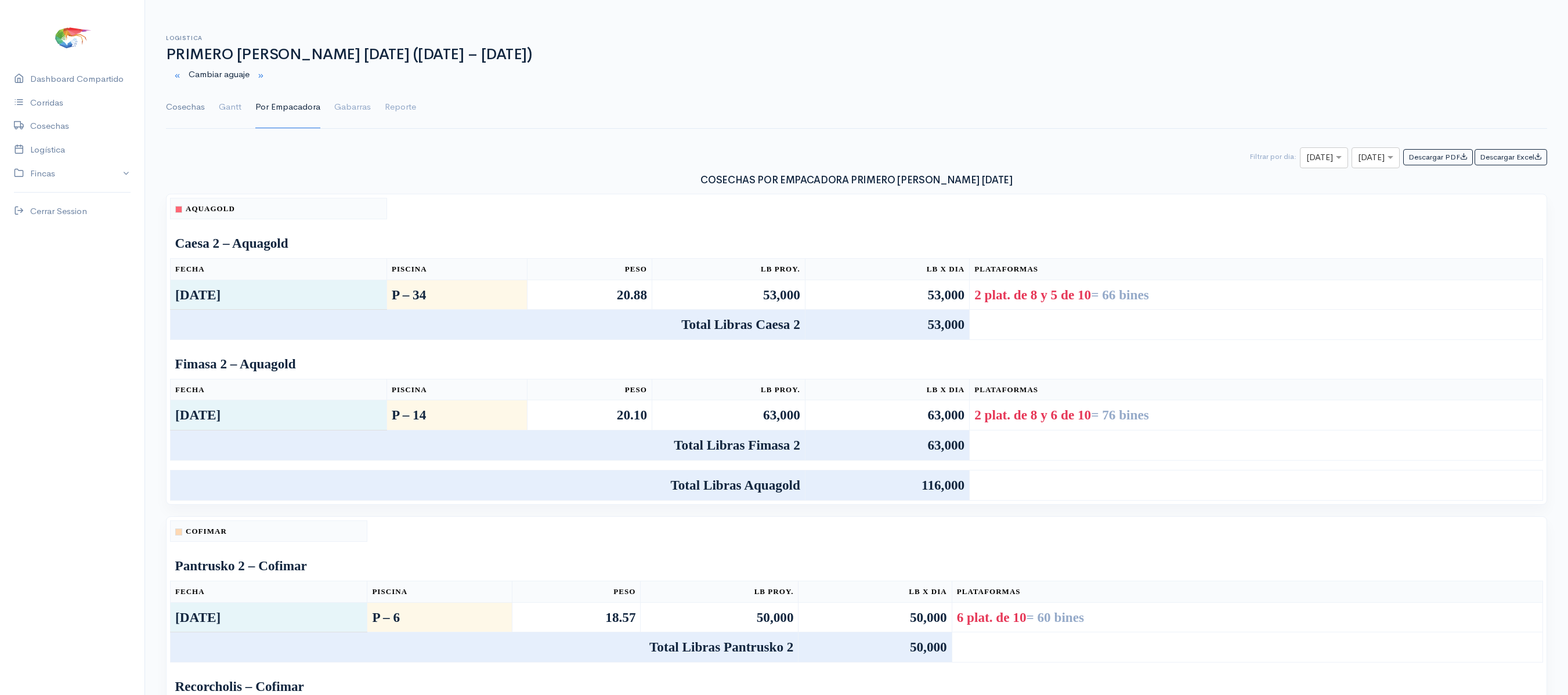
drag, startPoint x: 564, startPoint y: 435, endPoint x: 183, endPoint y: 119, distance: 495.0
click at [183, 119] on link "Cosechas" at bounding box center [185, 107] width 39 height 42
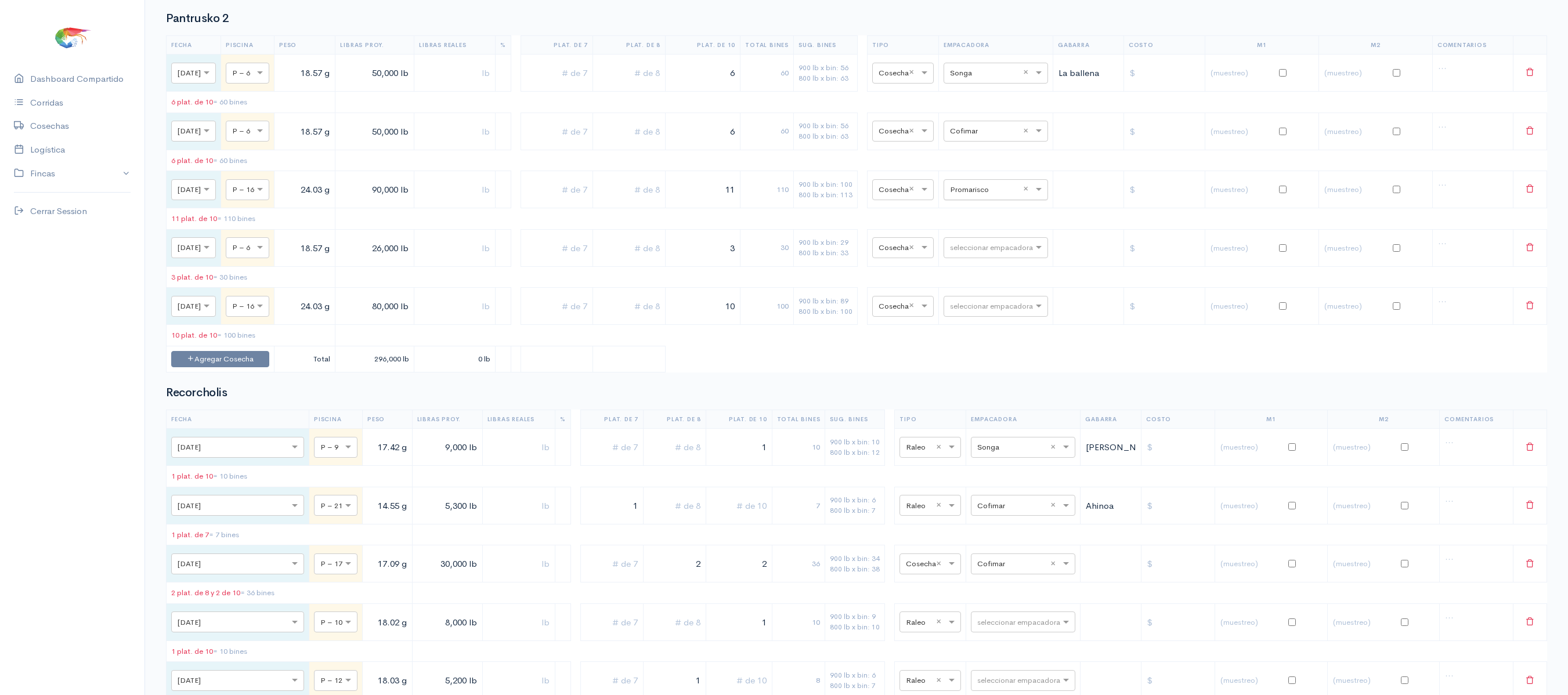
scroll to position [1678, 0]
click at [994, 144] on div "seleccionar empacadora × Cofimar ×" at bounding box center [996, 133] width 105 height 21
type input "pro"
click at [990, 271] on div "Promarosa" at bounding box center [1013, 266] width 105 height 23
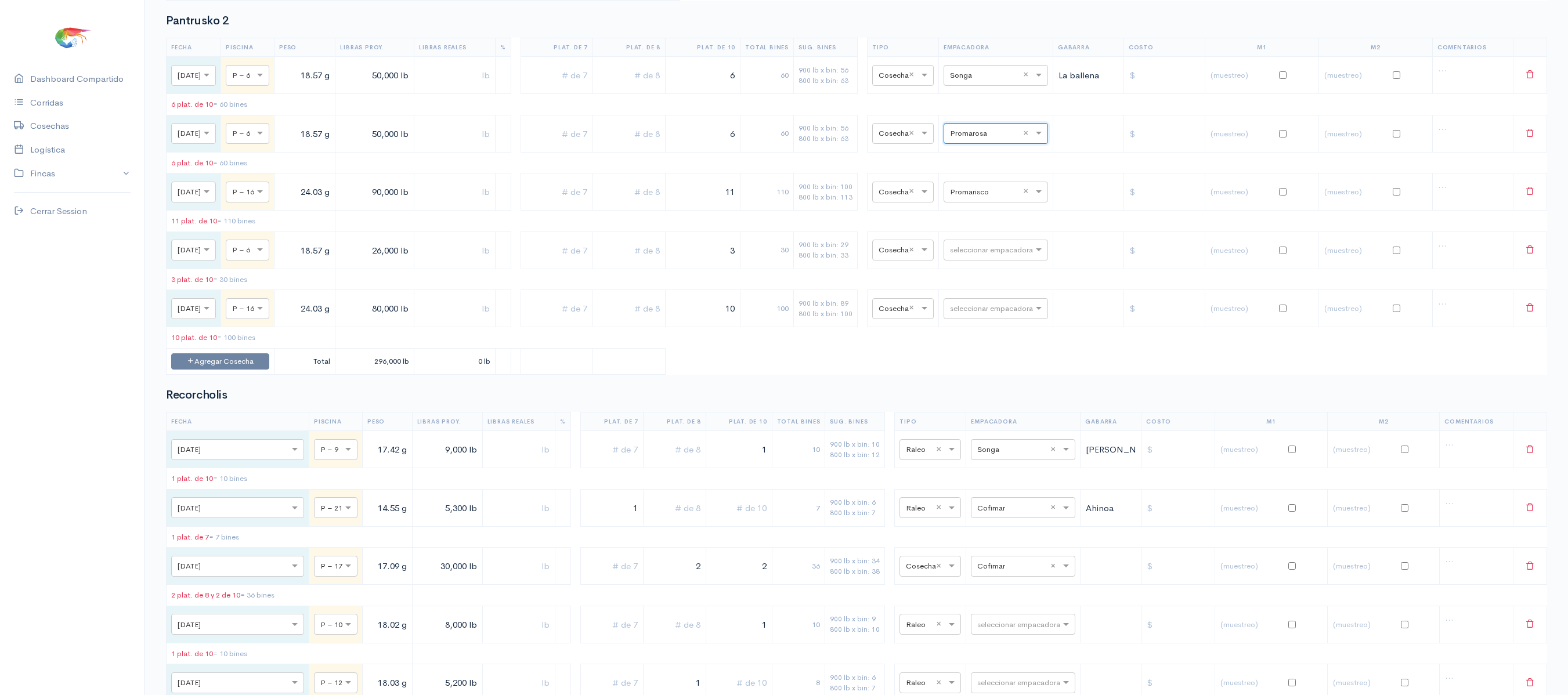
click at [955, 268] on td "seleccionar empacadora" at bounding box center [996, 250] width 114 height 37
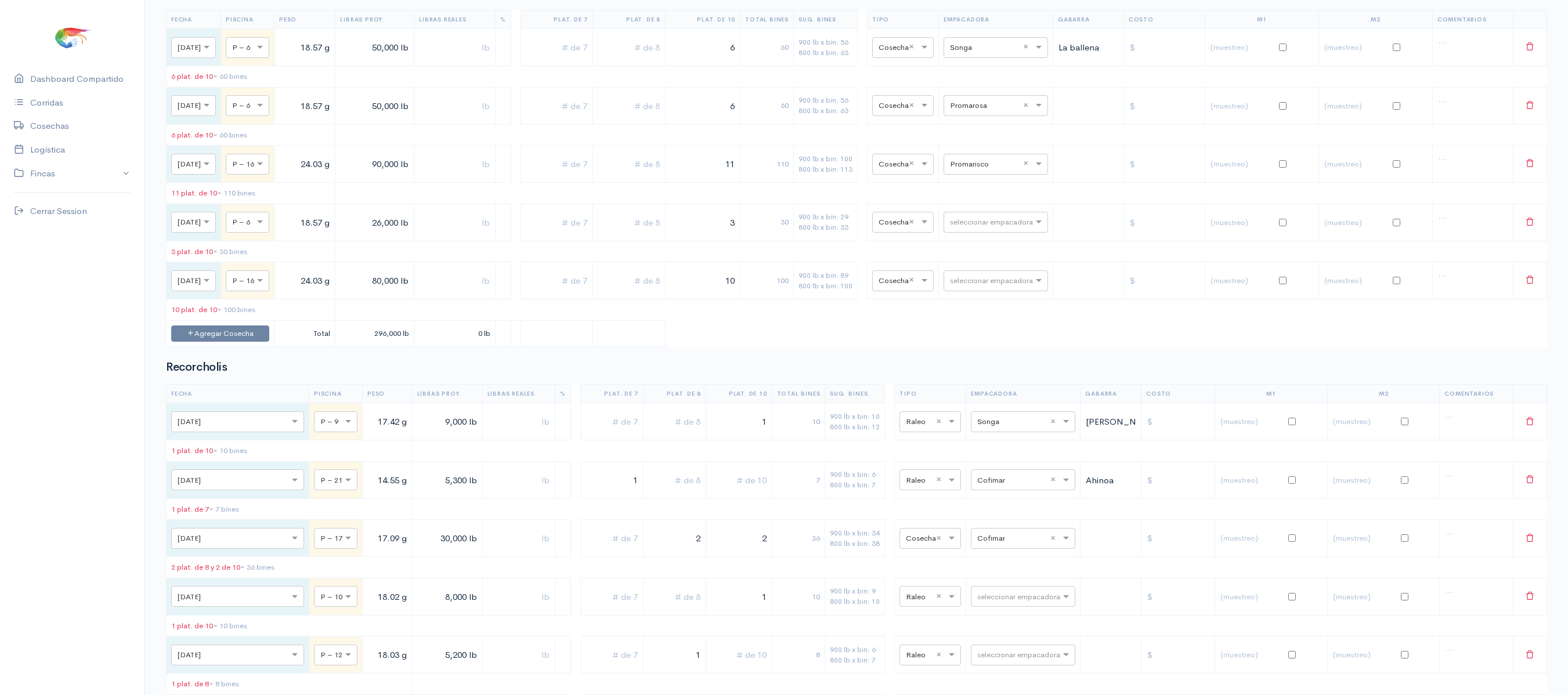
scroll to position [1707, 0]
click at [988, 110] on input "text" at bounding box center [985, 104] width 71 height 13
type input "expotu"
click at [1003, 198] on div "Expotuna" at bounding box center [1013, 191] width 105 height 23
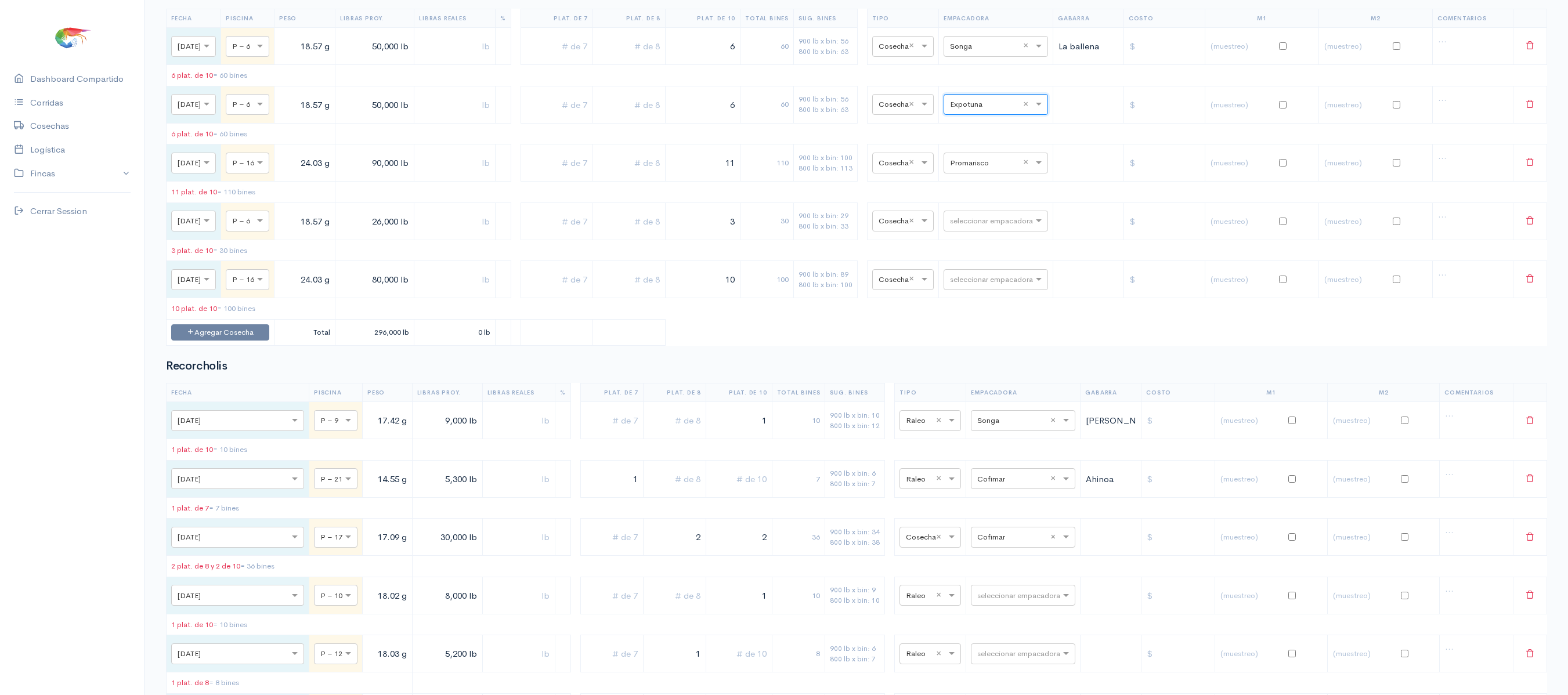
click at [880, 239] on td "× Cosecha ×" at bounding box center [902, 221] width 71 height 37
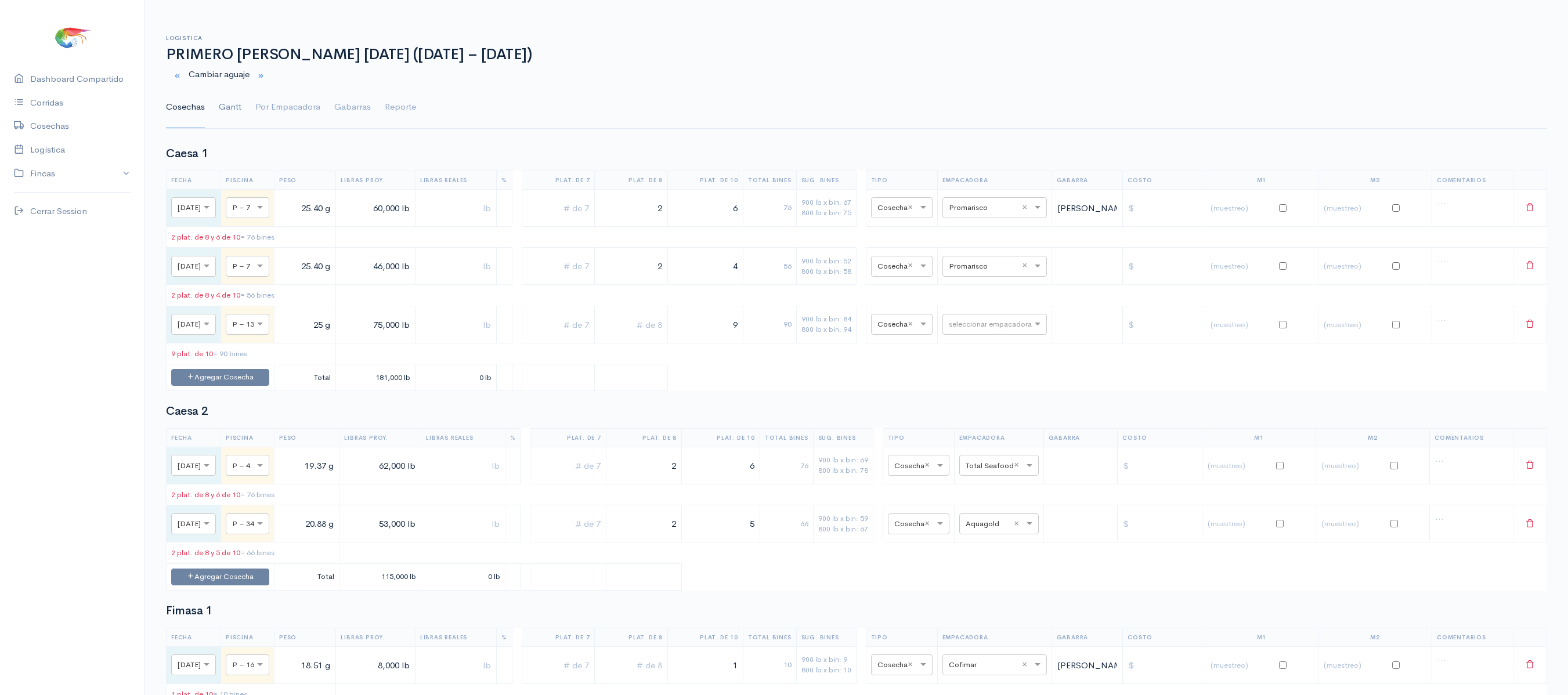
click at [235, 115] on link "Gantt" at bounding box center [230, 107] width 23 height 42
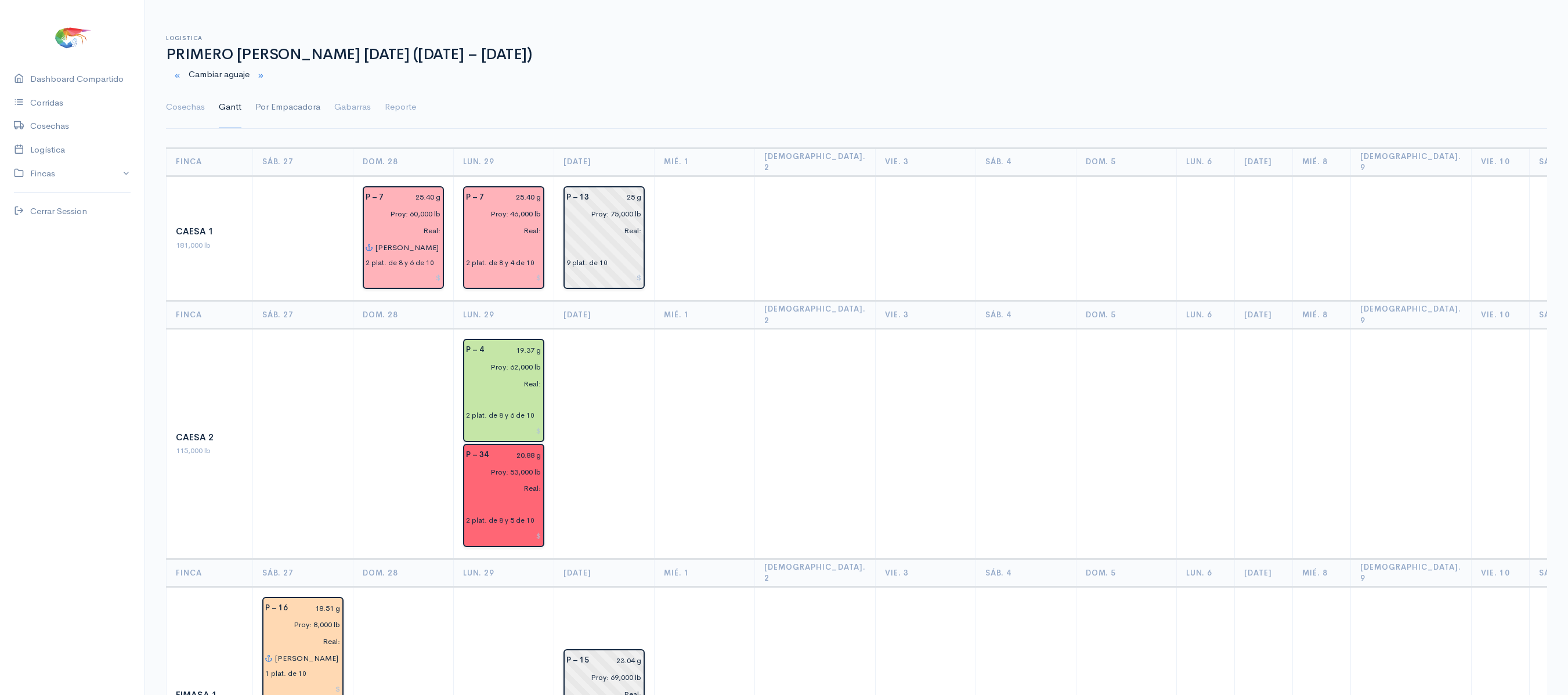
click at [291, 116] on link "Por Empacadora" at bounding box center [288, 107] width 65 height 42
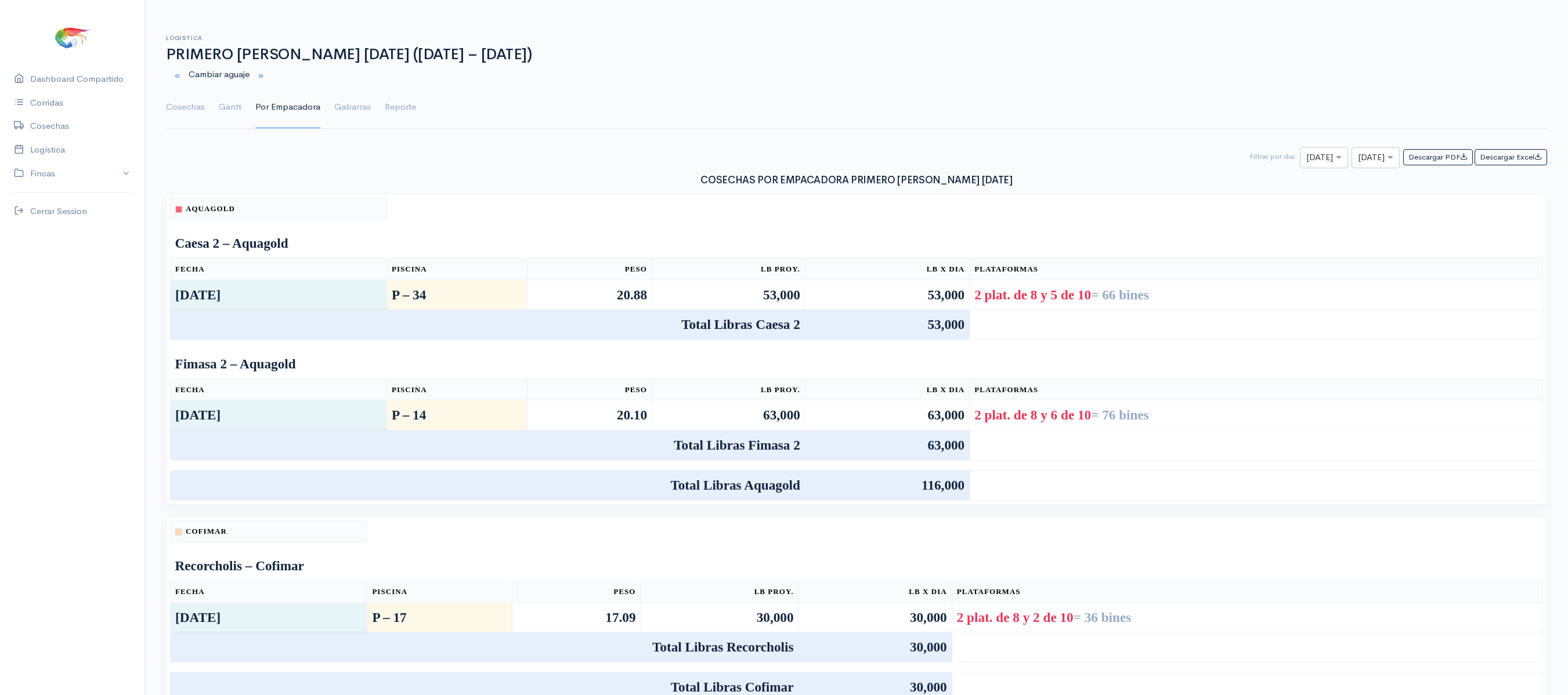
click at [242, 102] on ul "Cosechas Gantt Por Empacadora Gabarras Reporte" at bounding box center [856, 107] width 1381 height 42
click at [199, 105] on link "Cosechas" at bounding box center [185, 107] width 39 height 42
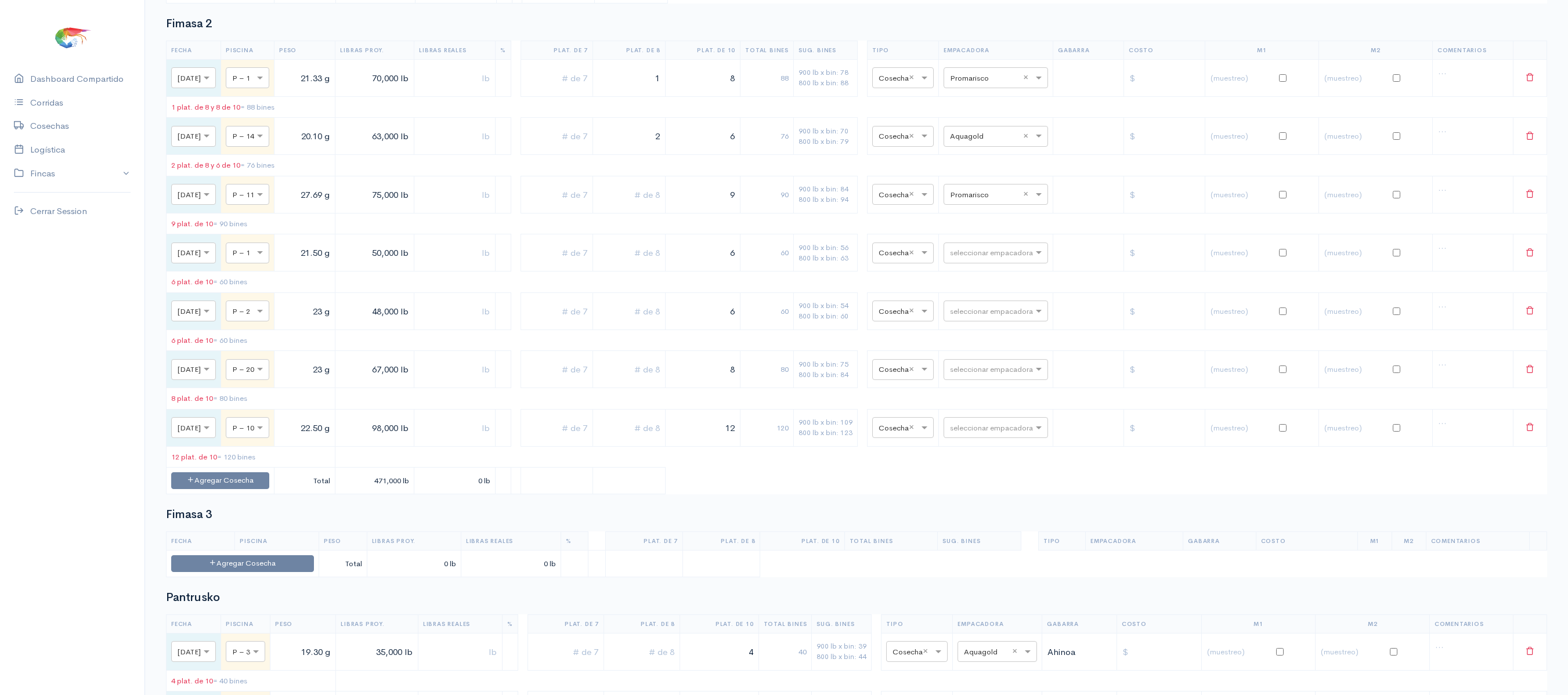
scroll to position [1434, 0]
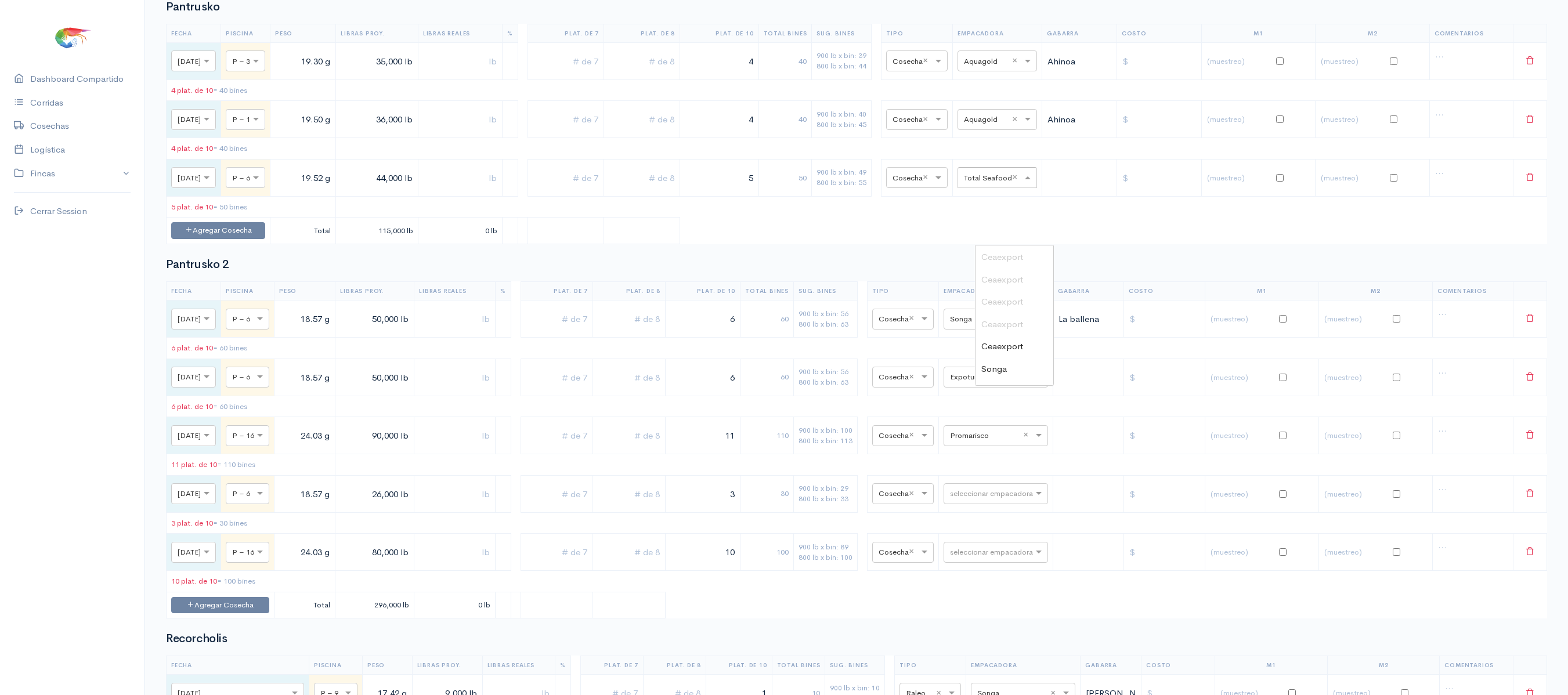
click at [1010, 183] on input "text" at bounding box center [986, 177] width 46 height 13
type input "p"
type input "expot"
click at [996, 253] on span "Expotuna" at bounding box center [999, 257] width 37 height 11
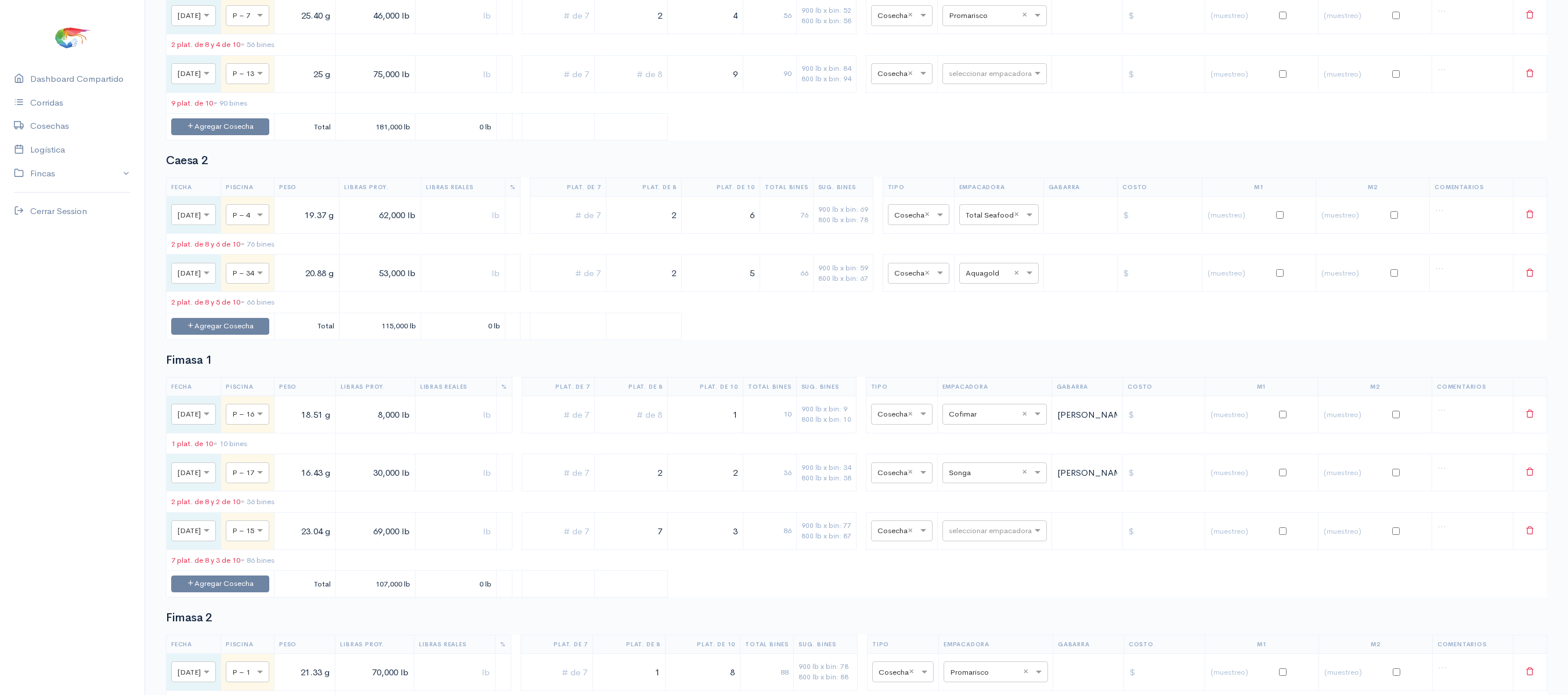
scroll to position [249, 0]
click at [1011, 222] on input "text" at bounding box center [988, 215] width 46 height 13
type input "expo"
click at [990, 342] on span "Expotuna" at bounding box center [999, 339] width 37 height 11
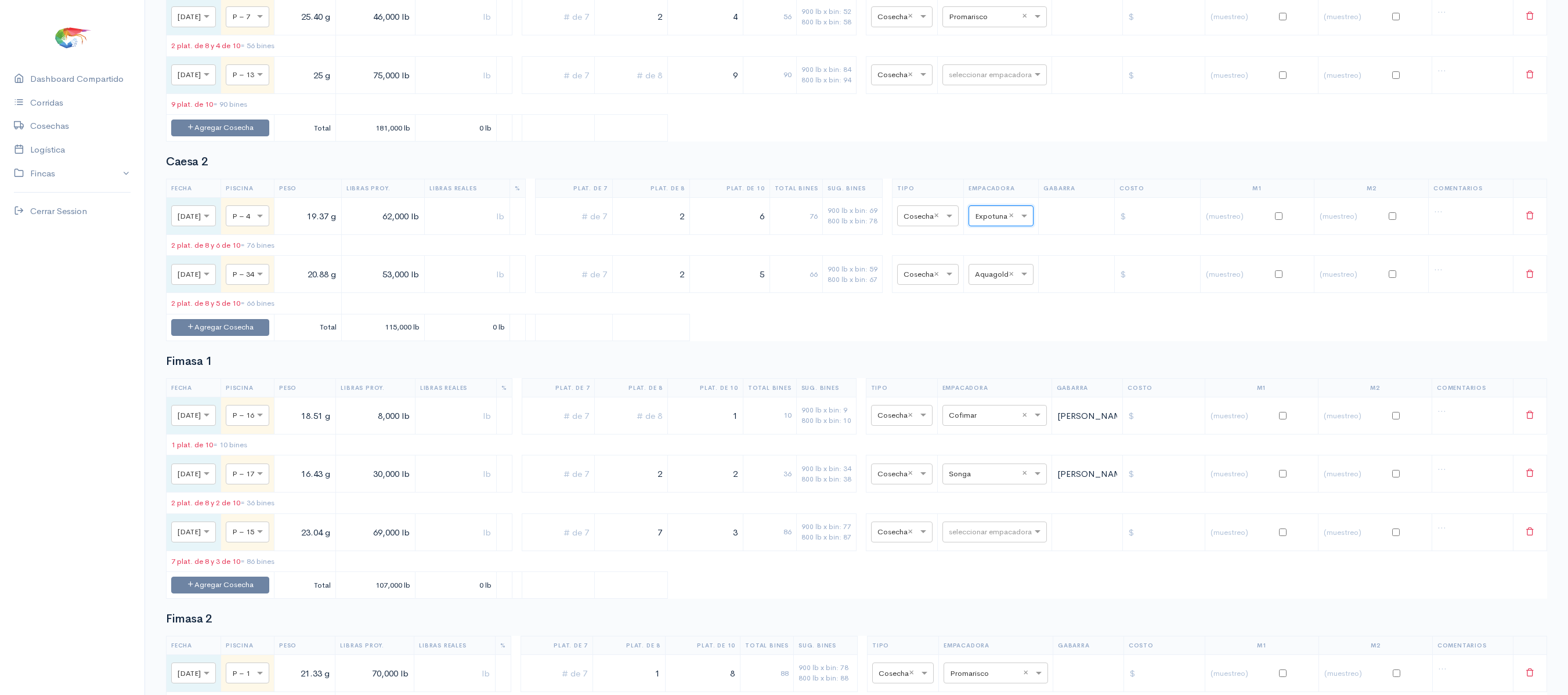
click at [889, 323] on table "Fecha Piscina Peso Libras Proy. Libras Reales % Plat. de 7 Plat. de 8 Plat. de …" at bounding box center [856, 260] width 1381 height 162
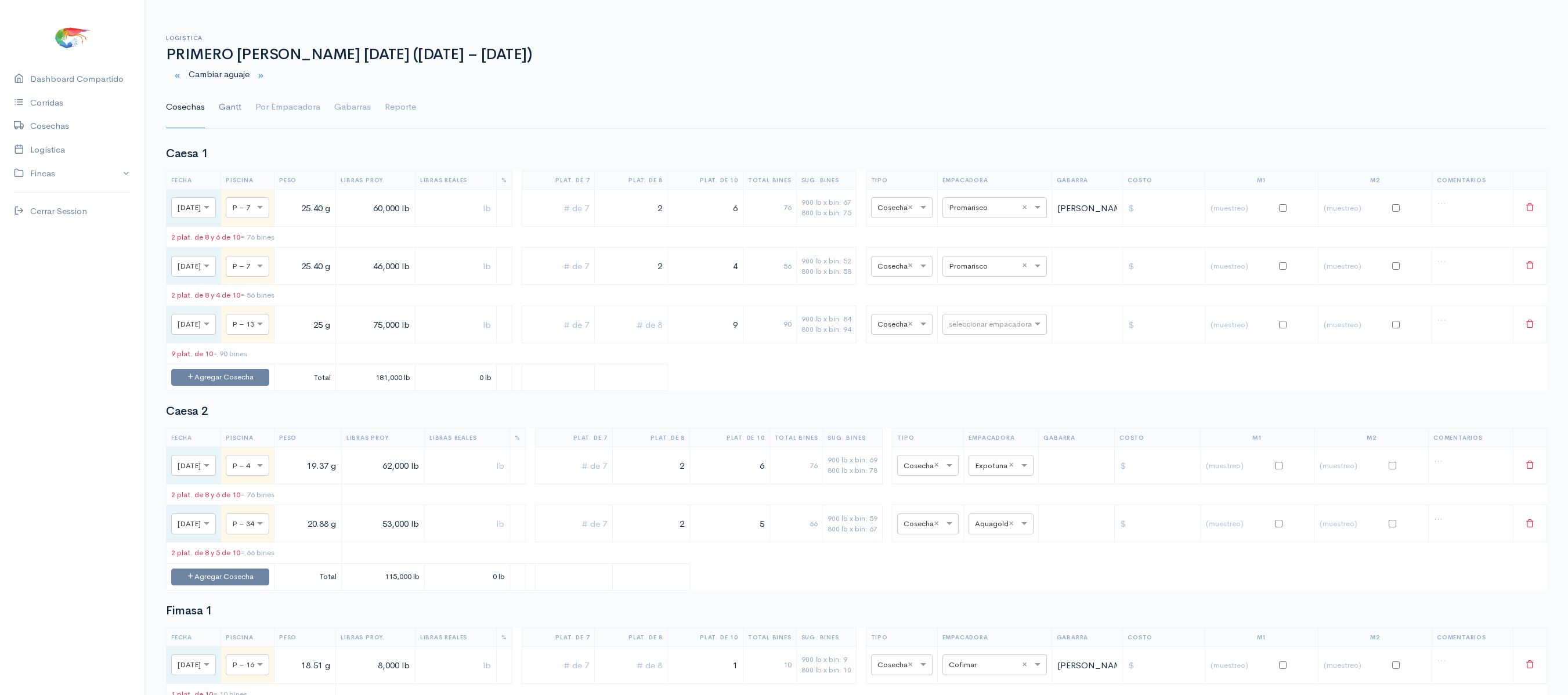
click at [219, 109] on link "Gantt" at bounding box center [230, 107] width 23 height 42
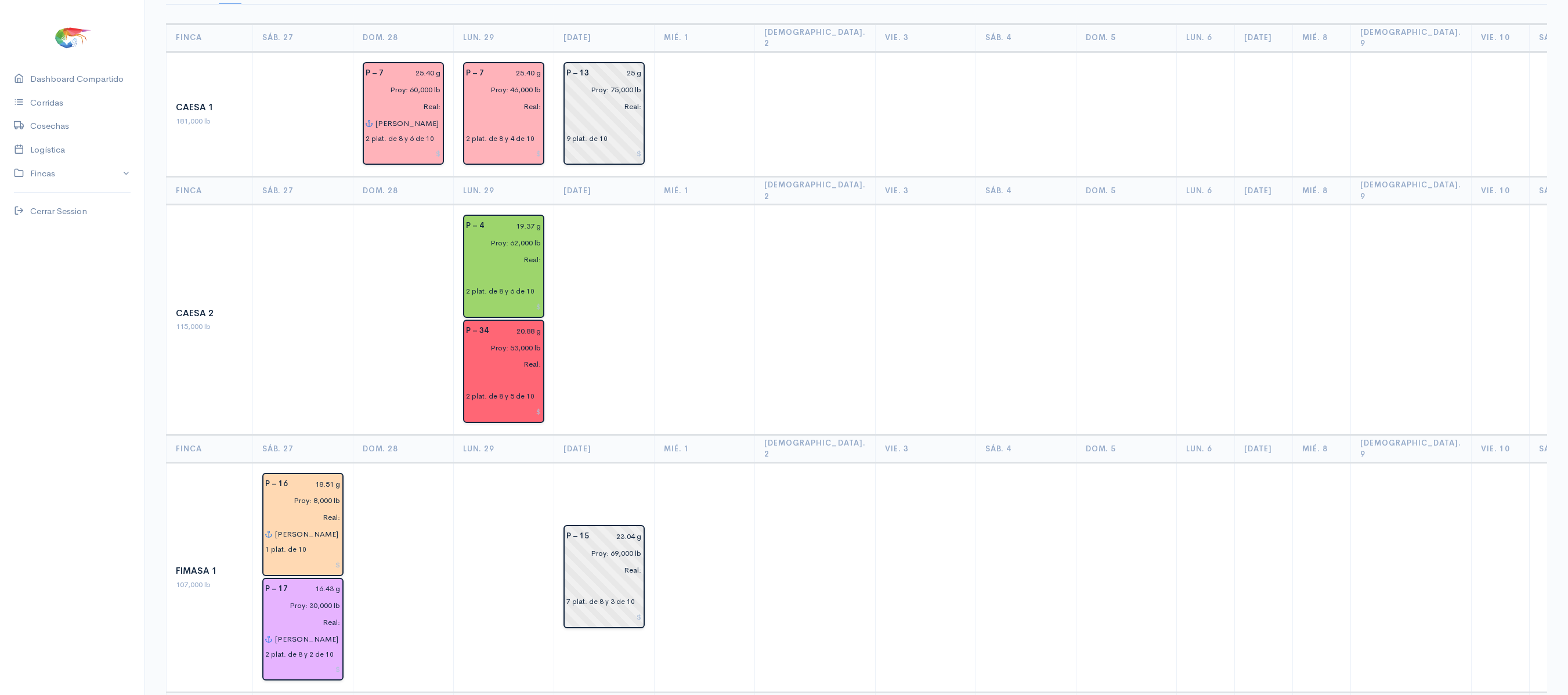
scroll to position [51, 0]
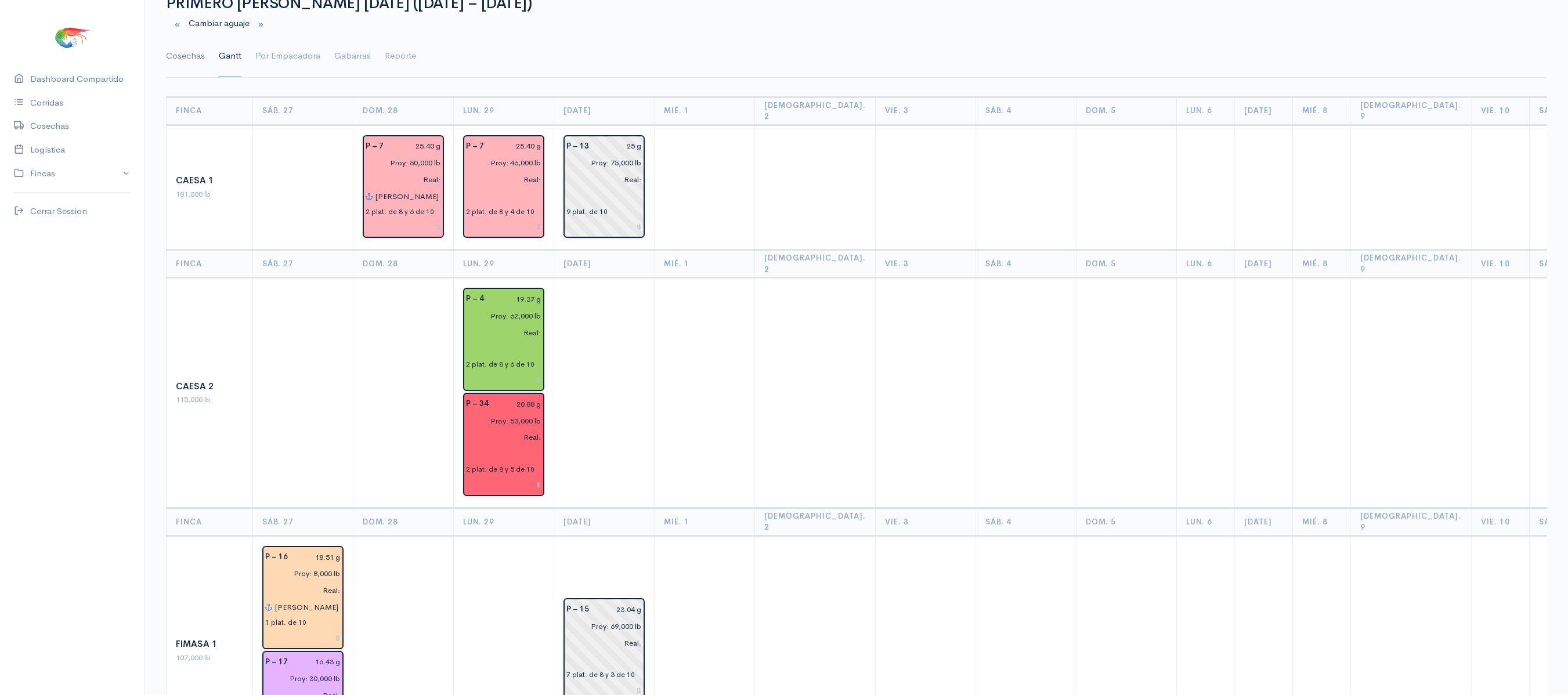
click at [196, 56] on link "Cosechas" at bounding box center [185, 56] width 39 height 42
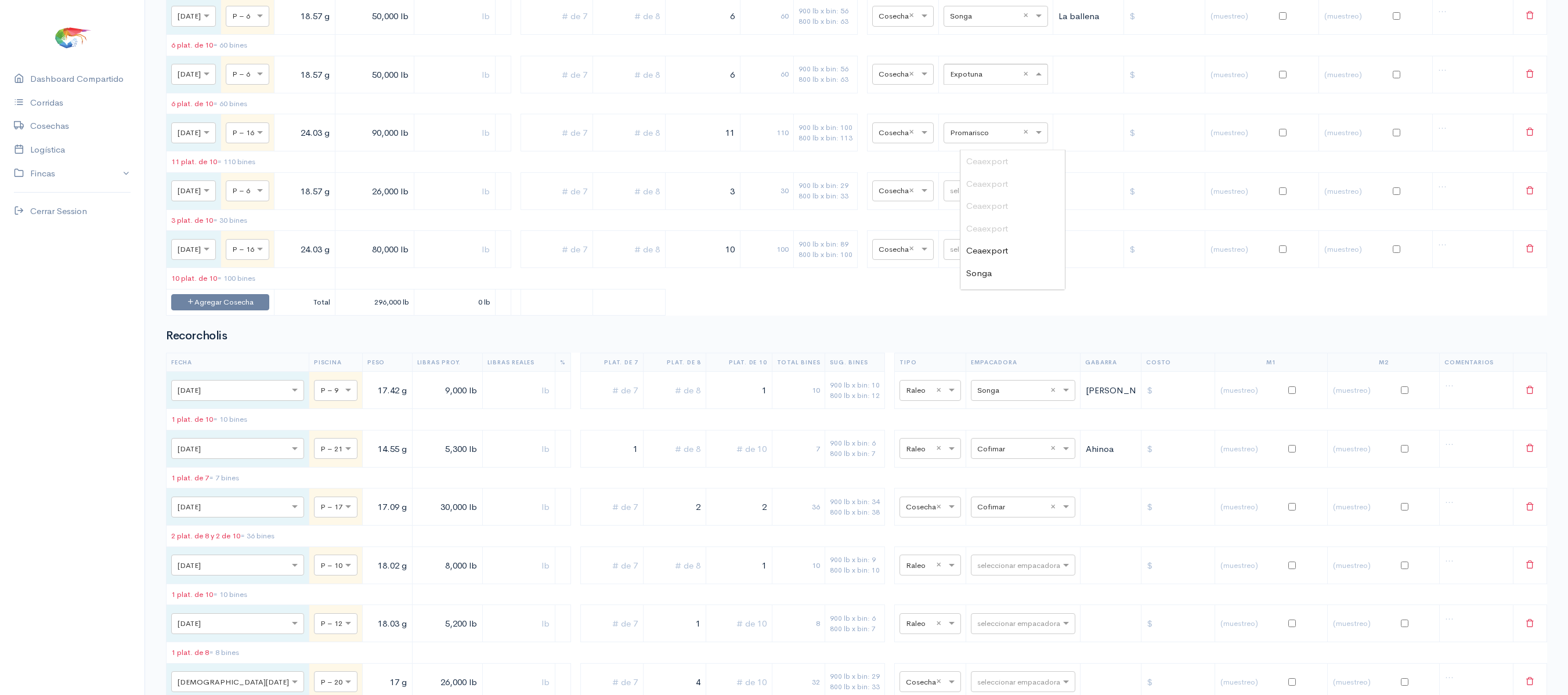
scroll to position [464, 0]
click at [992, 80] on input "text" at bounding box center [985, 73] width 71 height 13
type input "tota"
click at [984, 167] on span "Total Seafood" at bounding box center [994, 161] width 55 height 11
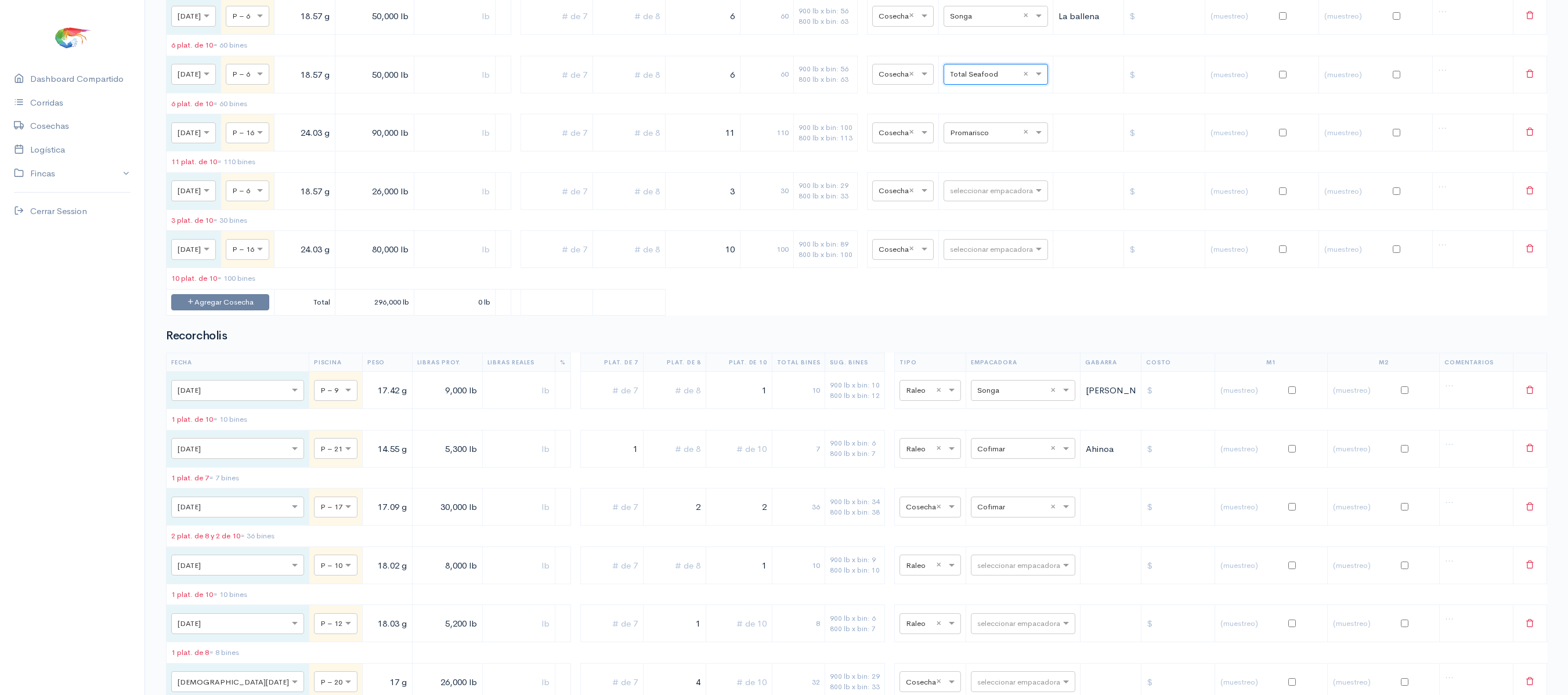
click at [984, 167] on table "Fecha Piscina Peso Libras Proy. Libras Reales % Plat. de 7 Plat. de 8 Plat. de …" at bounding box center [856, 147] width 1381 height 337
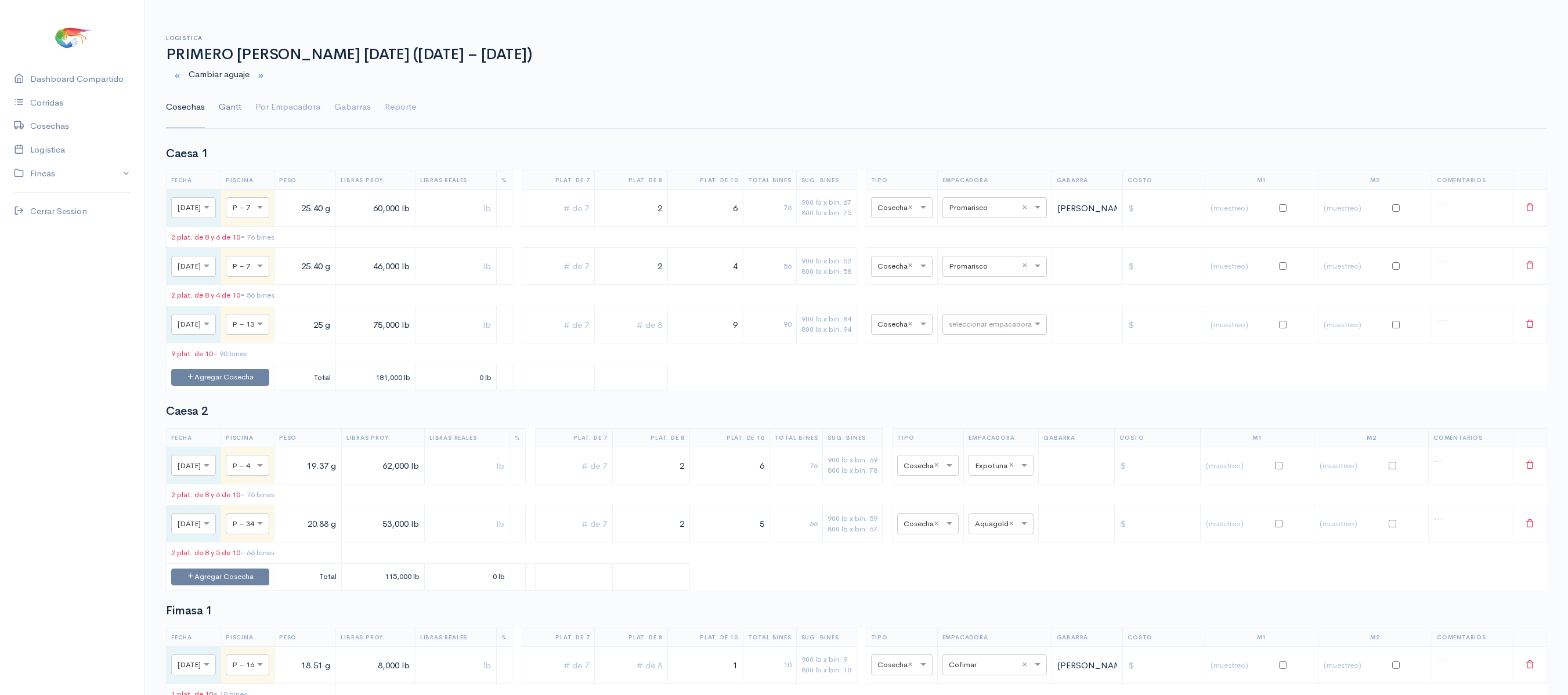
click at [224, 116] on link "Gantt" at bounding box center [230, 107] width 23 height 42
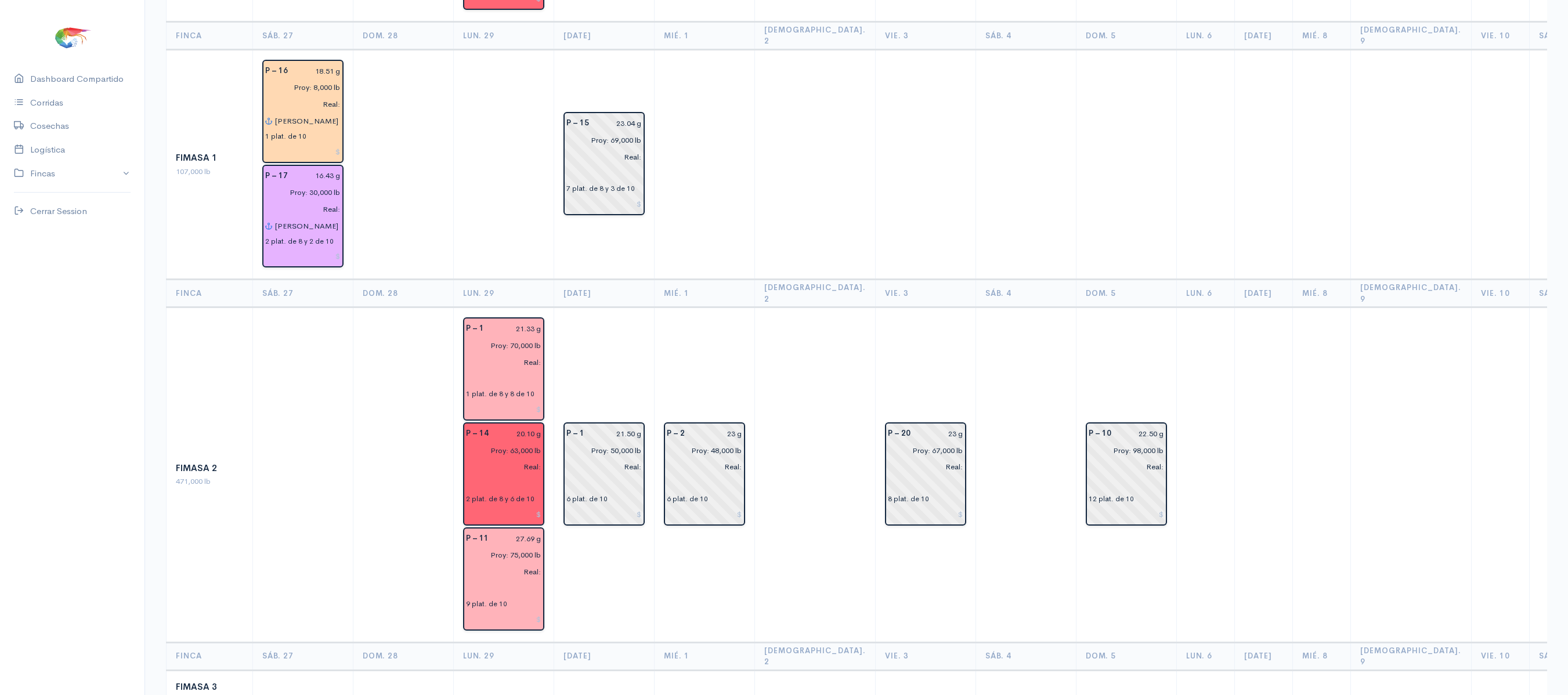
scroll to position [538, 0]
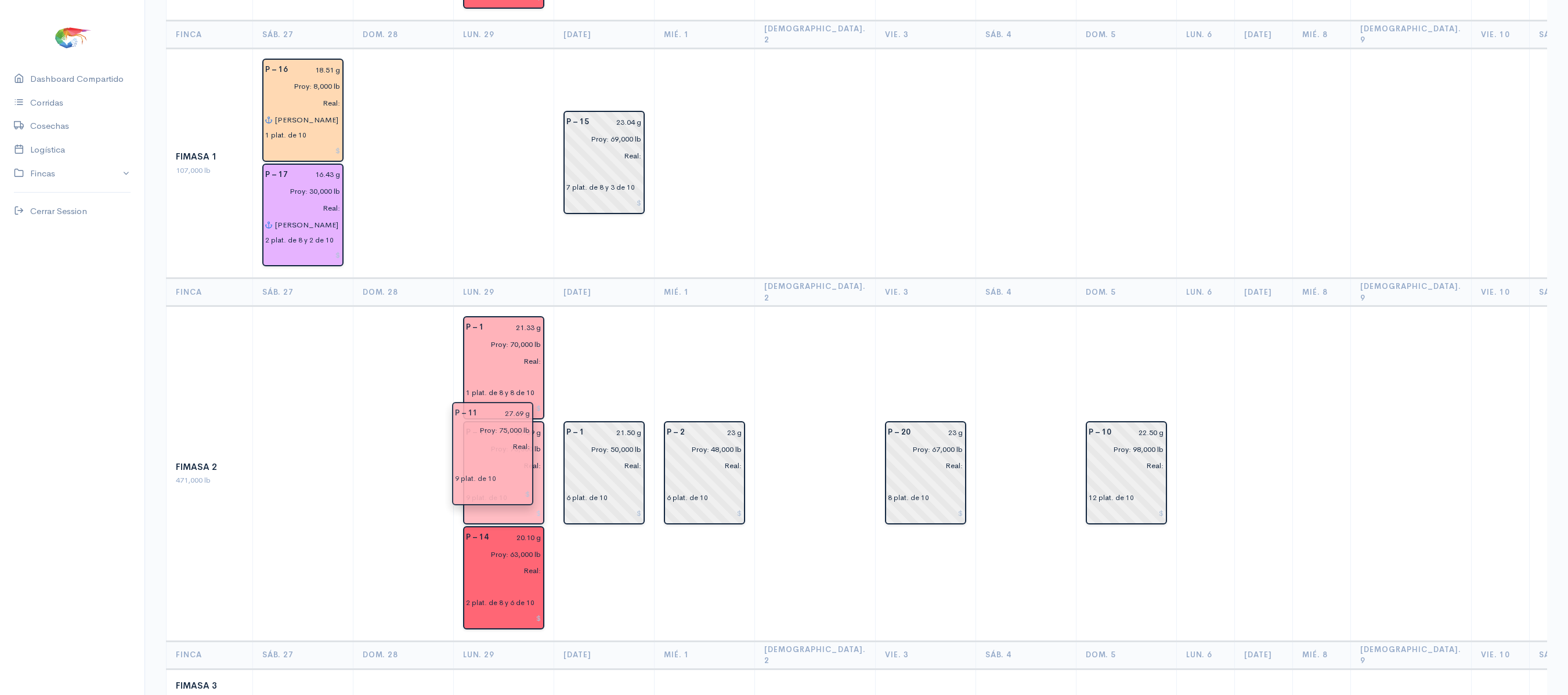
drag, startPoint x: 500, startPoint y: 485, endPoint x: 490, endPoint y: 406, distance: 79.6
click at [565, 321] on td "P – 1 21.50 g Proy: 50,000 lb Real: 6 plat. de 10" at bounding box center [604, 474] width 100 height 335
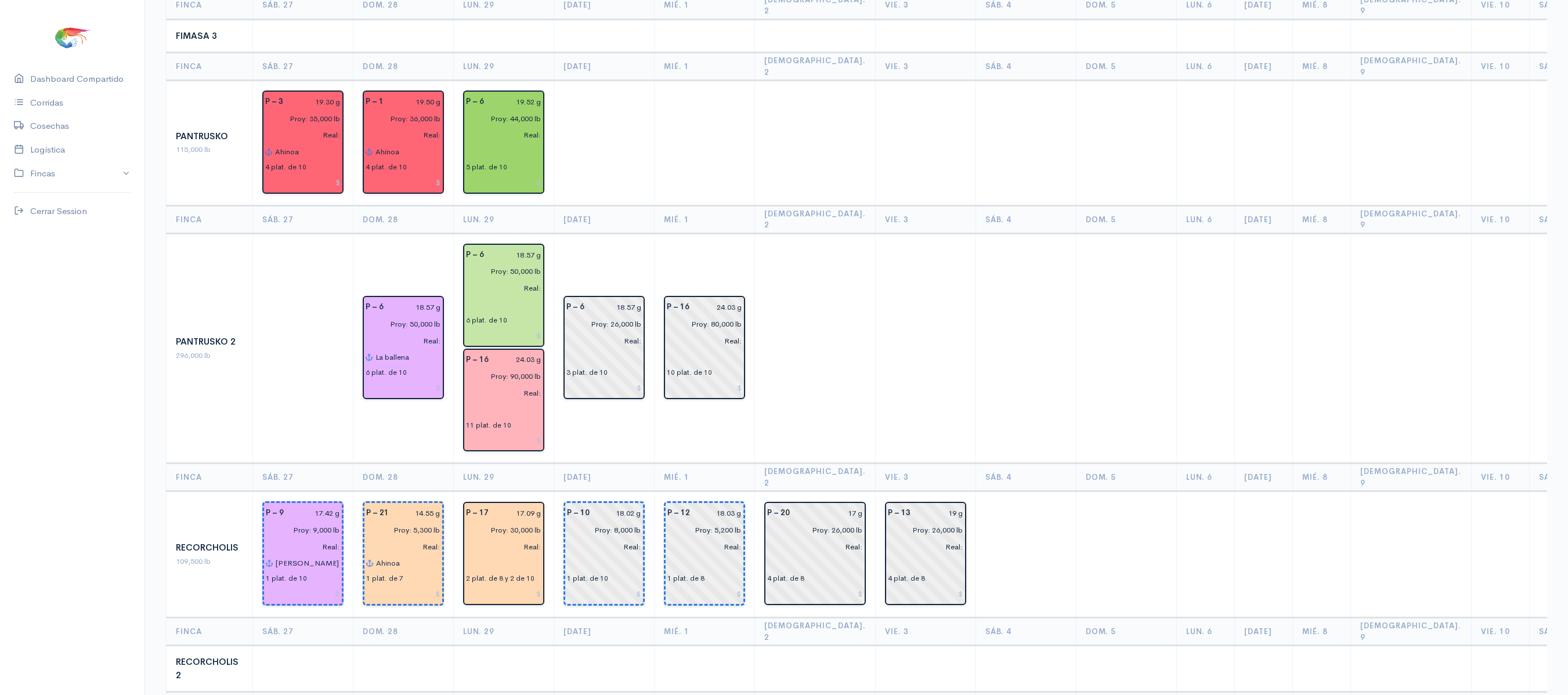
scroll to position [1187, 0]
click at [517, 264] on input "Proy: 50,000 lb" at bounding box center [500, 273] width 83 height 17
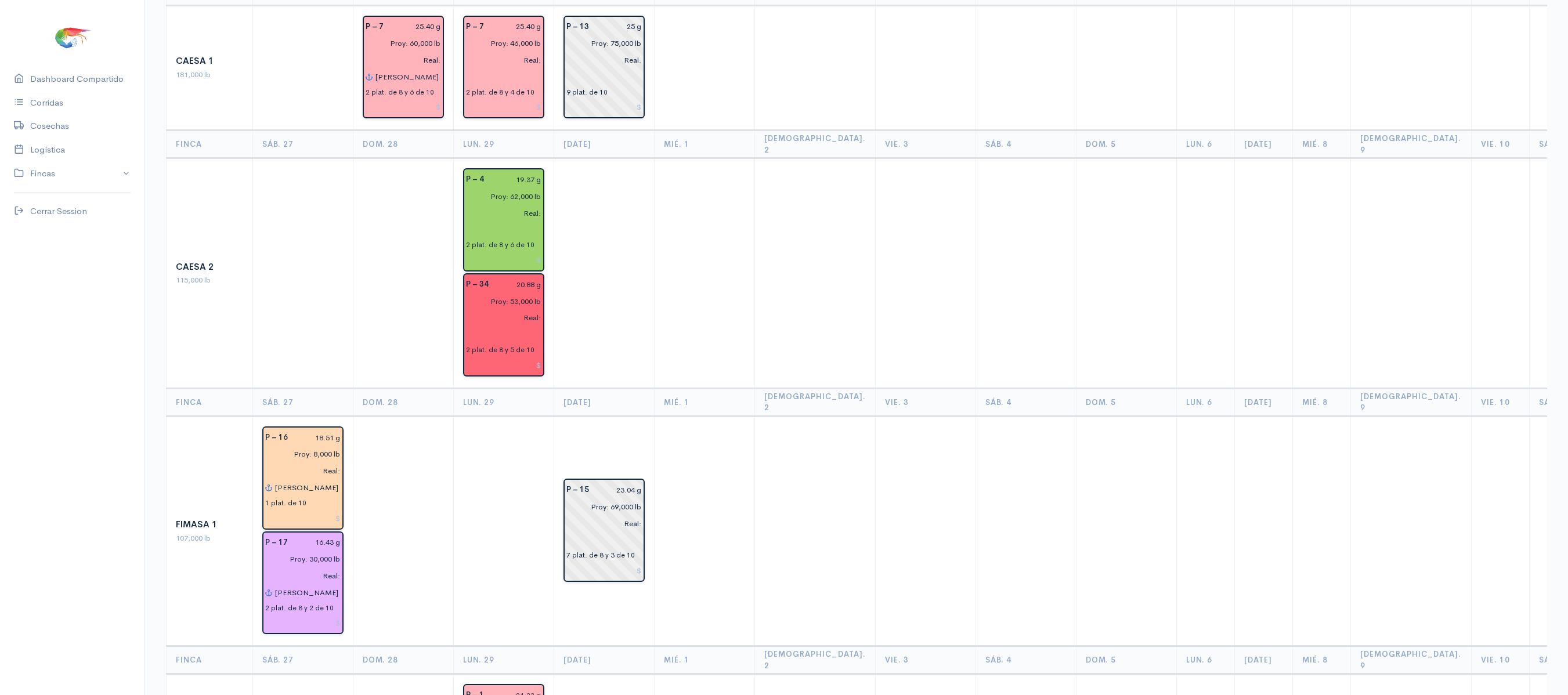
scroll to position [0, 0]
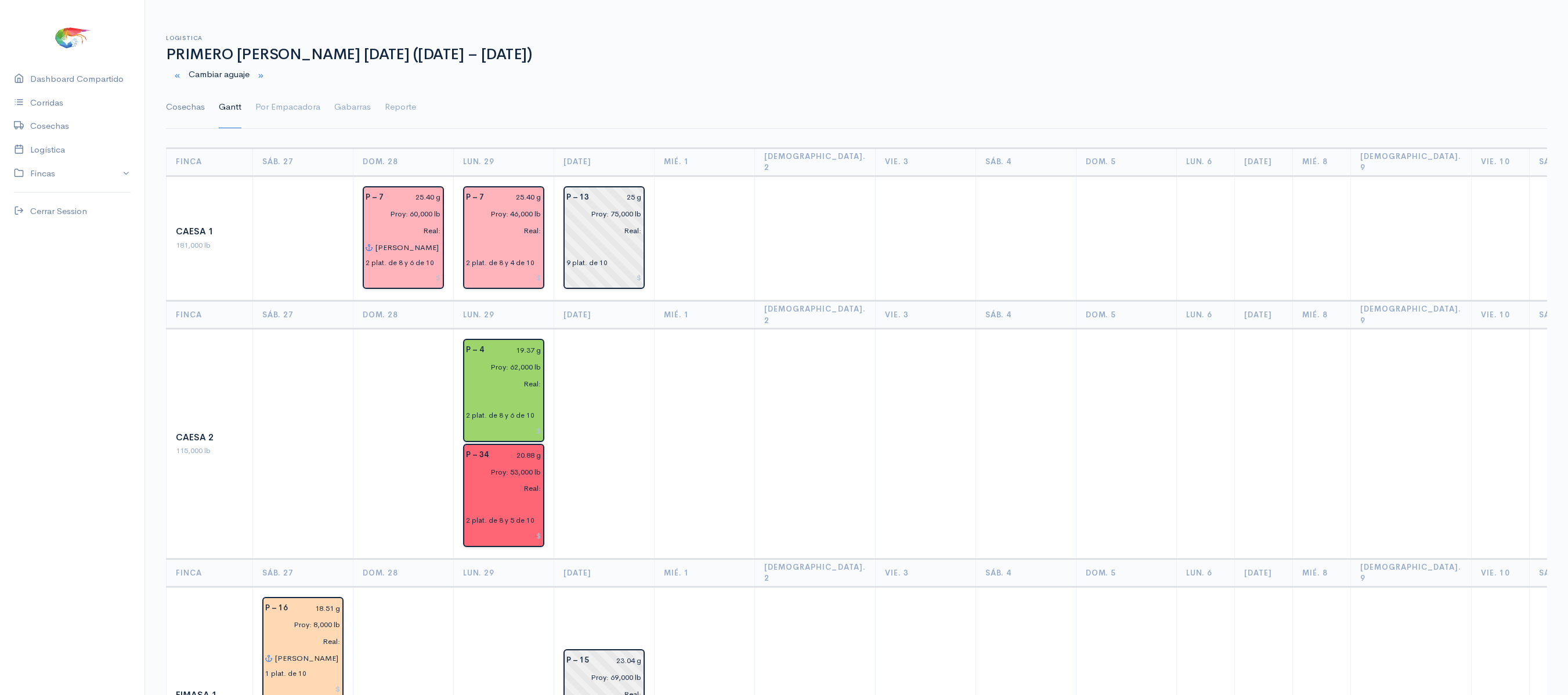
type input "Proy: 76,000 lb"
click at [190, 105] on link "Cosechas" at bounding box center [185, 107] width 39 height 42
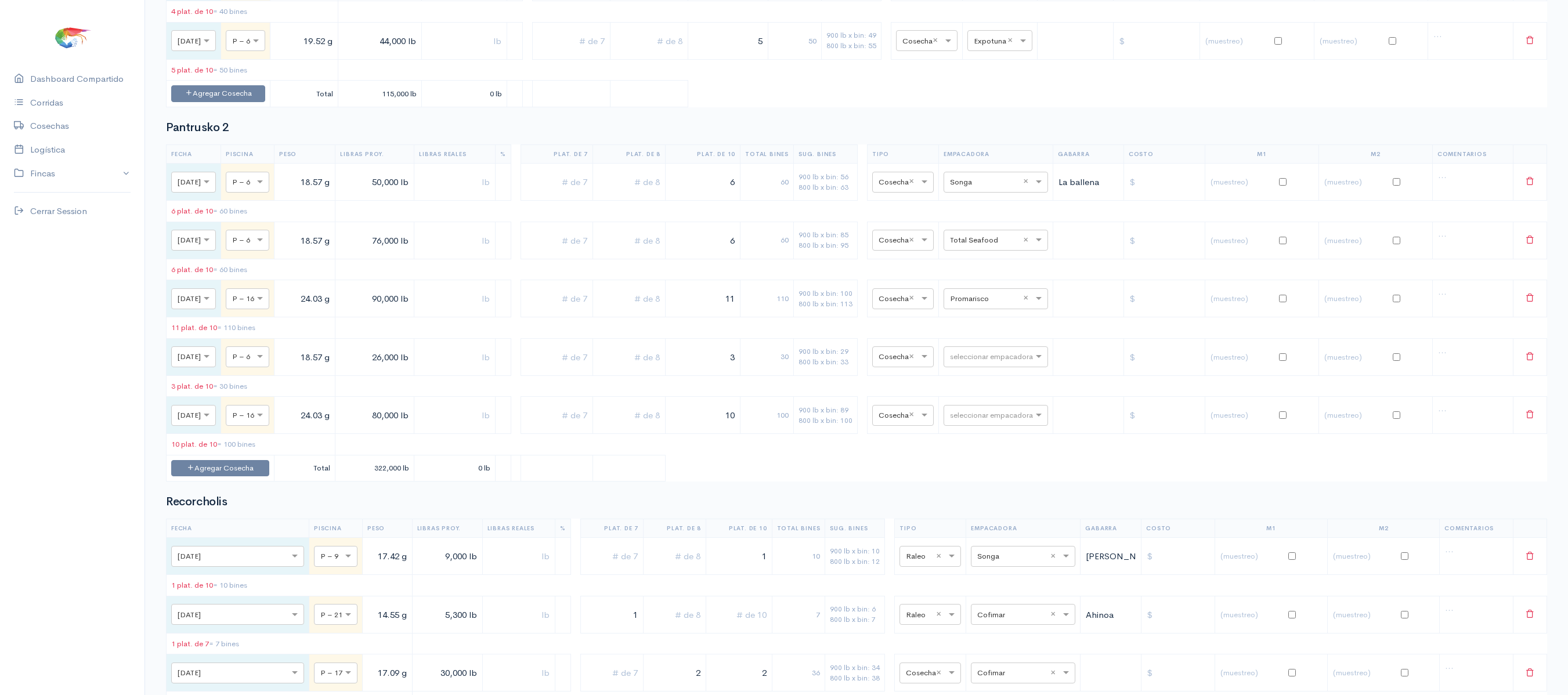
scroll to position [1573, 0]
drag, startPoint x: 723, startPoint y: 298, endPoint x: 806, endPoint y: 307, distance: 83.5
click at [806, 258] on tr "× [DATE] × P – 6 18.57 g 76,000 lb 6 60 900 lb x bin: 85 800 lb x bin: 95 × Cos…" at bounding box center [856, 239] width 1380 height 37
type input "8"
click at [1532, 359] on icon at bounding box center [1530, 355] width 8 height 8
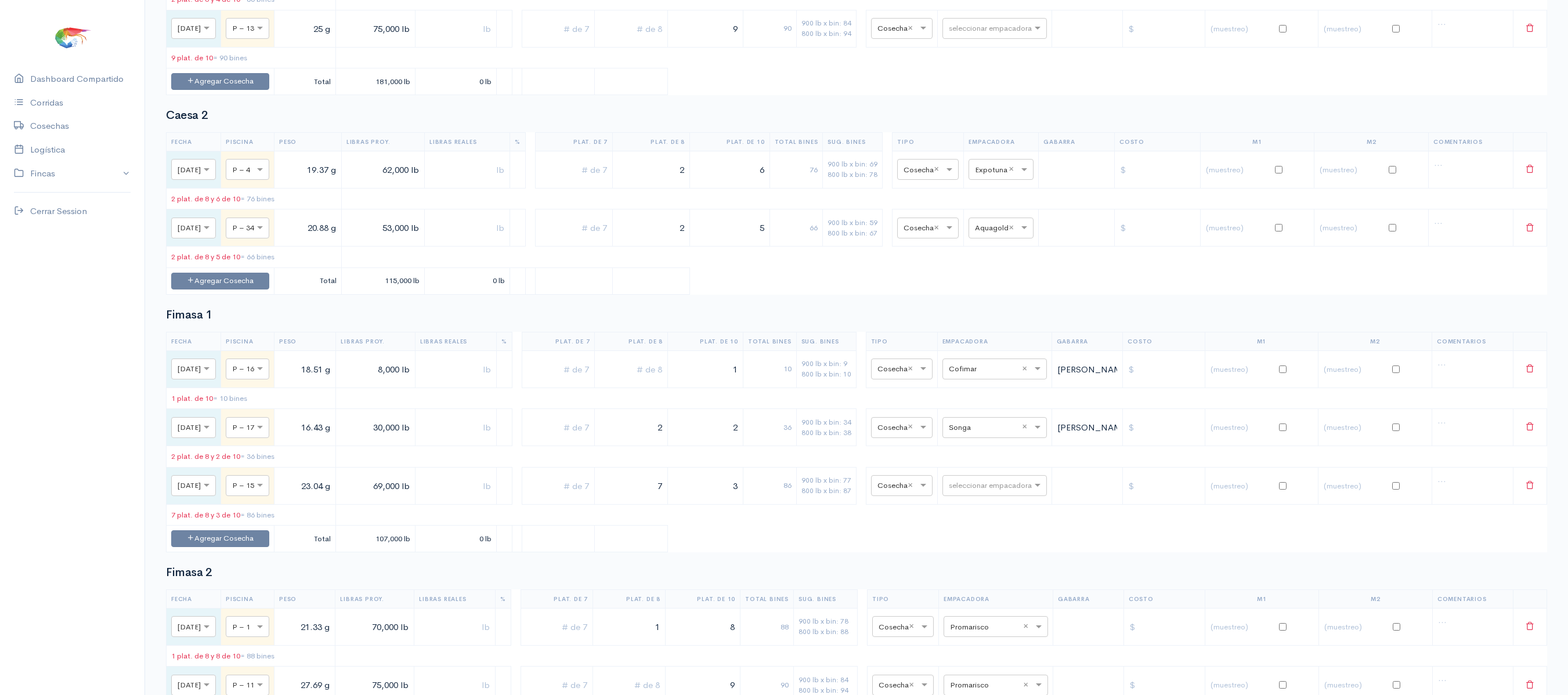
scroll to position [0, 0]
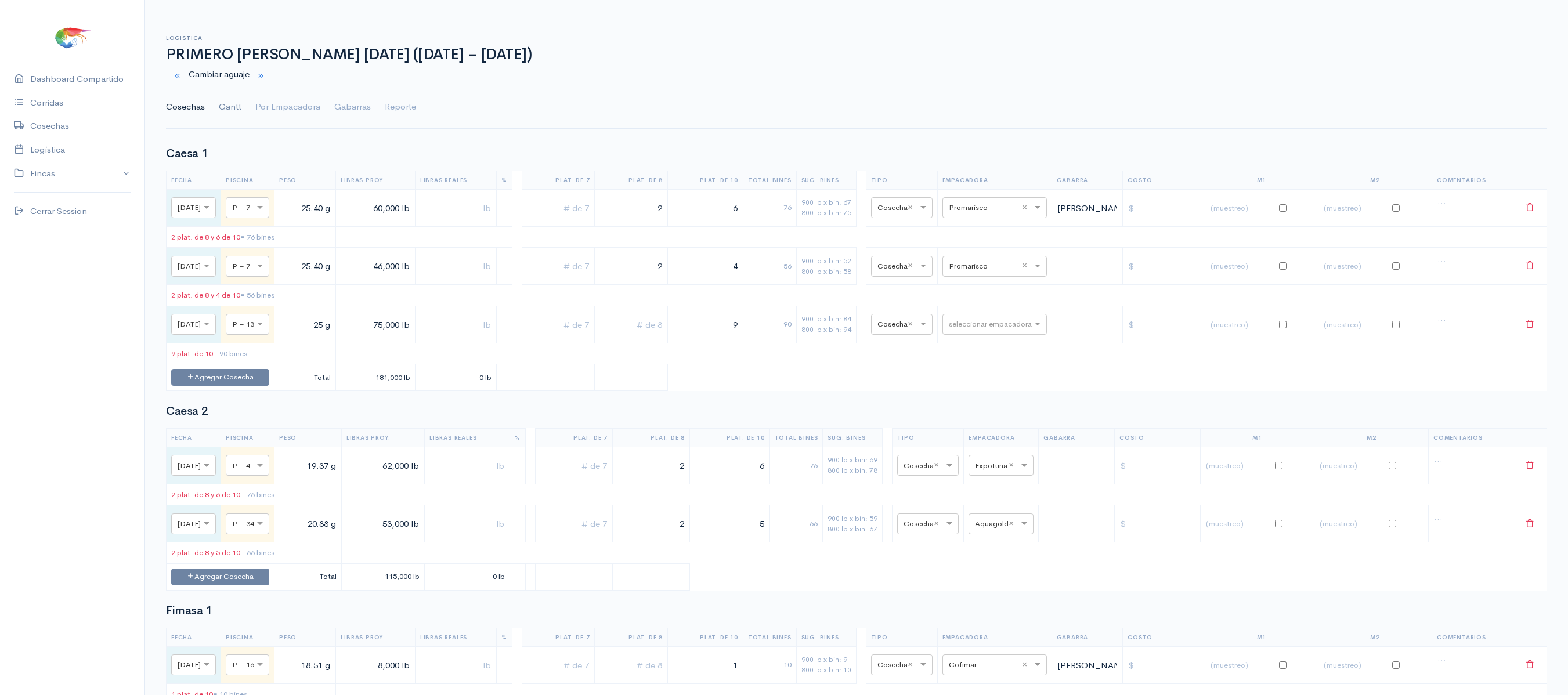
click at [238, 117] on link "Gantt" at bounding box center [230, 107] width 23 height 42
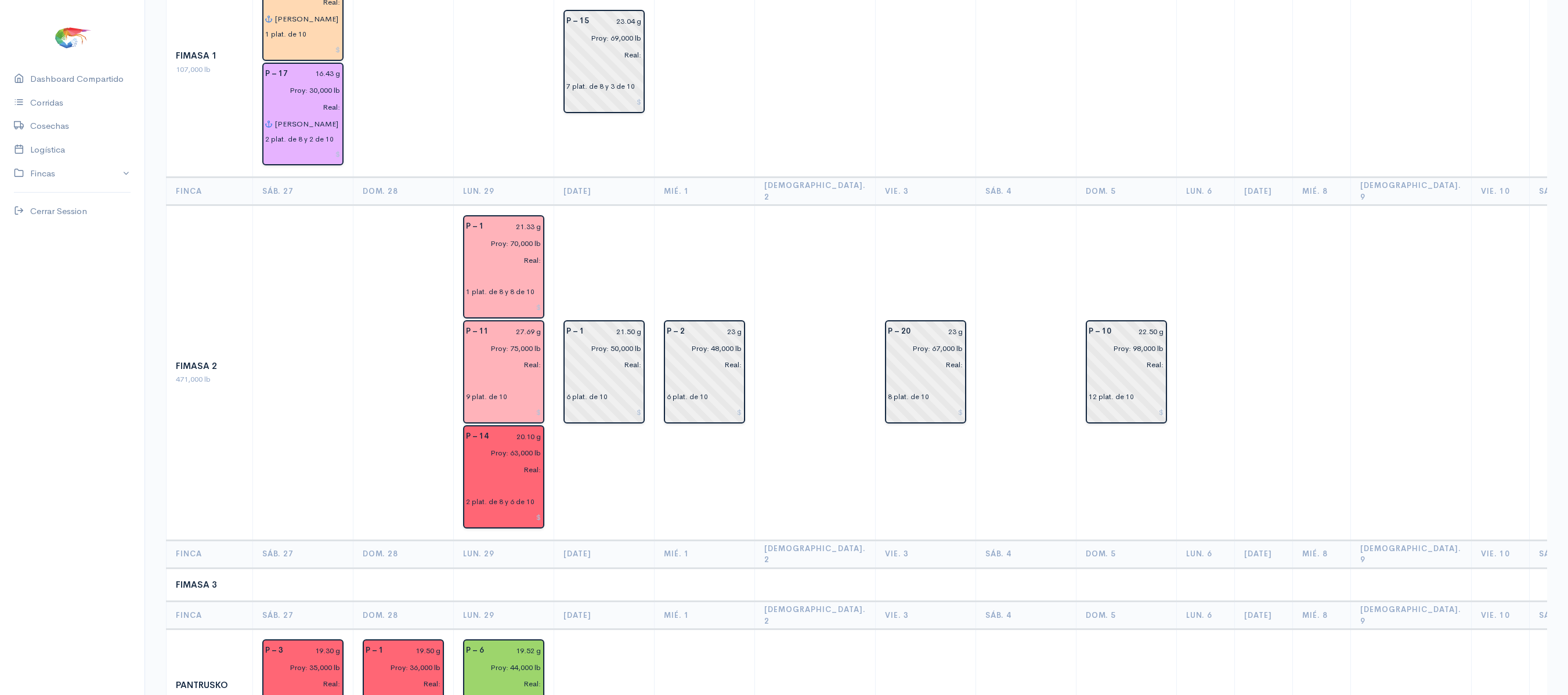
scroll to position [713, 0]
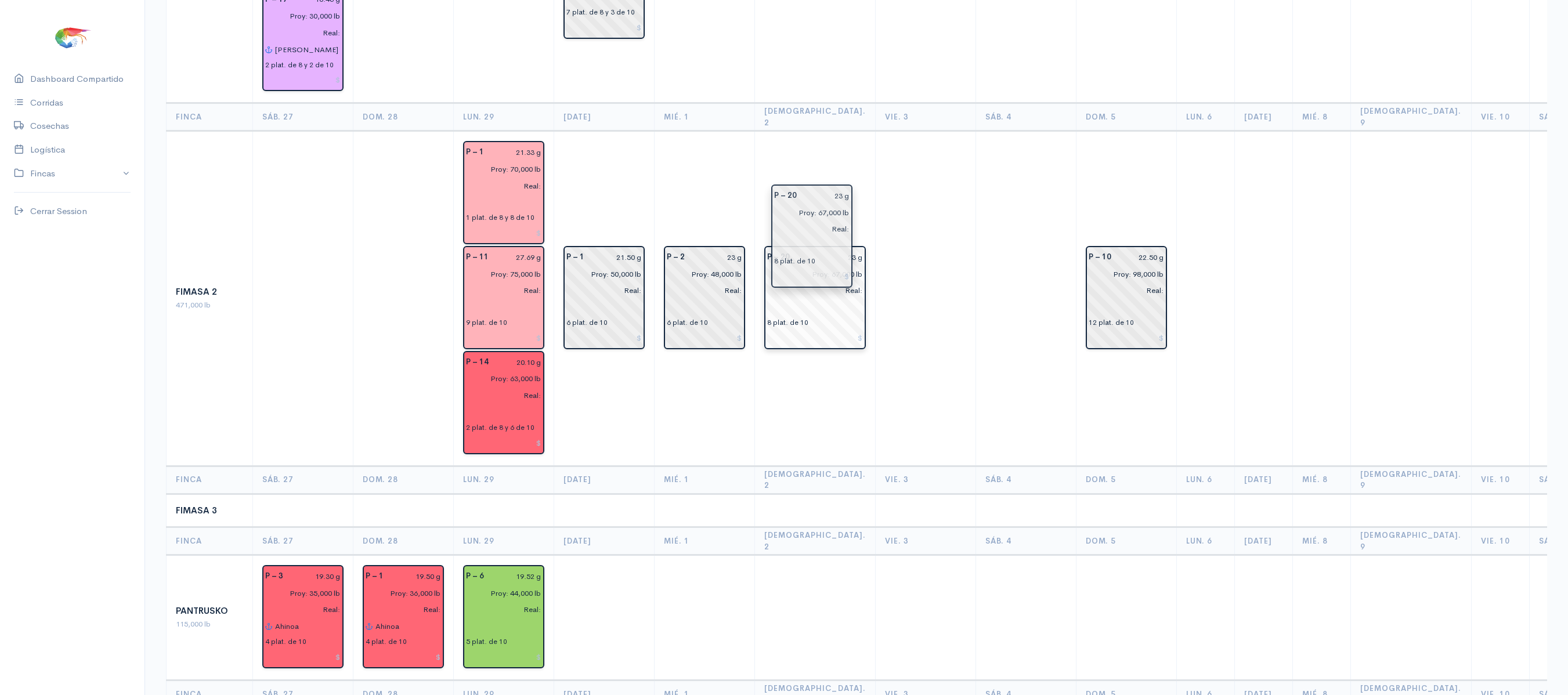
drag, startPoint x: 902, startPoint y: 237, endPoint x: 809, endPoint y: 219, distance: 94.7
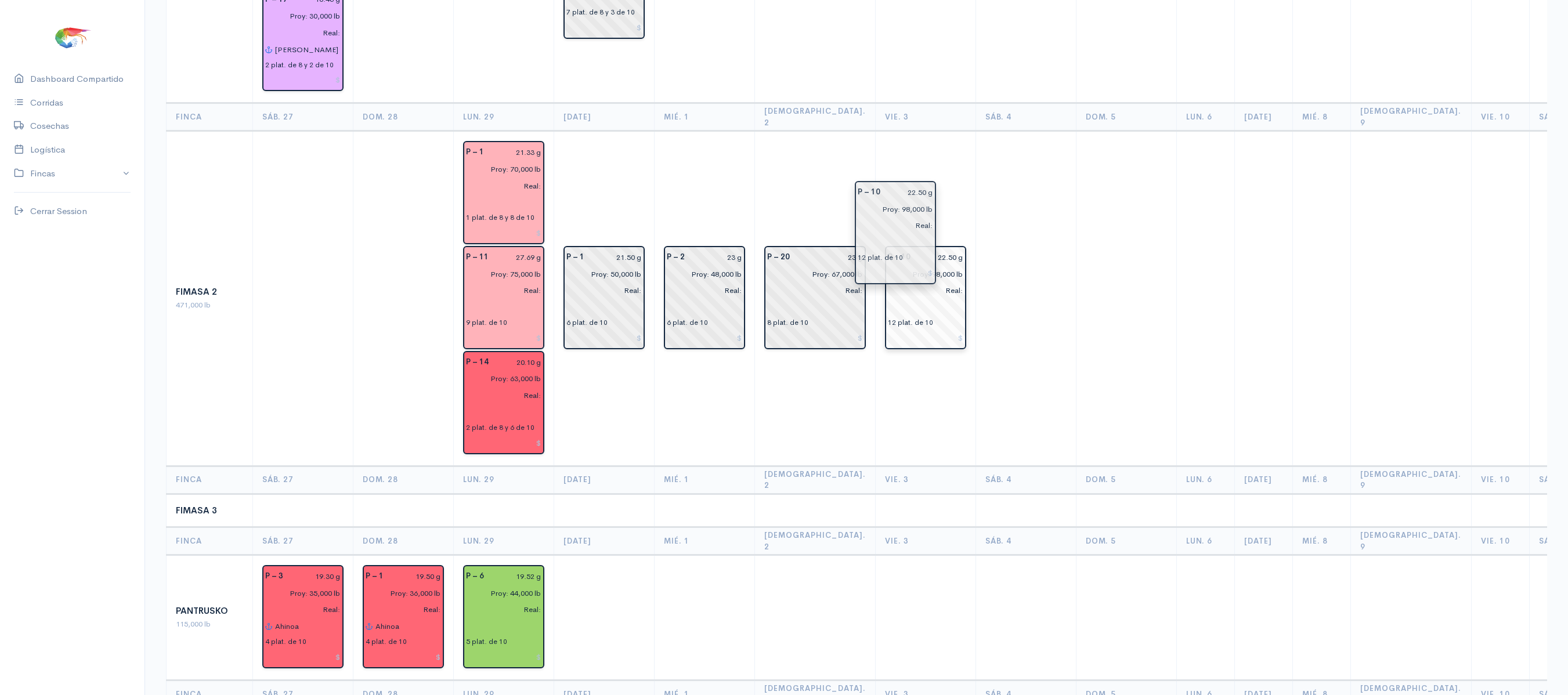
drag, startPoint x: 1086, startPoint y: 232, endPoint x: 876, endPoint y: 215, distance: 210.7
click at [875, 162] on td "P – 10 22.50 g Proy: 98,000 lb Real: 12 plat. de 10" at bounding box center [925, 299] width 100 height 335
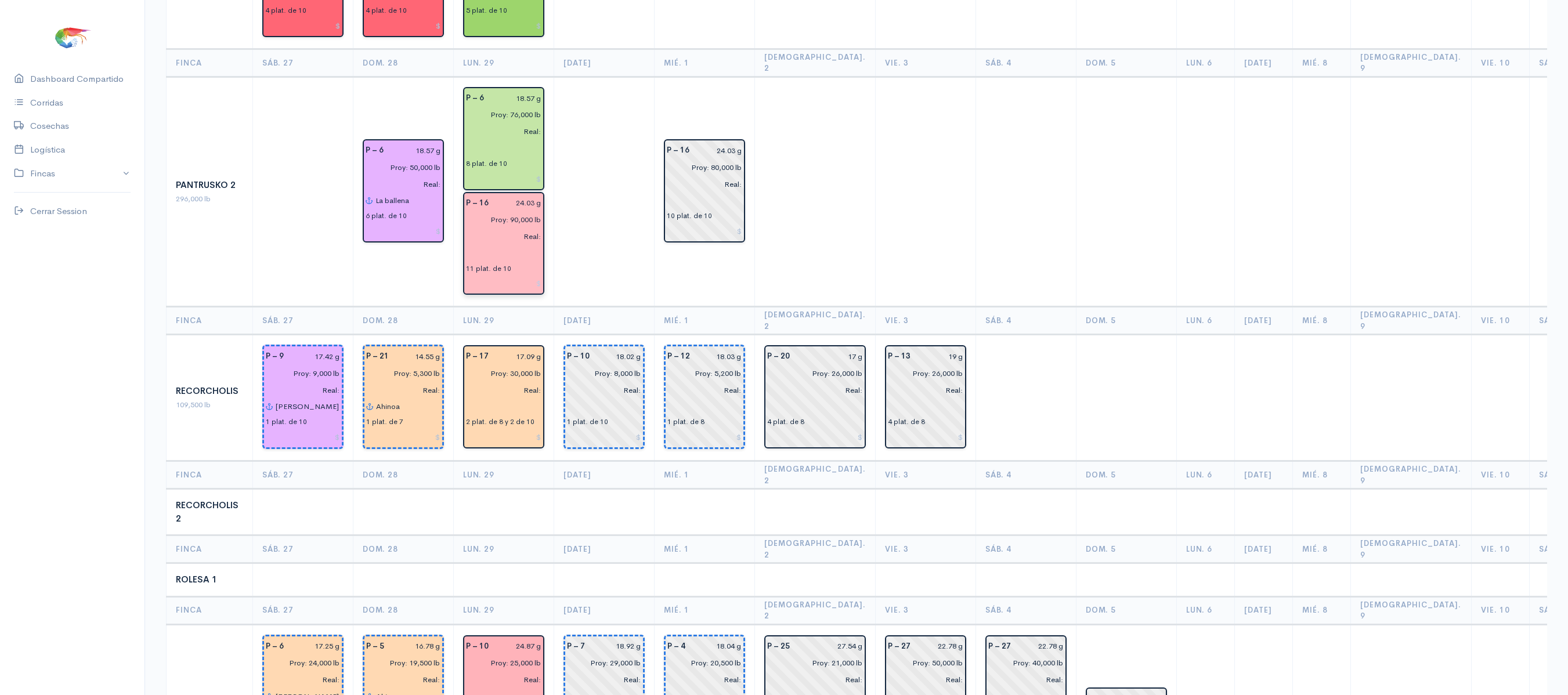
scroll to position [1351, 0]
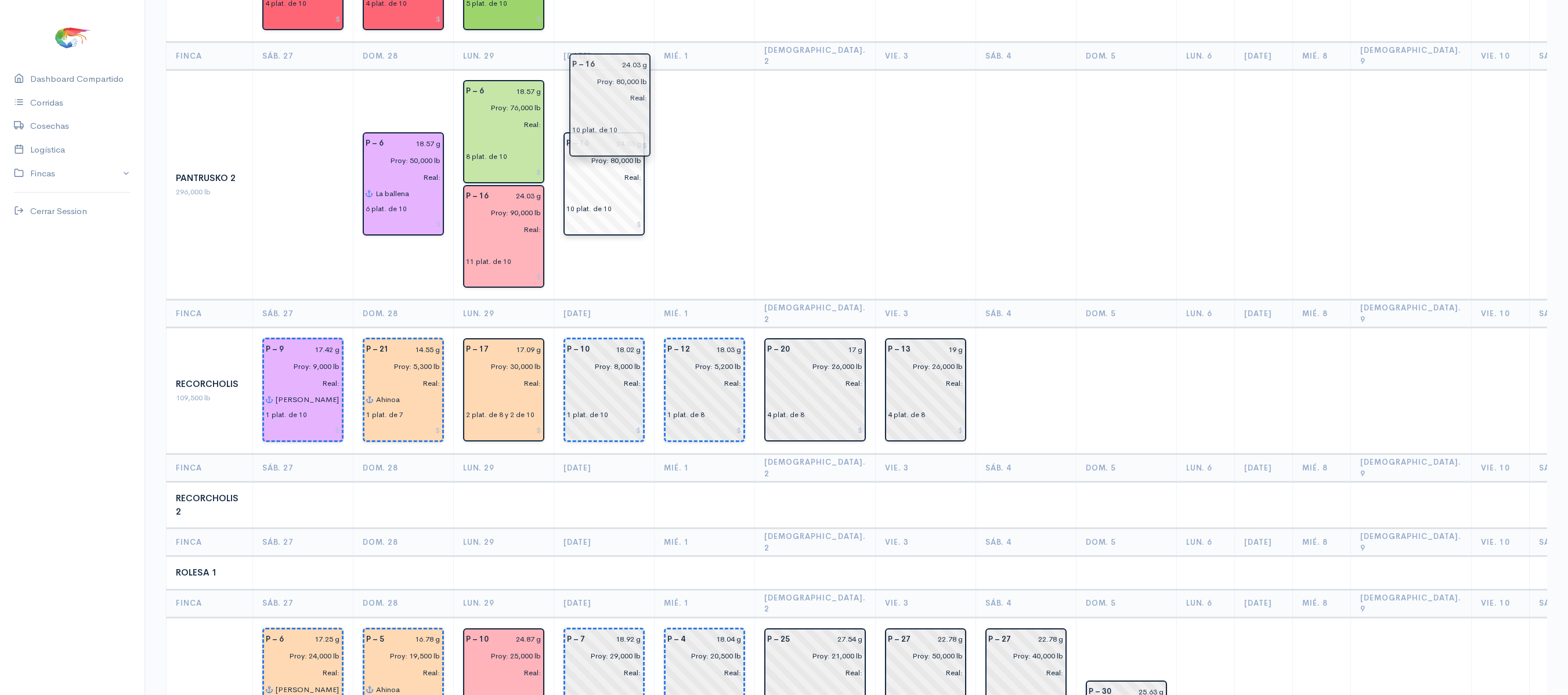
drag, startPoint x: 710, startPoint y: 60, endPoint x: 614, endPoint y: 60, distance: 96.0
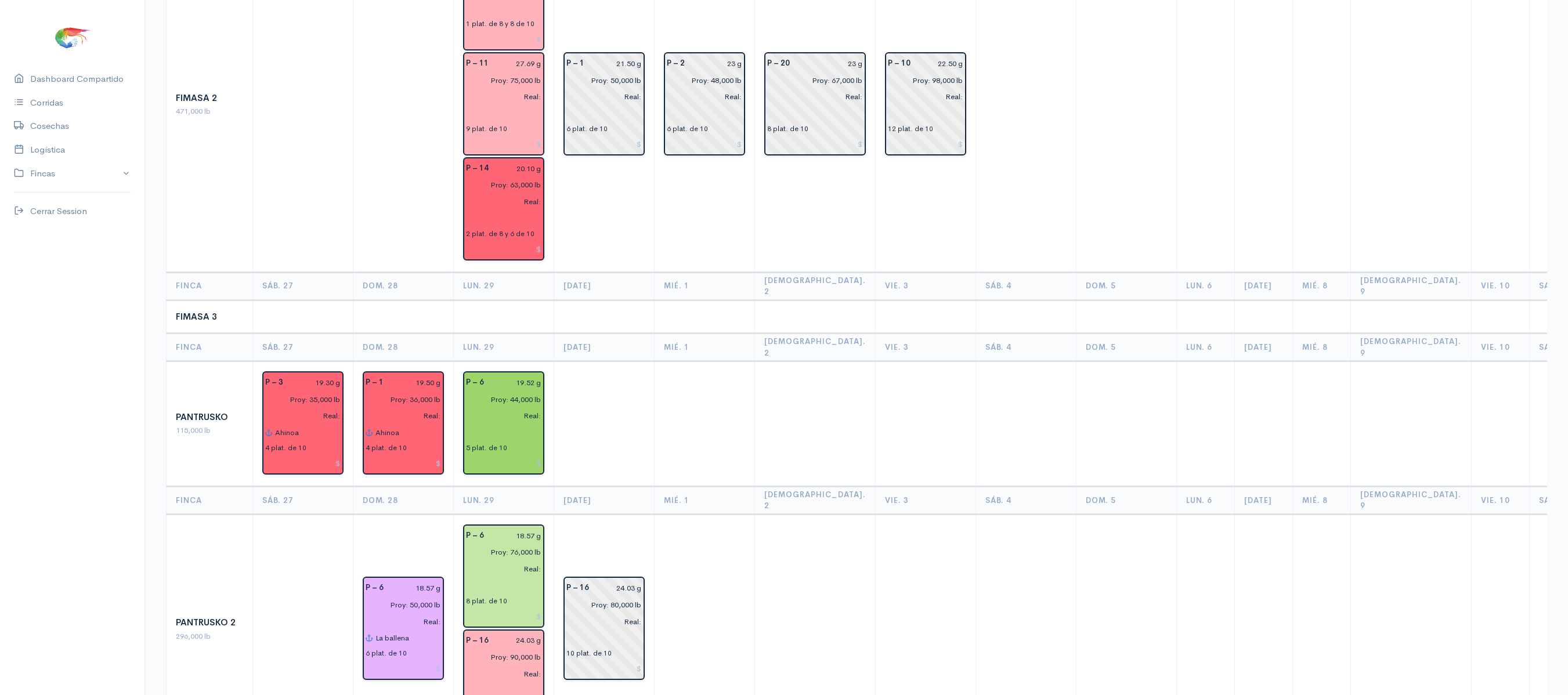
scroll to position [0, 0]
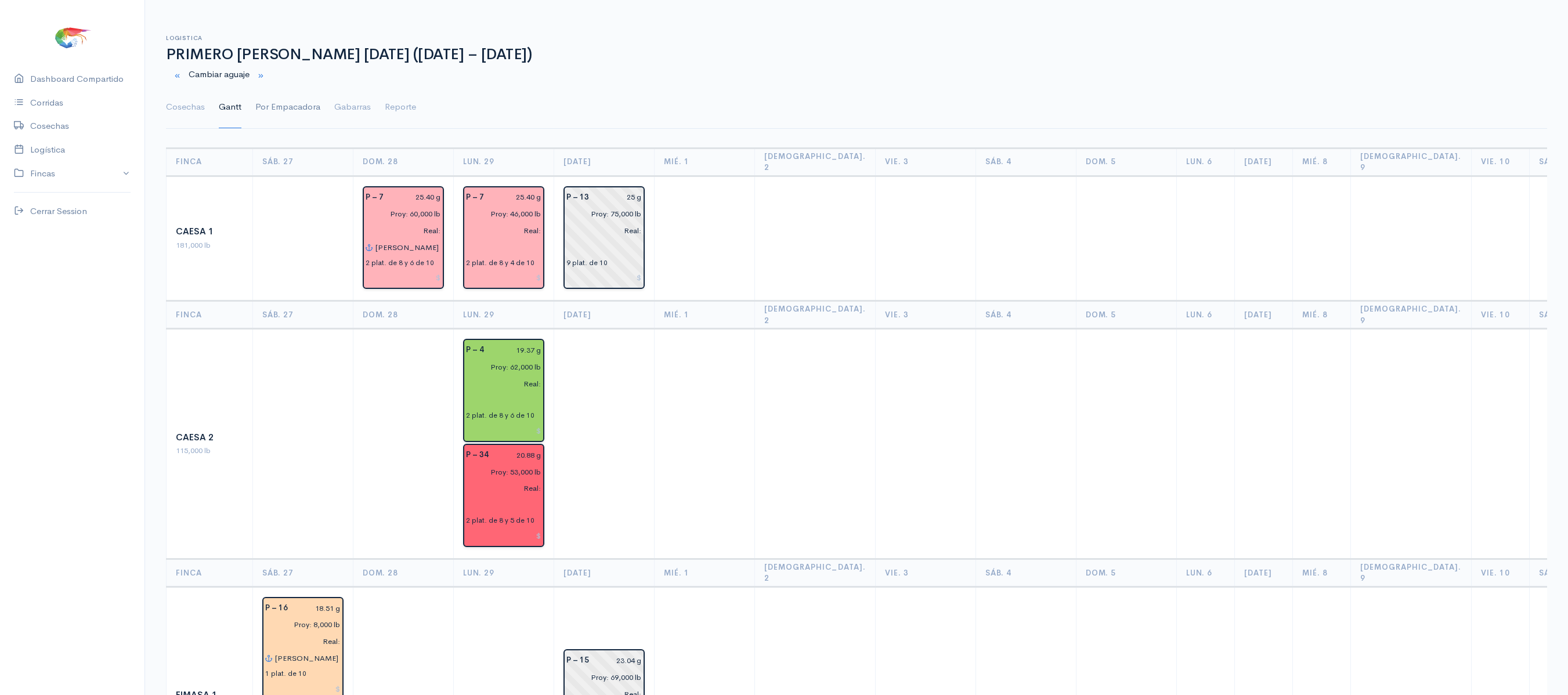
click at [264, 105] on link "Por Empacadora" at bounding box center [288, 107] width 65 height 42
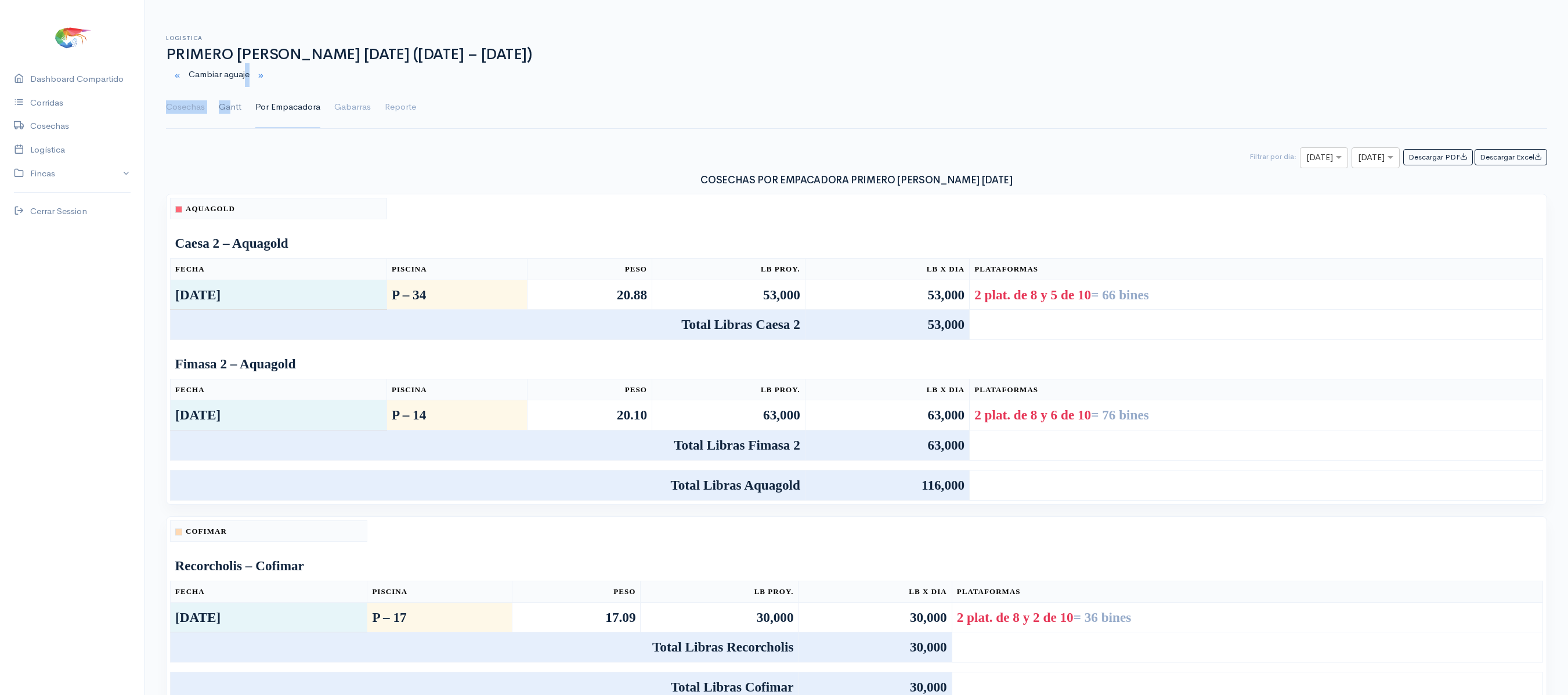
drag, startPoint x: 247, startPoint y: 83, endPoint x: 225, endPoint y: 115, distance: 38.8
click at [225, 115] on div "Logistica PRIMERO [PERSON_NAME] [DATE] ([DATE] – [DATE]) Cambiar [PERSON_NAME] …" at bounding box center [856, 75] width 1381 height 108
click at [447, 102] on ul "Cosechas Gantt Por Empacadora Gabarras Reporte" at bounding box center [856, 107] width 1381 height 42
click at [233, 105] on link "Gantt" at bounding box center [230, 107] width 23 height 42
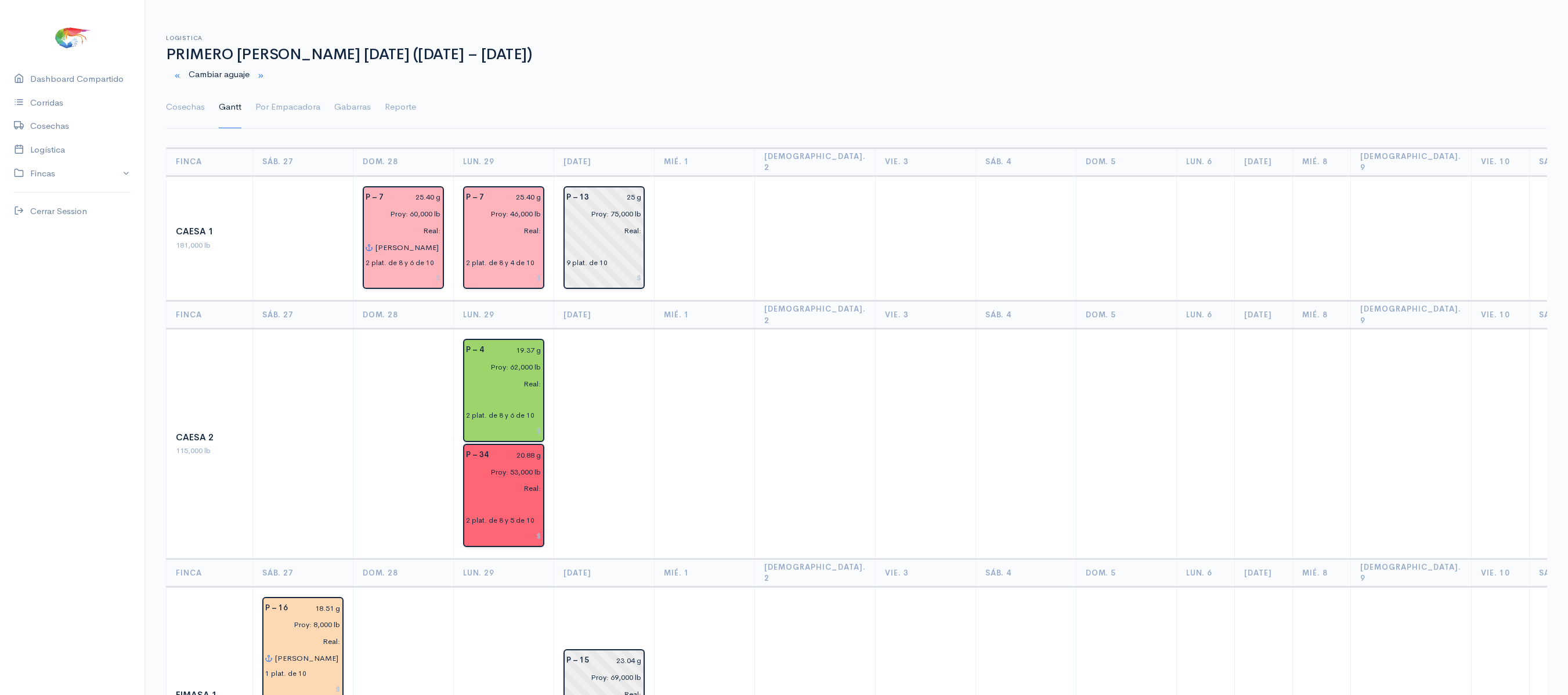
drag, startPoint x: 654, startPoint y: 336, endPoint x: 579, endPoint y: 99, distance: 248.6
click at [815, 301] on th "[DEMOGRAPHIC_DATA]. 2" at bounding box center [815, 314] width 121 height 28
drag, startPoint x: 817, startPoint y: 391, endPoint x: 780, endPoint y: -141, distance: 533.3
click at [780, 0] on html "Caesa 1 Caesa 2 Fimasa 1 Fimasa 2 Fimasa 3 Pantrusko Pantrusko 2 Recorcholis Re…" at bounding box center [784, 348] width 1568 height 695
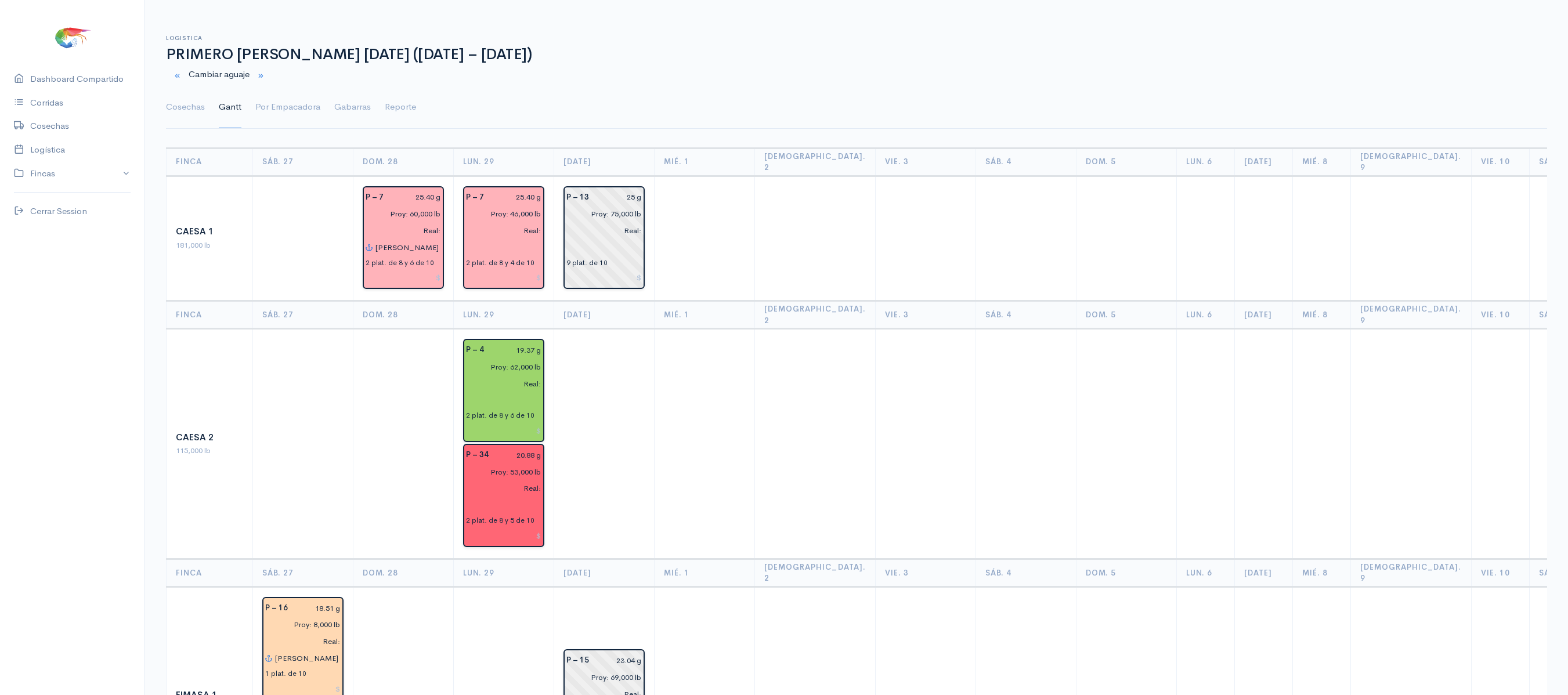
click at [739, 238] on td at bounding box center [705, 238] width 100 height 125
drag, startPoint x: 1072, startPoint y: 427, endPoint x: 1068, endPoint y: -141, distance: 568.0
click at [1068, 0] on html "Caesa 1 Caesa 2 Fimasa 1 Fimasa 2 Fimasa 3 Pantrusko Pantrusko 2 Recorcholis Re…" at bounding box center [784, 348] width 1568 height 695
click at [765, 363] on td at bounding box center [815, 444] width 121 height 230
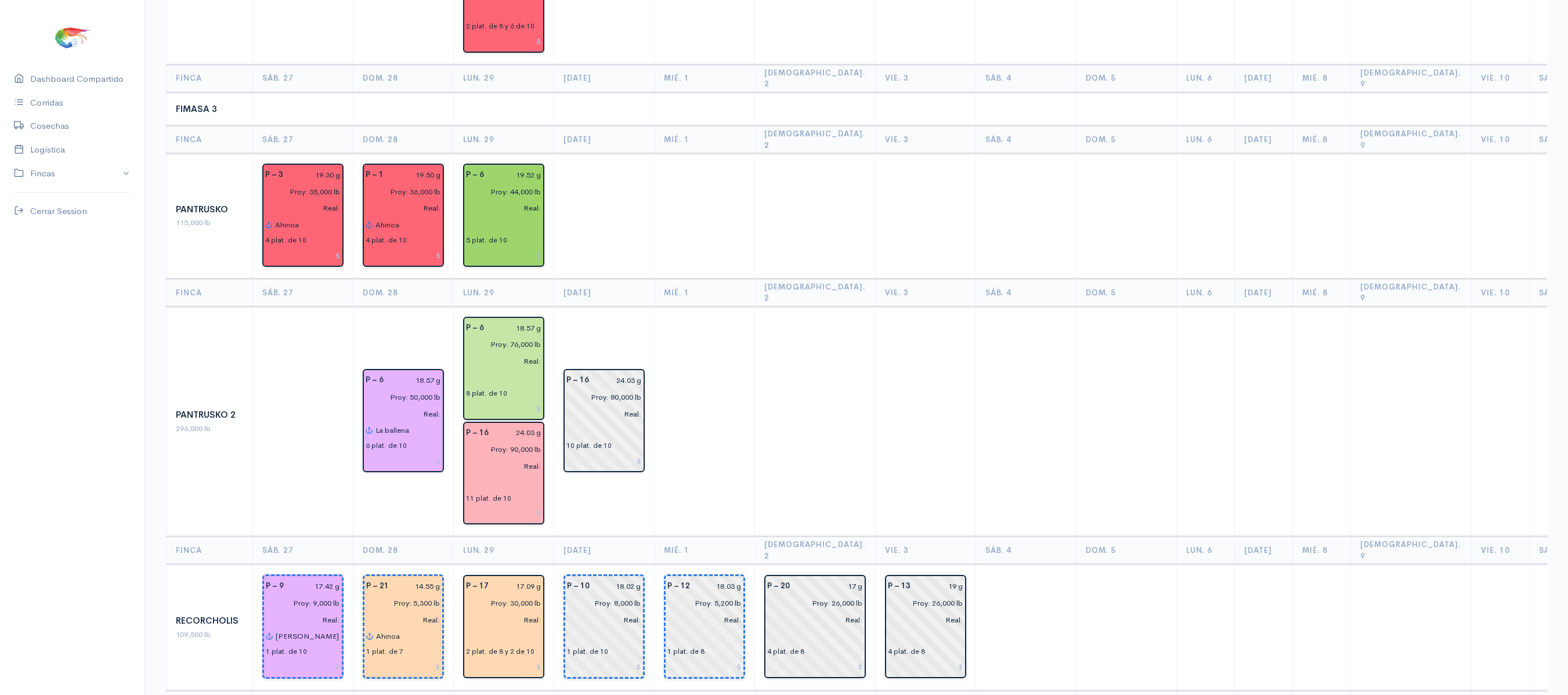
scroll to position [1531, 0]
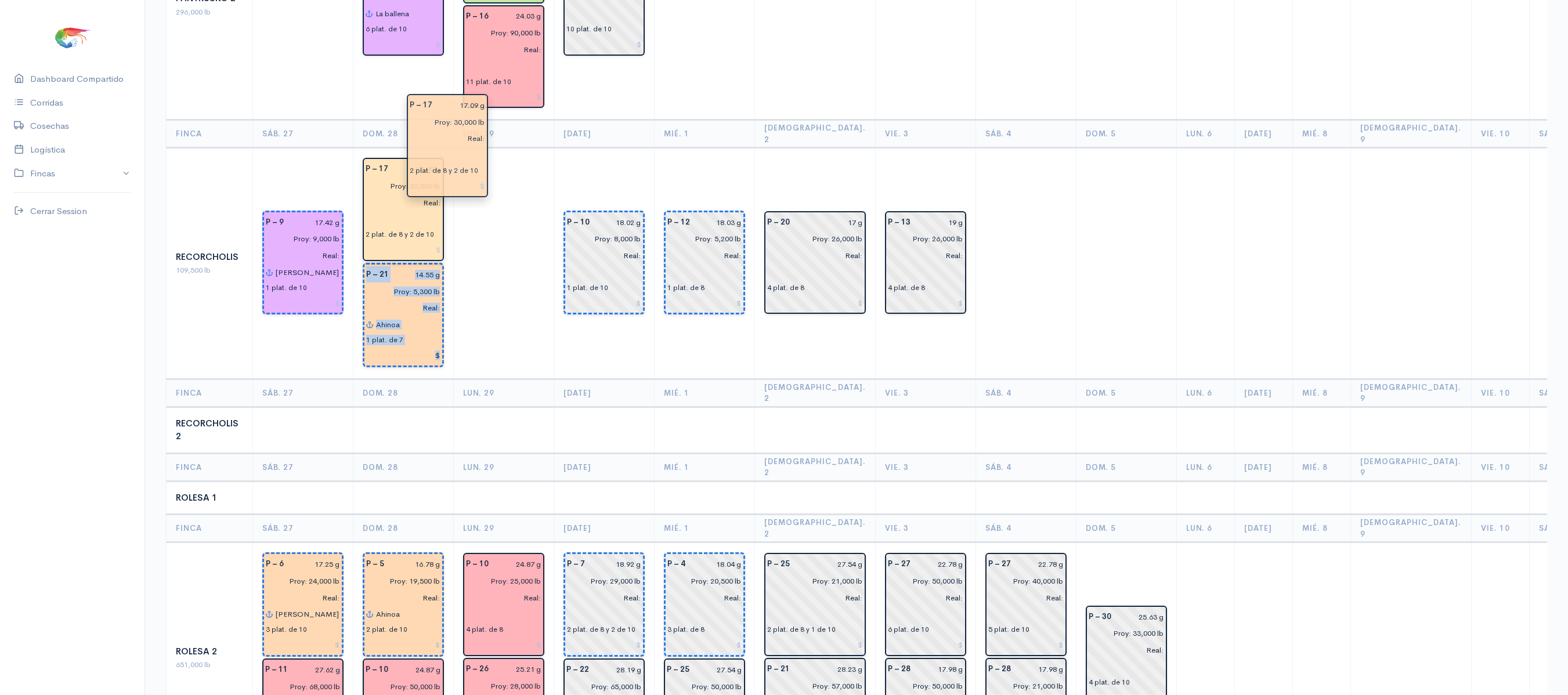
drag, startPoint x: 459, startPoint y: 102, endPoint x: 423, endPoint y: 129, distance: 45.0
click at [413, 177] on input "Proy: 30,000 lb" at bounding box center [399, 186] width 83 height 17
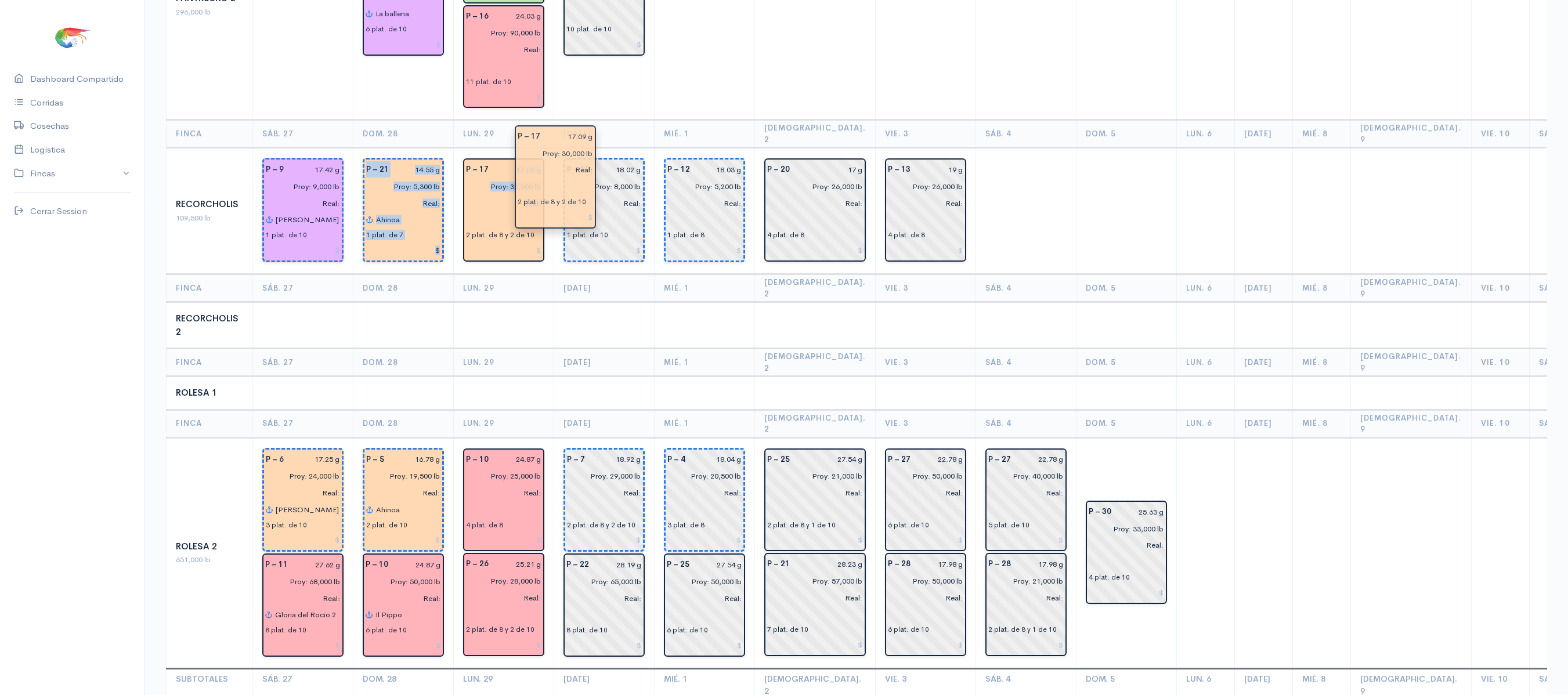
drag, startPoint x: 372, startPoint y: 108, endPoint x: 524, endPoint y: 172, distance: 164.9
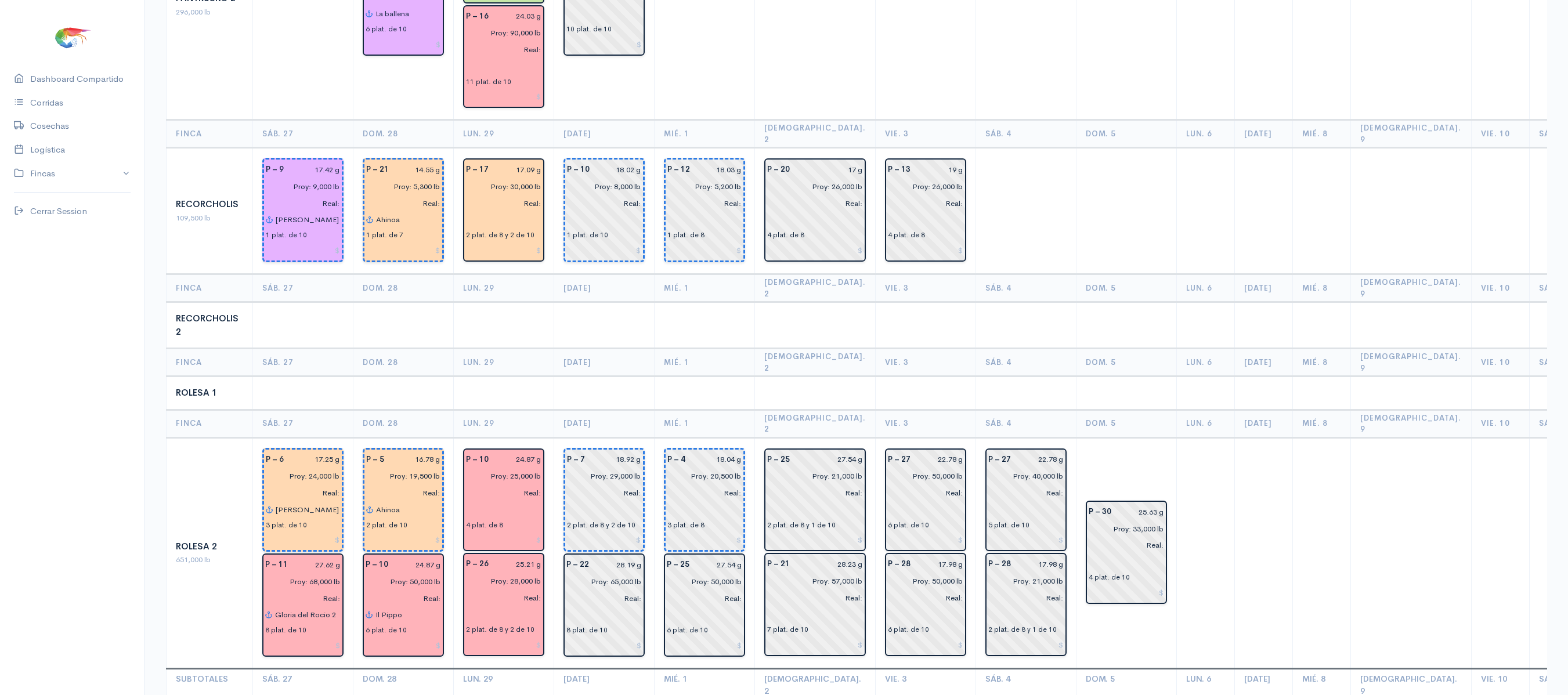
click at [537, 302] on td at bounding box center [504, 326] width 100 height 47
